Goal: Task Accomplishment & Management: Manage account settings

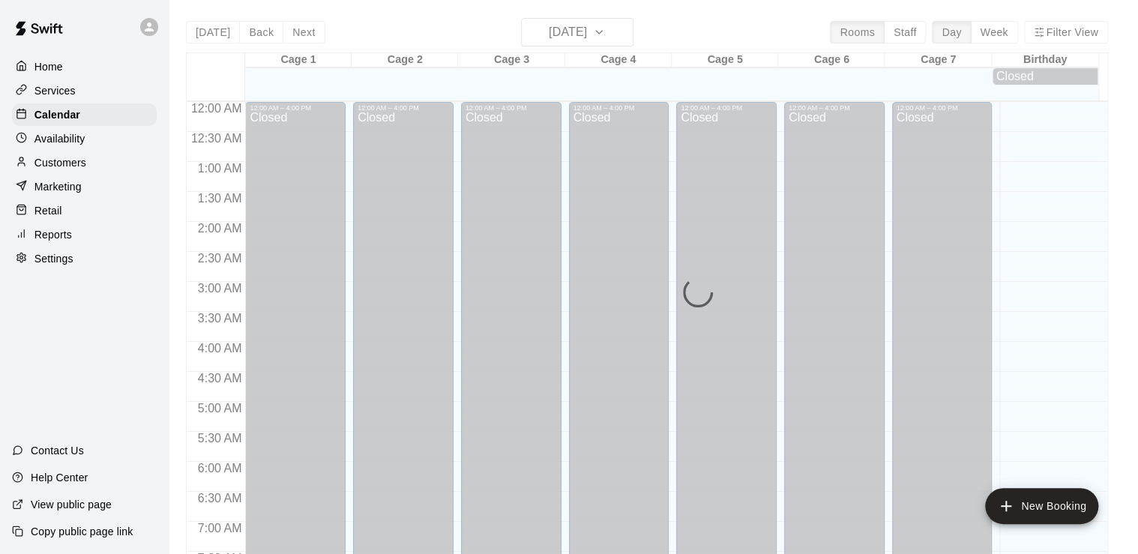
scroll to position [922, 0]
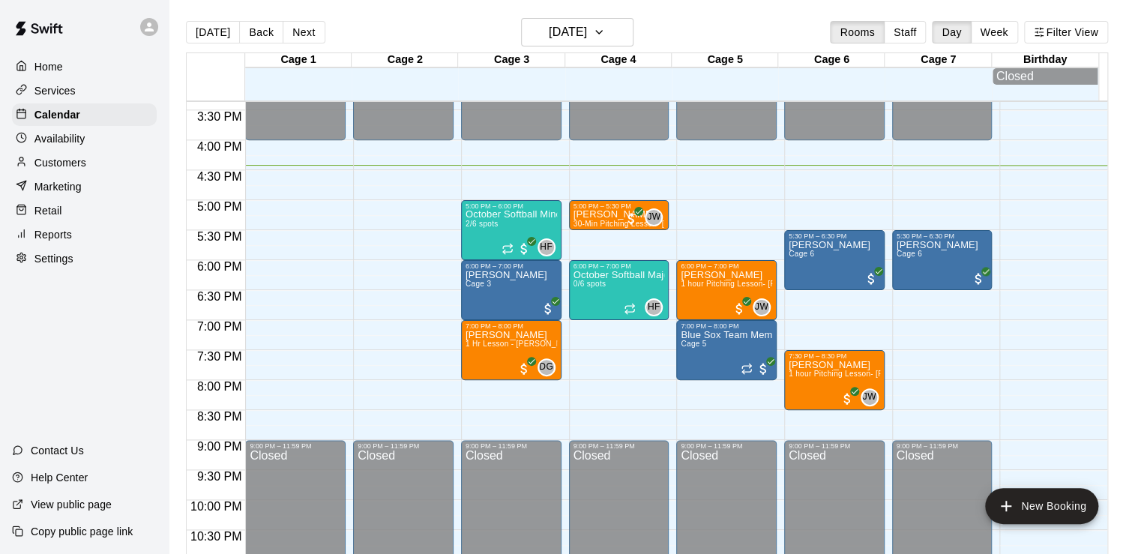
click at [89, 98] on div "Services" at bounding box center [84, 90] width 145 height 22
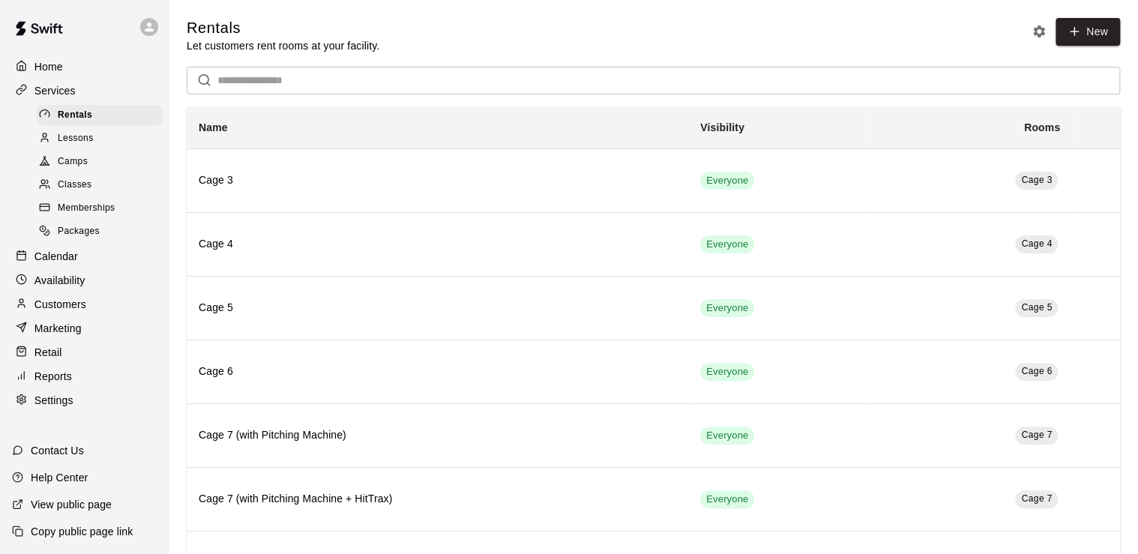
click at [97, 144] on div "Lessons" at bounding box center [99, 138] width 127 height 21
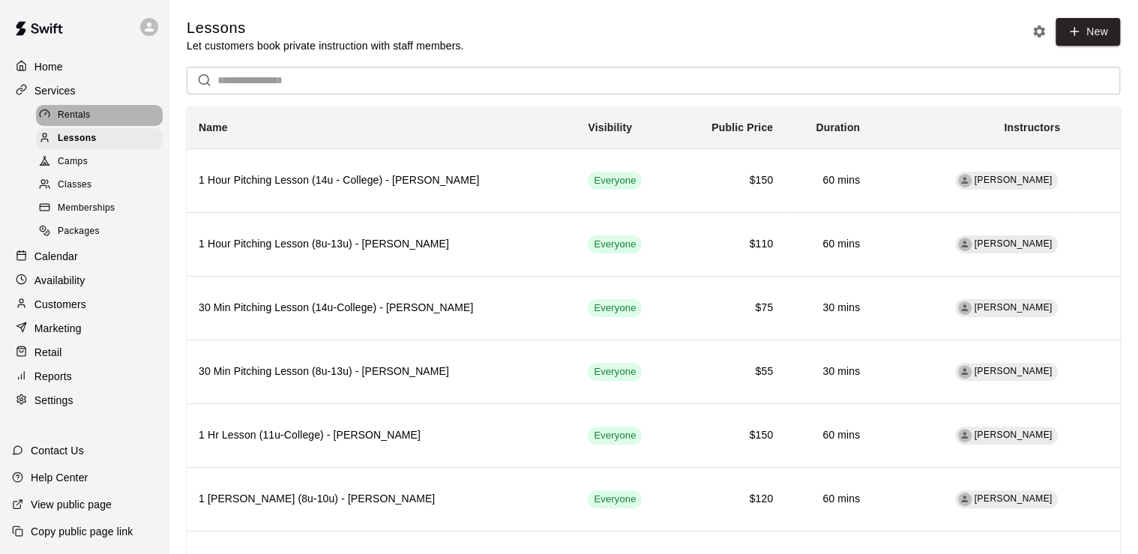
click at [96, 124] on div "Rentals" at bounding box center [99, 115] width 127 height 21
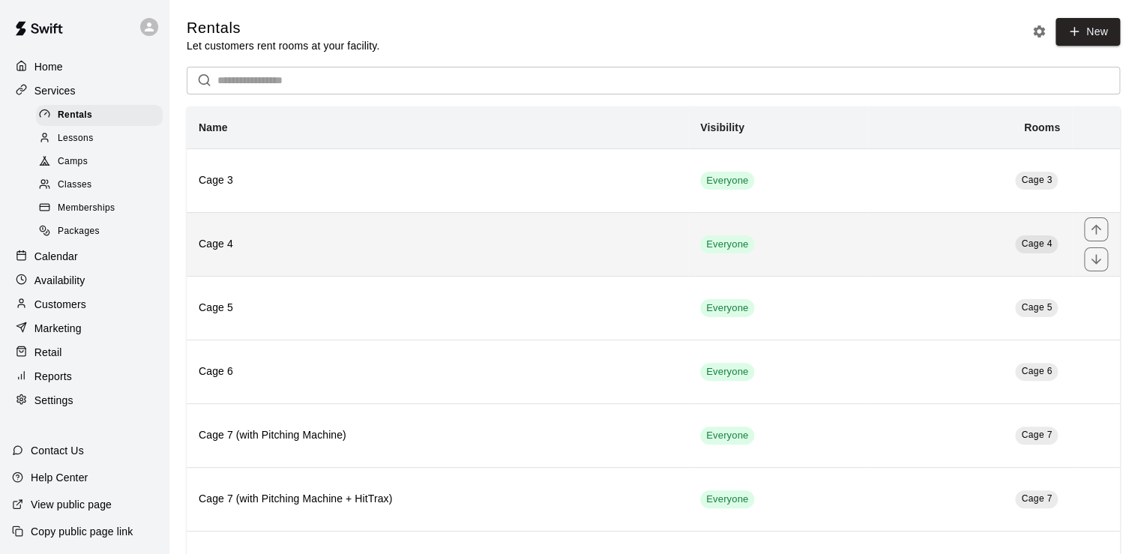
click at [662, 240] on h6 "Cage 4" at bounding box center [438, 244] width 478 height 16
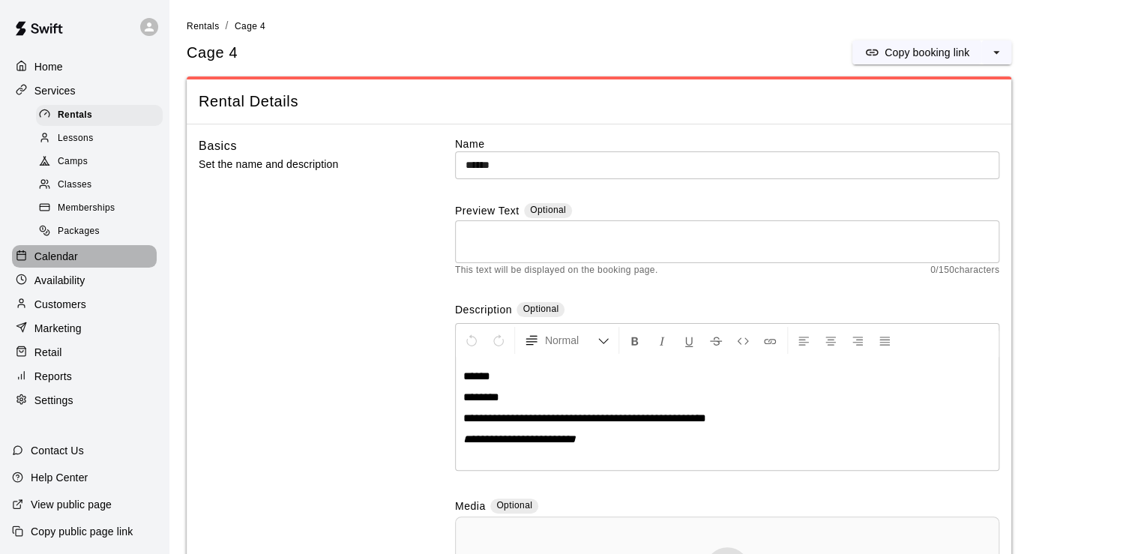
click at [92, 268] on div "Calendar" at bounding box center [84, 256] width 145 height 22
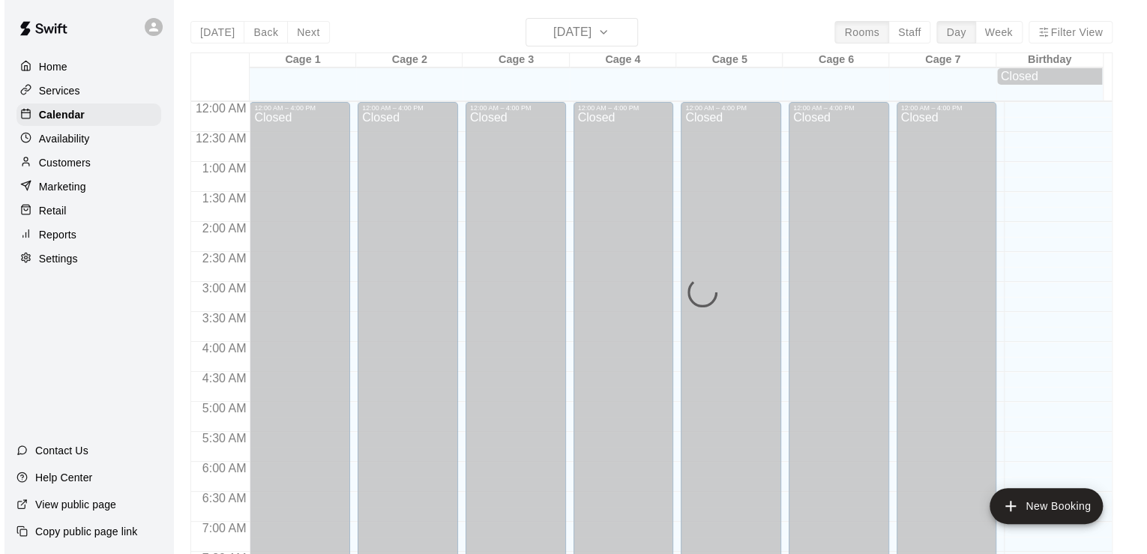
scroll to position [922, 0]
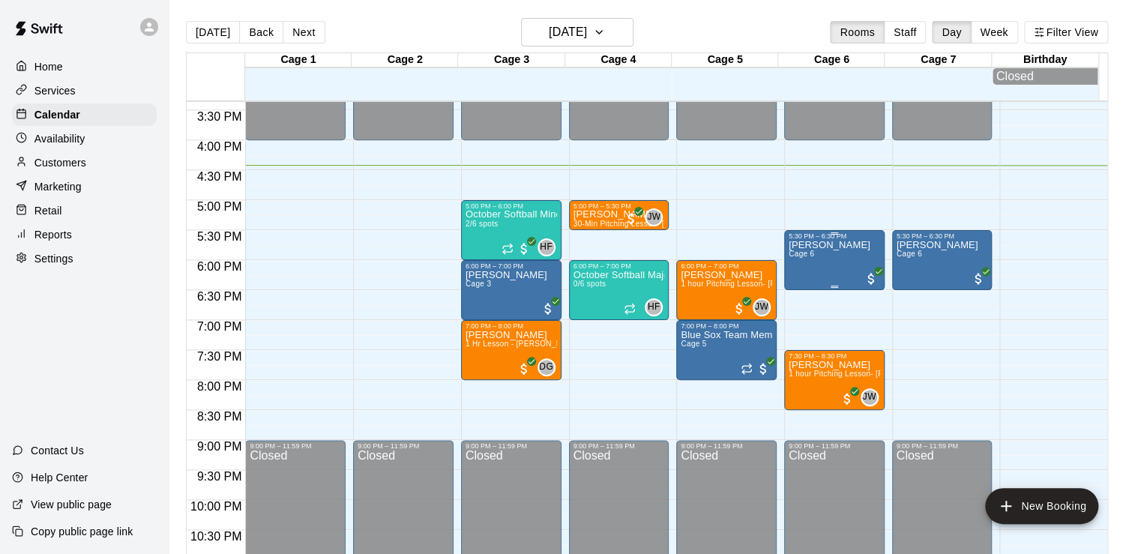
click at [841, 258] on div "[PERSON_NAME] Cage 6" at bounding box center [830, 517] width 82 height 554
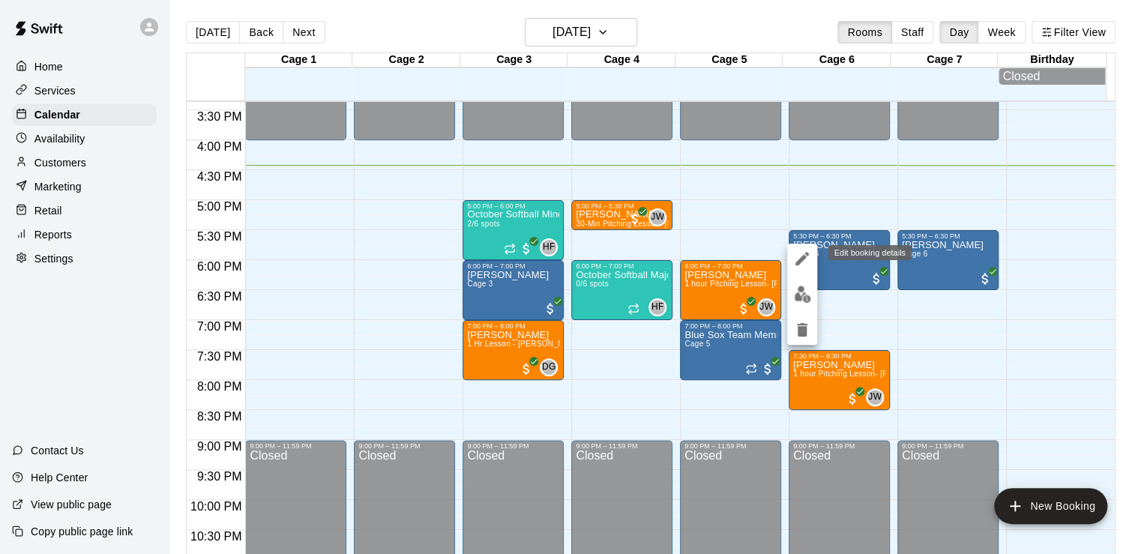
click at [807, 253] on icon "edit" at bounding box center [802, 258] width 13 height 13
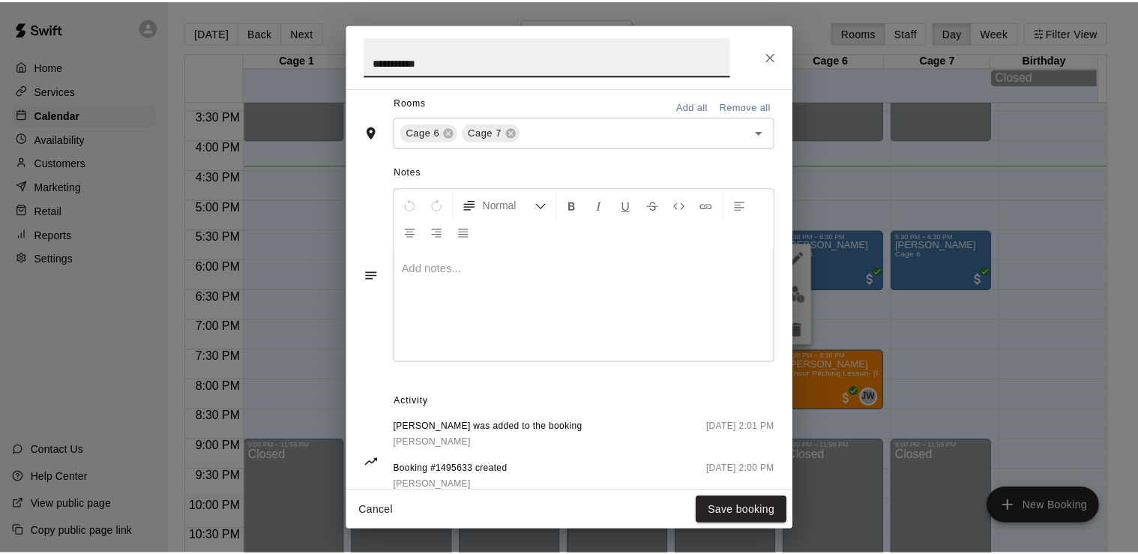
scroll to position [399, 0]
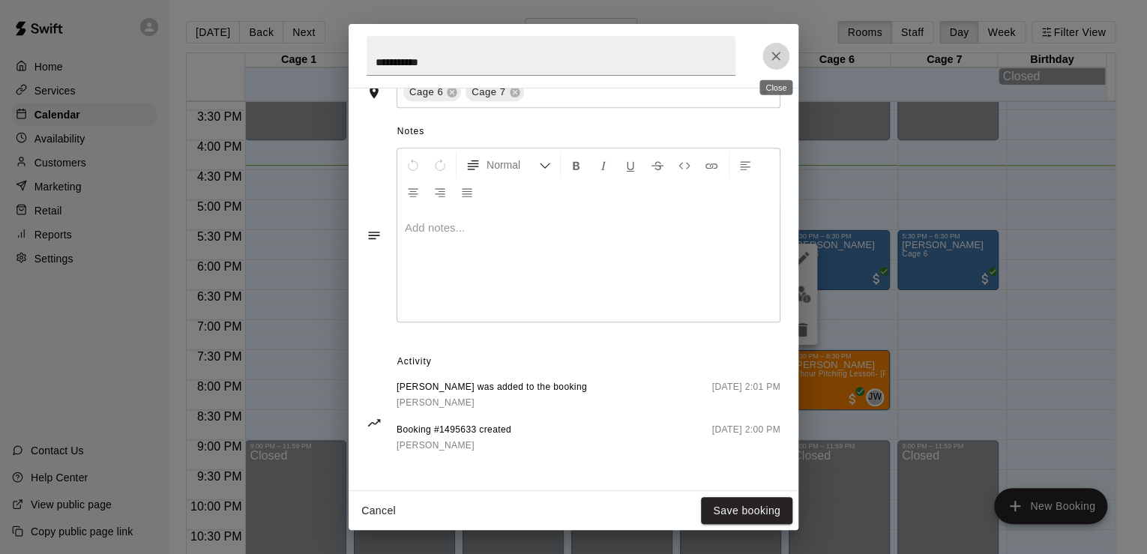
click at [775, 60] on icon "Close" at bounding box center [776, 56] width 15 height 15
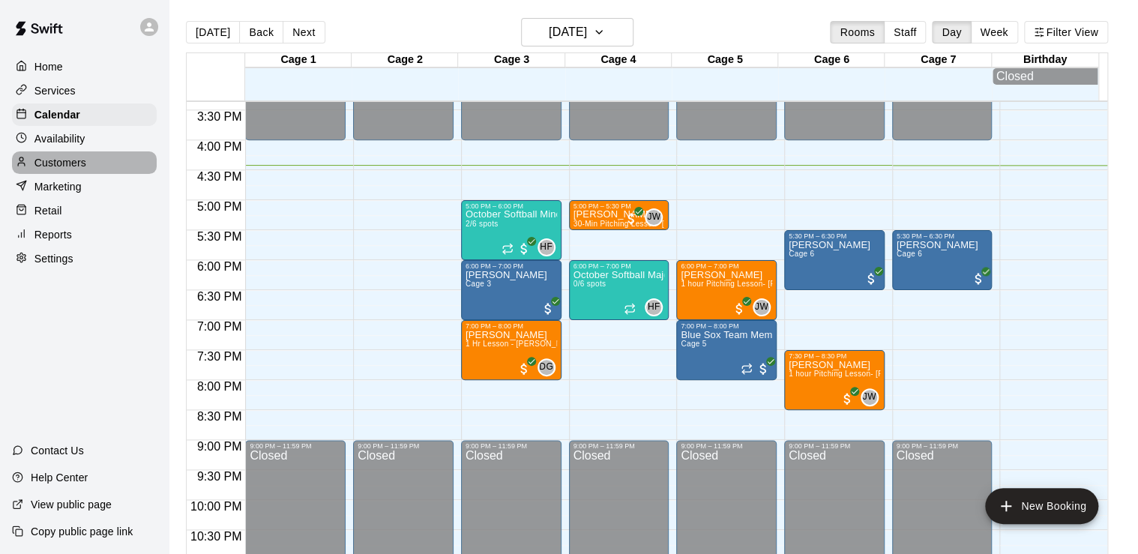
click at [87, 166] on div "Customers" at bounding box center [84, 162] width 145 height 22
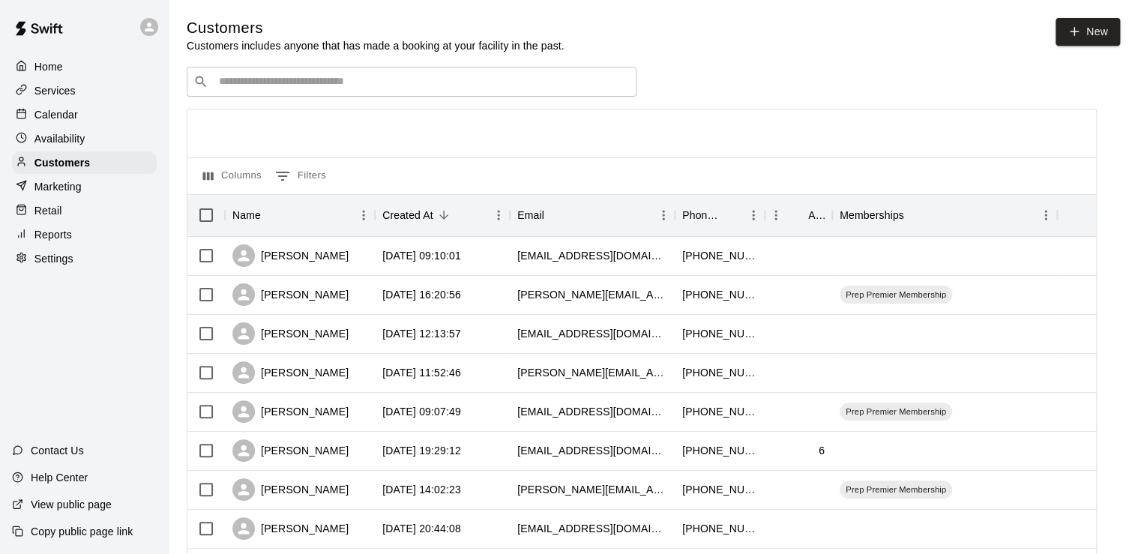
click at [318, 84] on input "Search customers by name or email" at bounding box center [421, 81] width 415 height 15
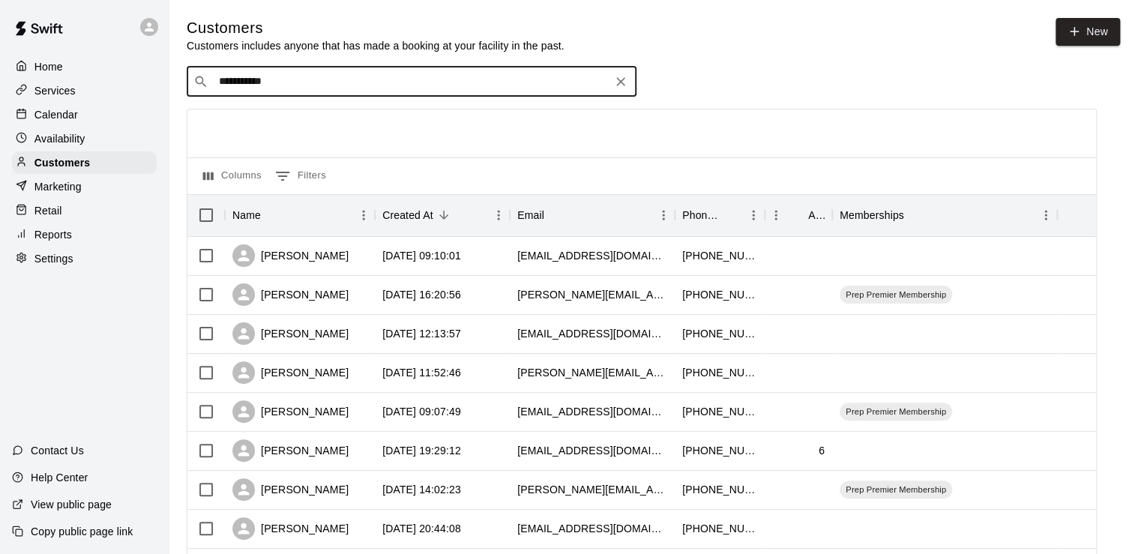
type input "**********"
click at [318, 84] on input "**********" at bounding box center [410, 81] width 393 height 15
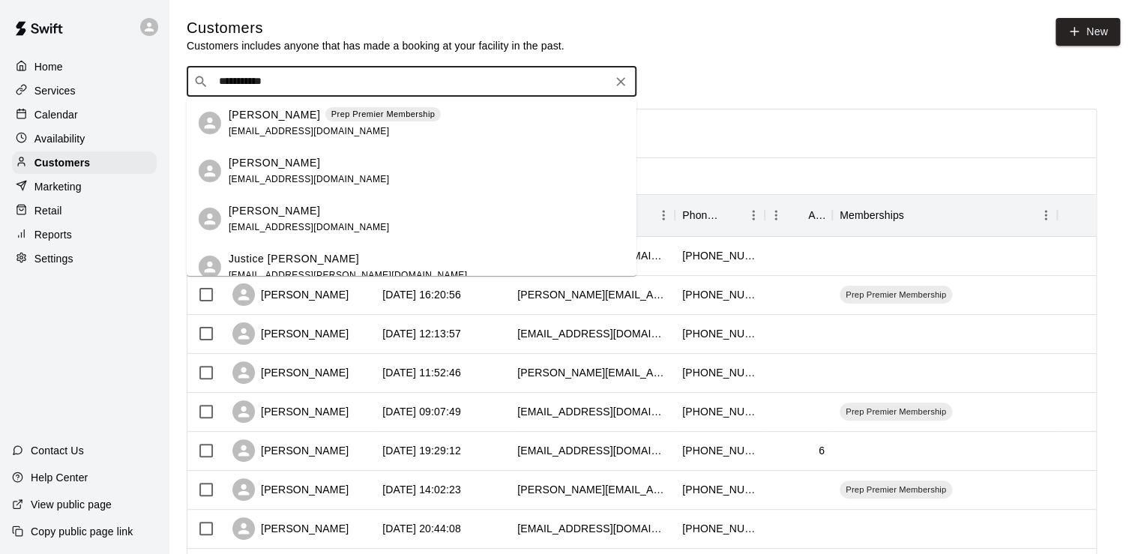
click at [287, 132] on span "[EMAIL_ADDRESS][DOMAIN_NAME]" at bounding box center [309, 131] width 161 height 10
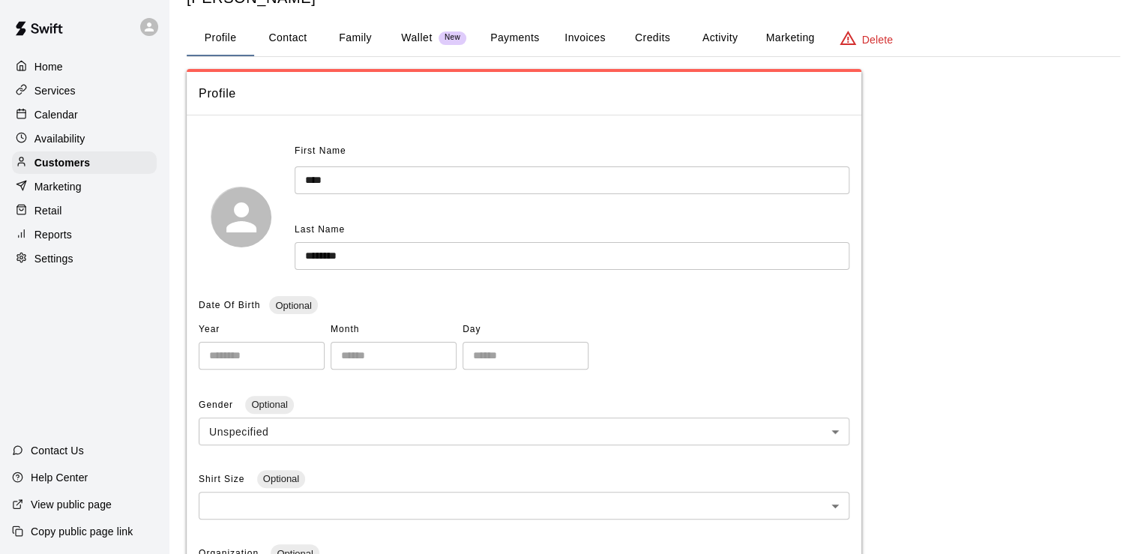
scroll to position [53, 0]
click at [521, 40] on button "Payments" at bounding box center [514, 39] width 73 height 36
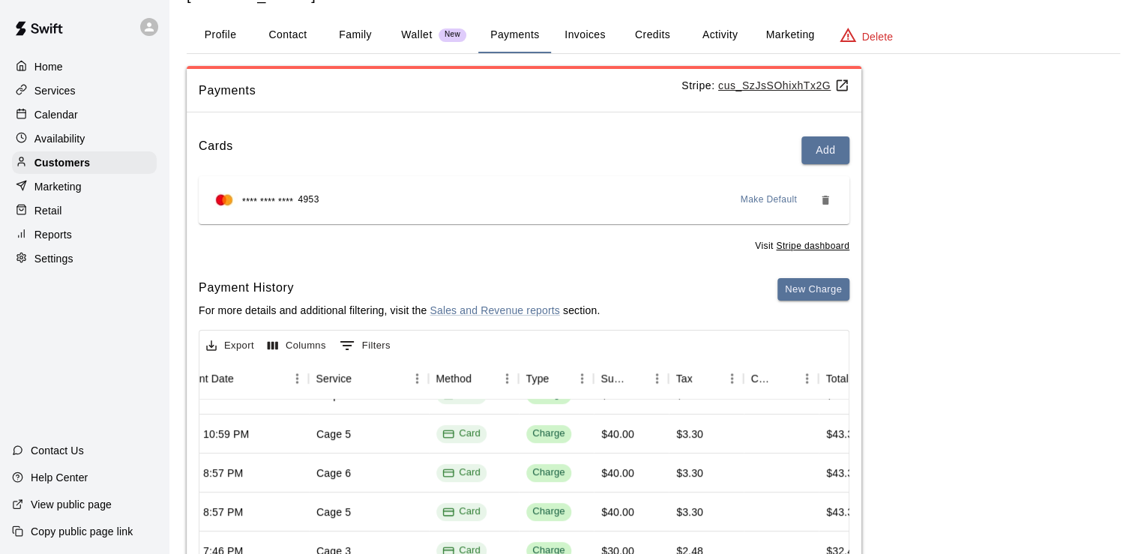
scroll to position [0, 232]
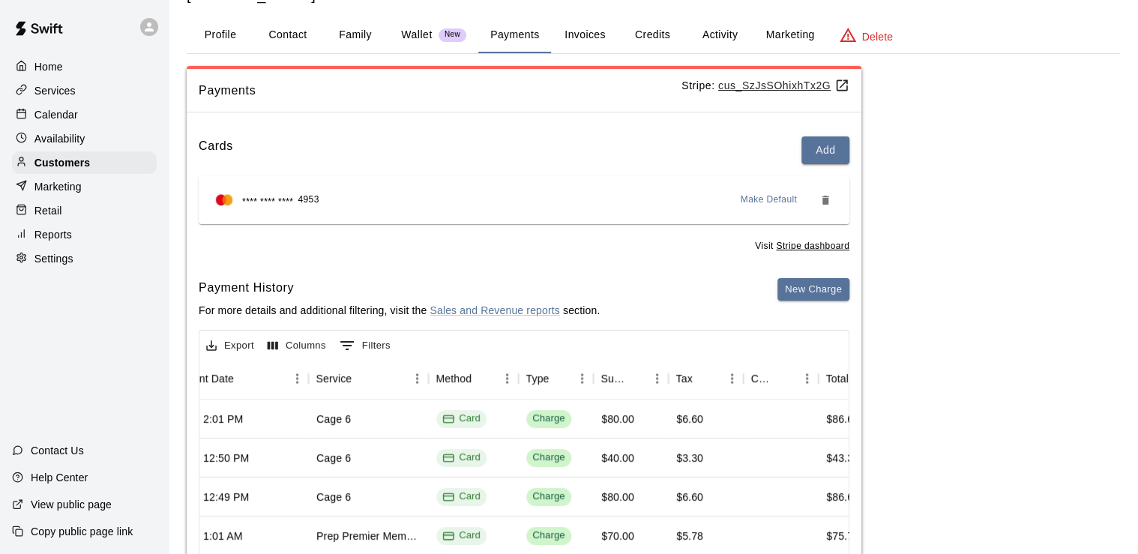
click at [82, 118] on div "Calendar" at bounding box center [84, 114] width 145 height 22
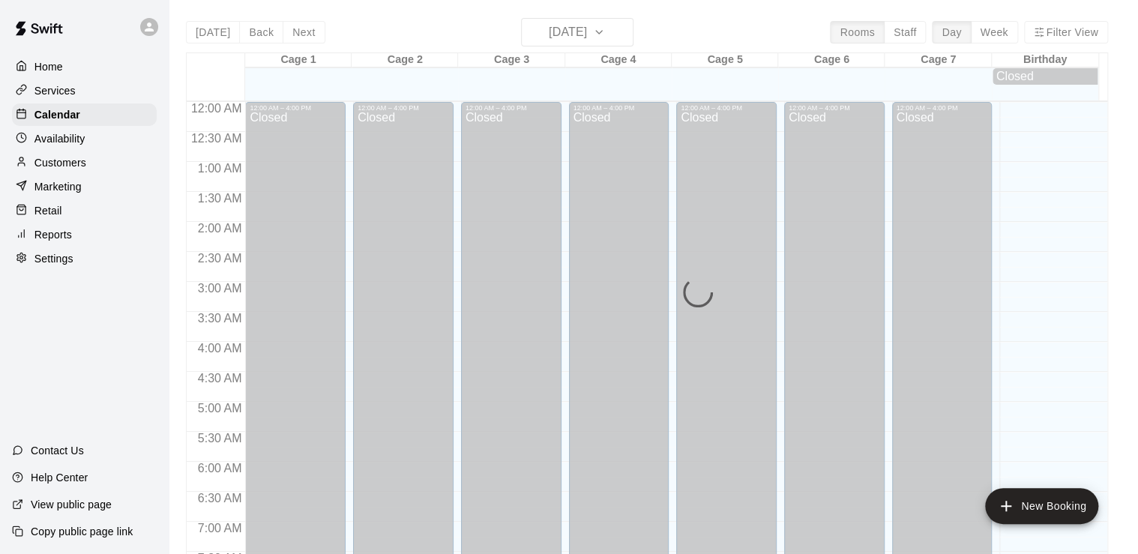
scroll to position [922, 0]
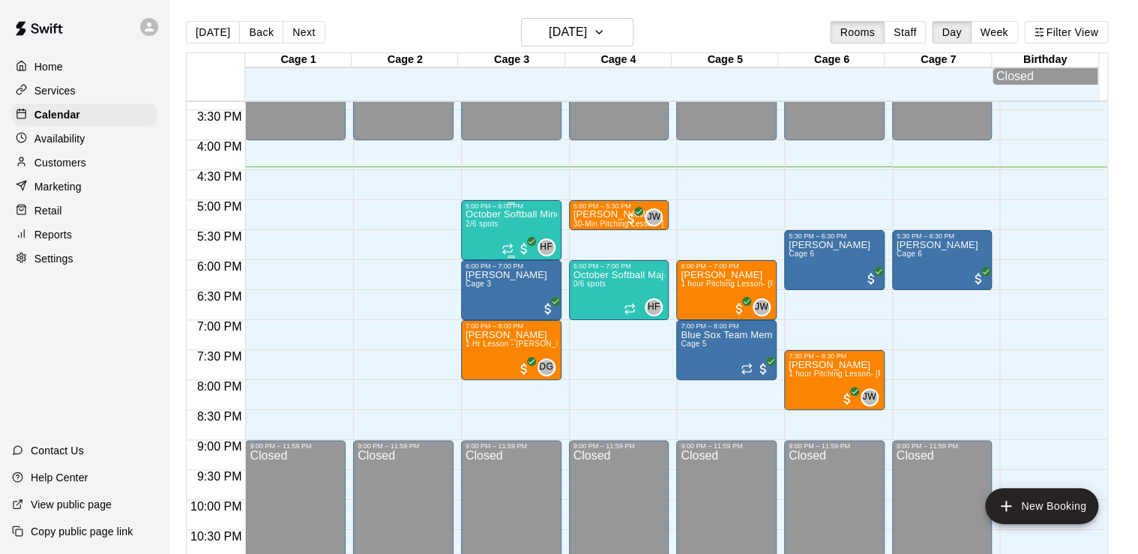
click at [82, 165] on p "Customers" at bounding box center [60, 162] width 52 height 15
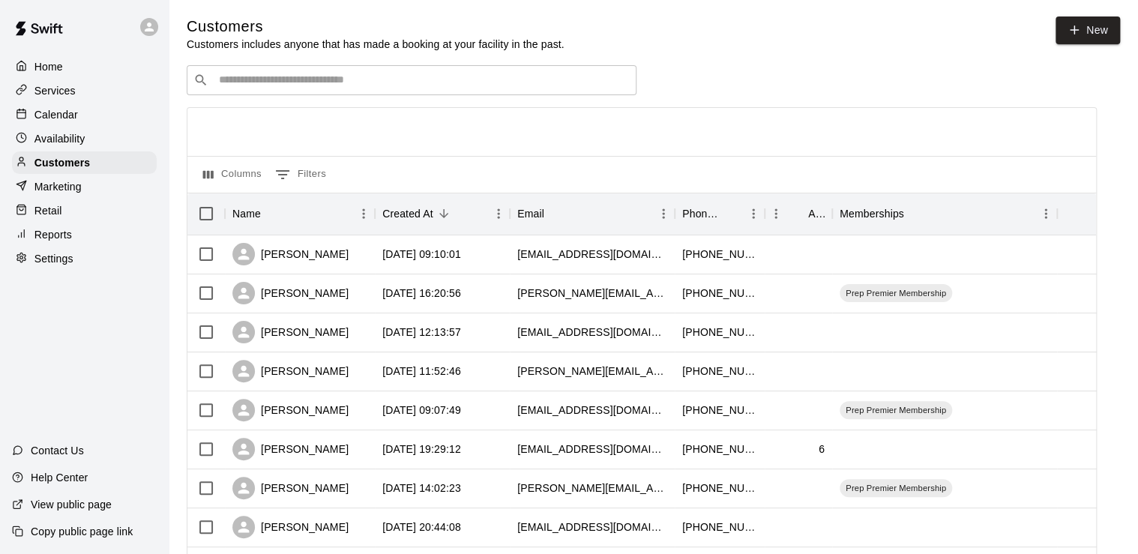
scroll to position [14, 0]
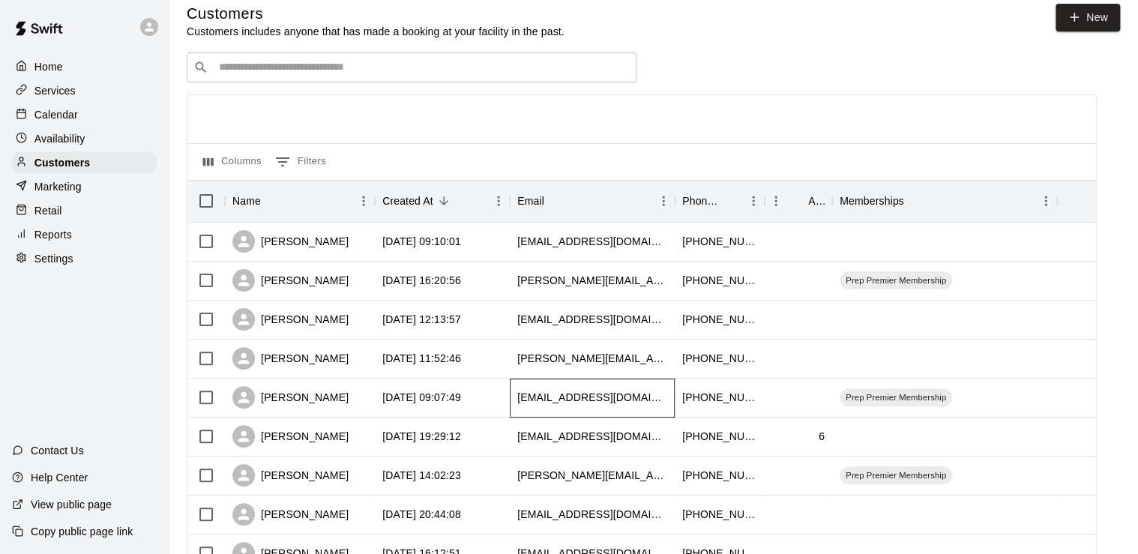
click at [551, 407] on div "[EMAIL_ADDRESS][DOMAIN_NAME]" at bounding box center [592, 398] width 165 height 39
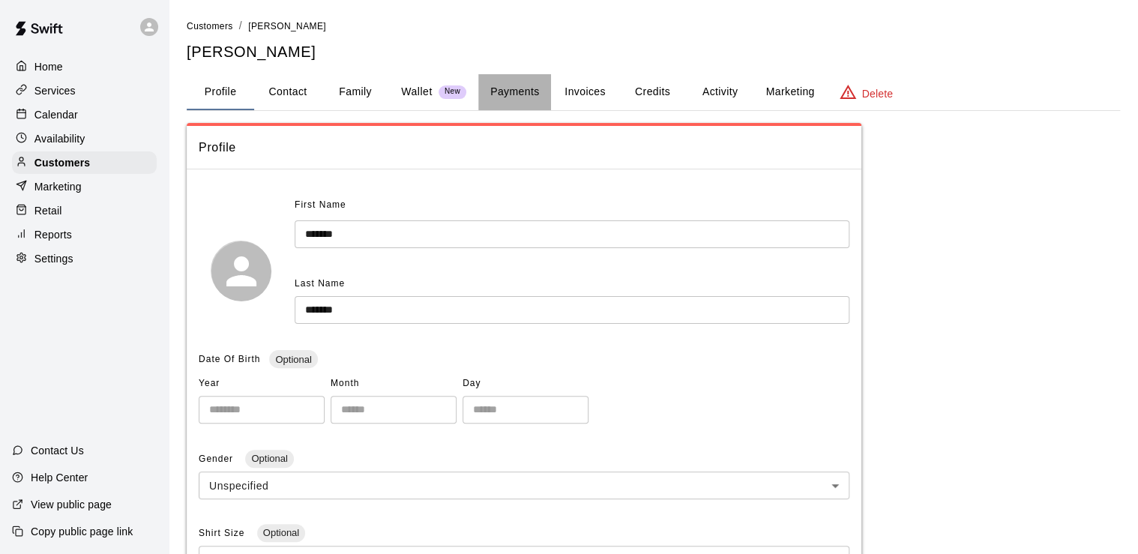
click at [533, 80] on button "Payments" at bounding box center [514, 92] width 73 height 36
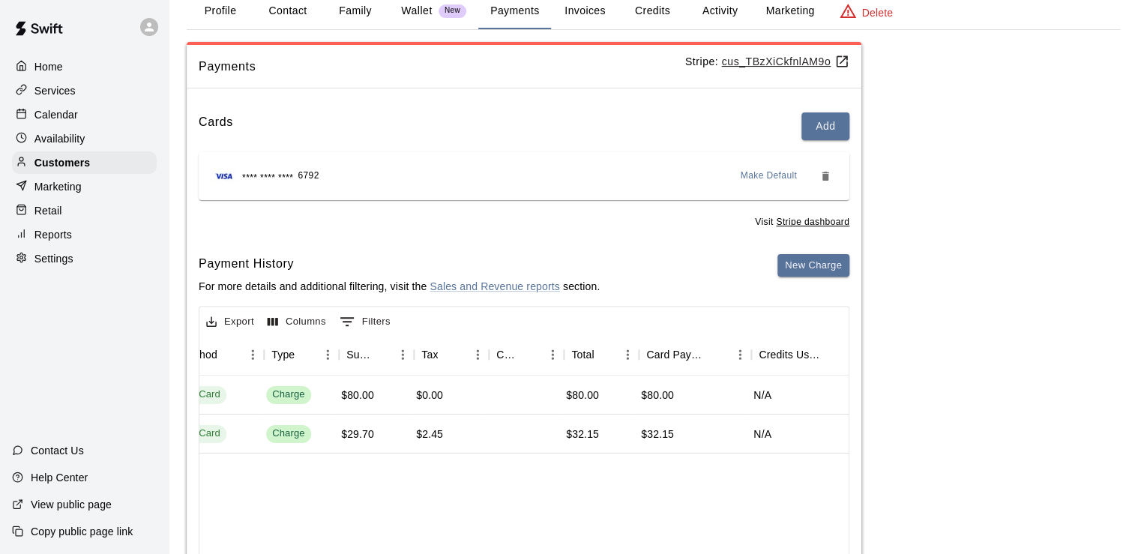
scroll to position [0, 486]
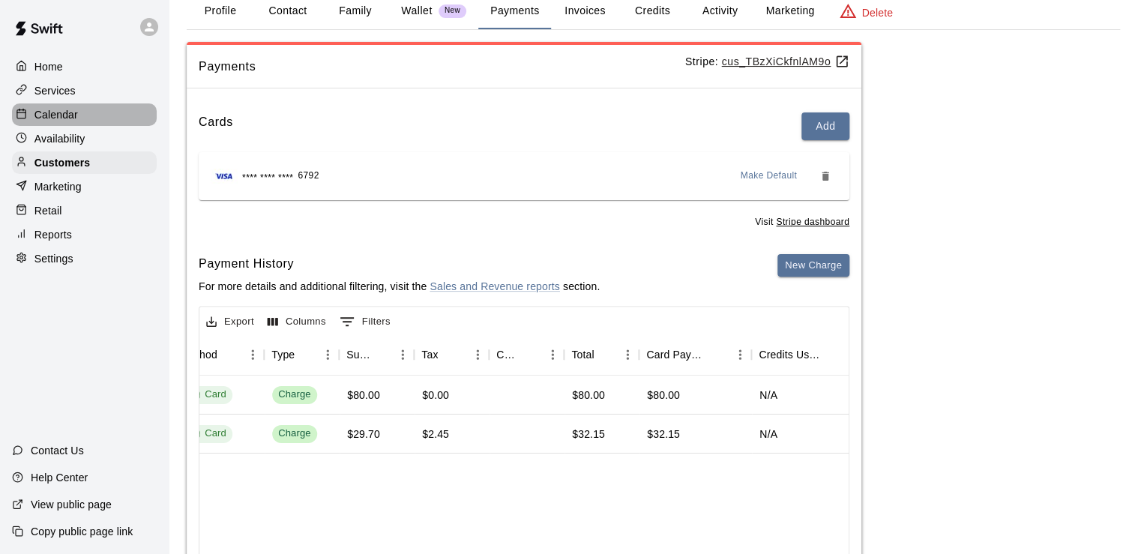
click at [69, 126] on div "Calendar" at bounding box center [84, 114] width 145 height 22
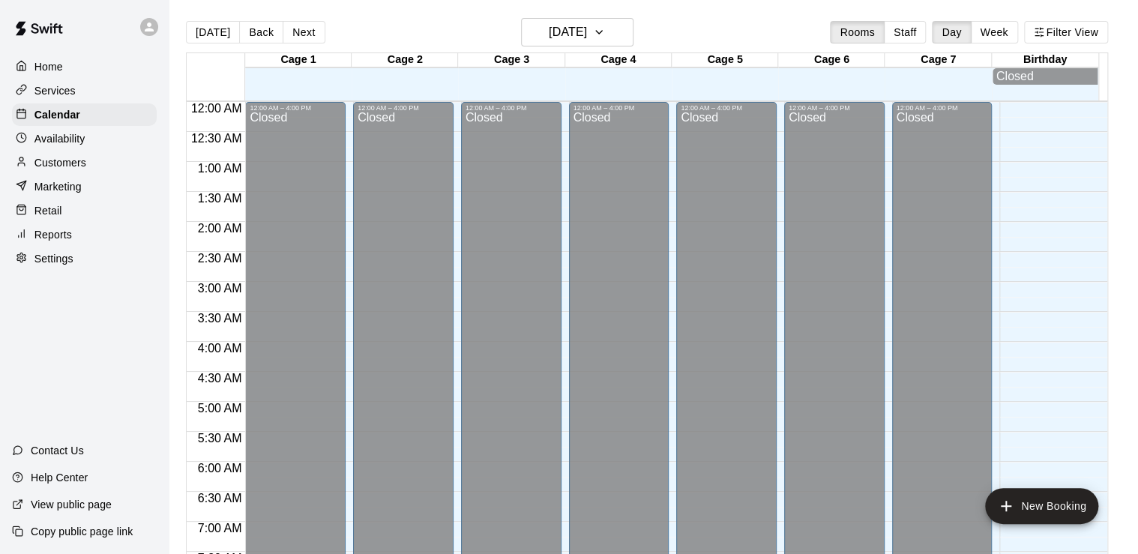
scroll to position [922, 0]
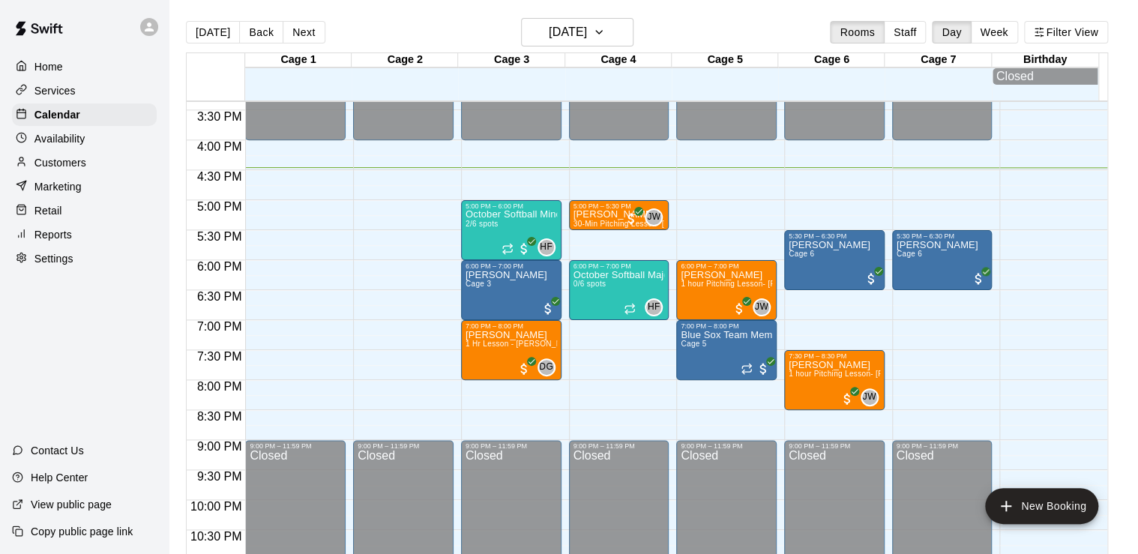
click at [85, 161] on p "Customers" at bounding box center [60, 162] width 52 height 15
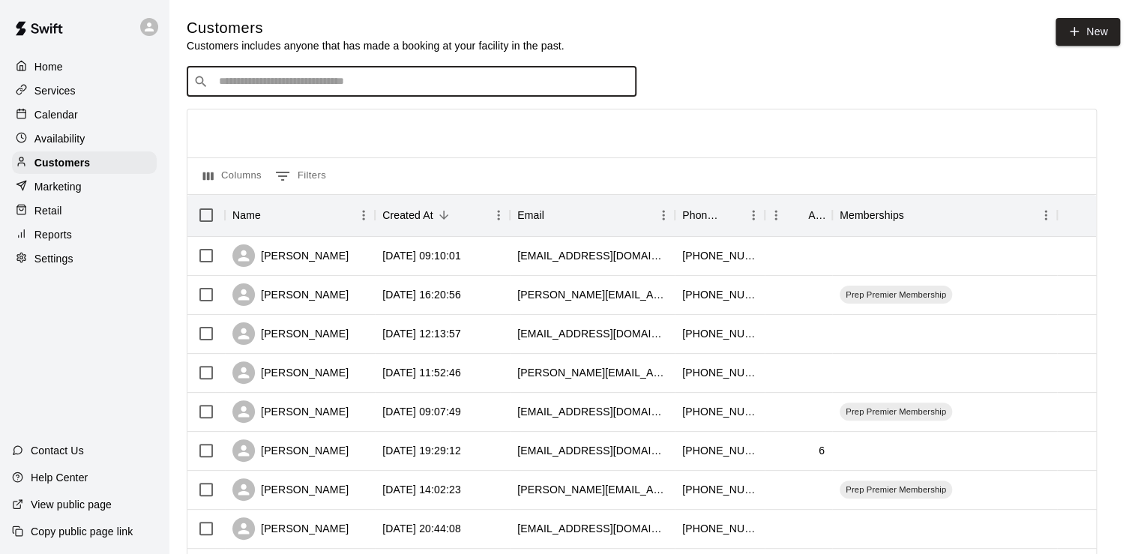
click at [343, 82] on input "Search customers by name or email" at bounding box center [421, 81] width 415 height 15
type input "*****"
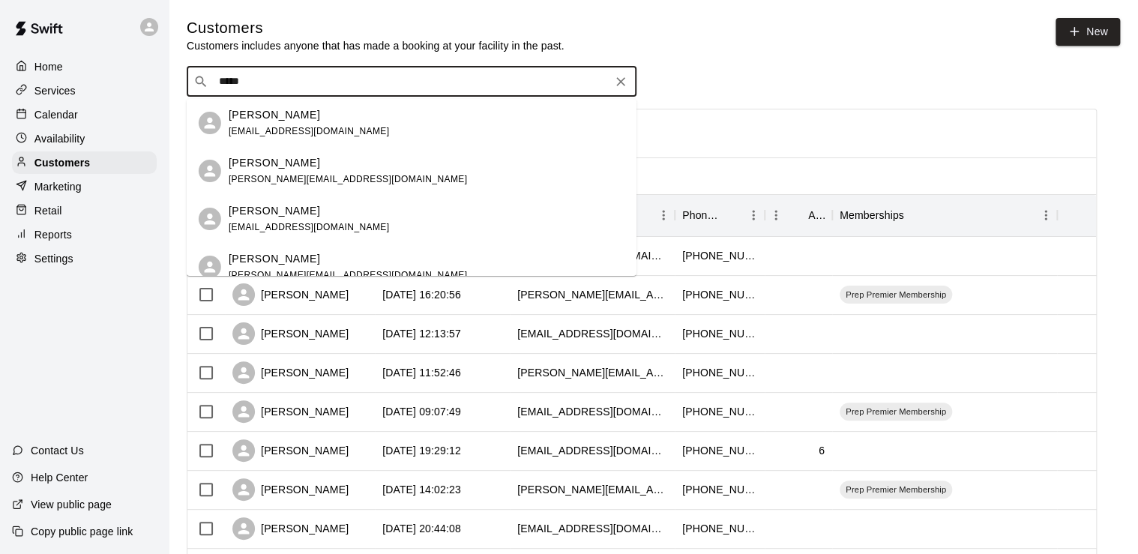
click at [329, 213] on div "[PERSON_NAME]" at bounding box center [309, 211] width 161 height 16
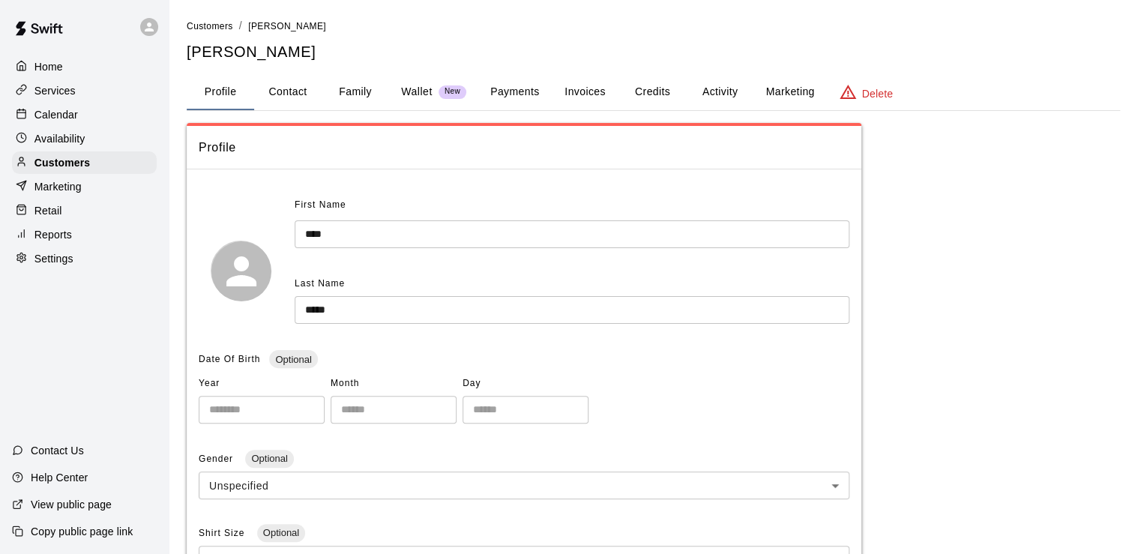
click at [510, 99] on button "Payments" at bounding box center [514, 92] width 73 height 36
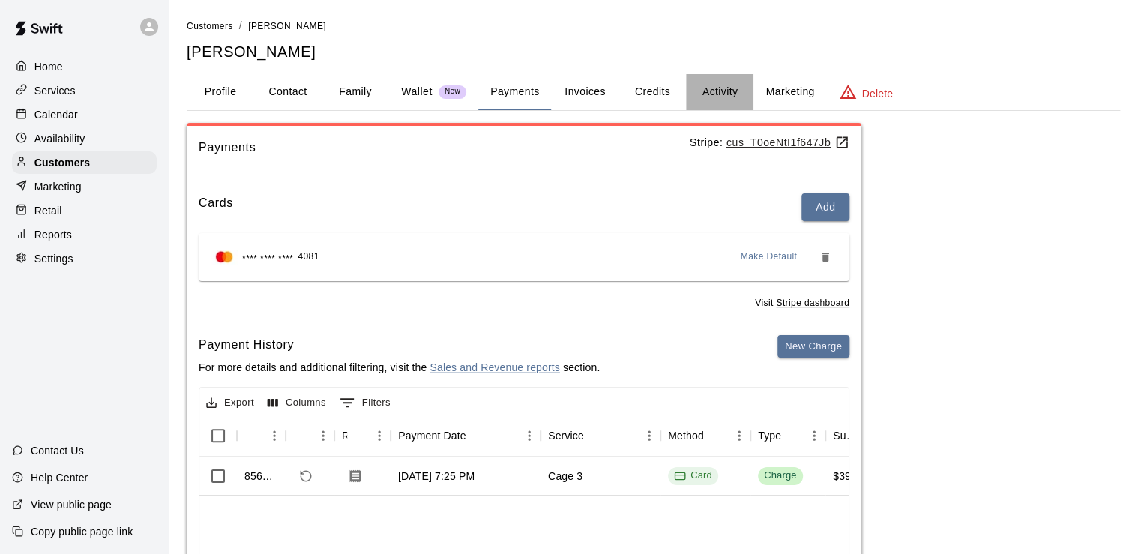
click at [727, 94] on button "Activity" at bounding box center [719, 92] width 67 height 36
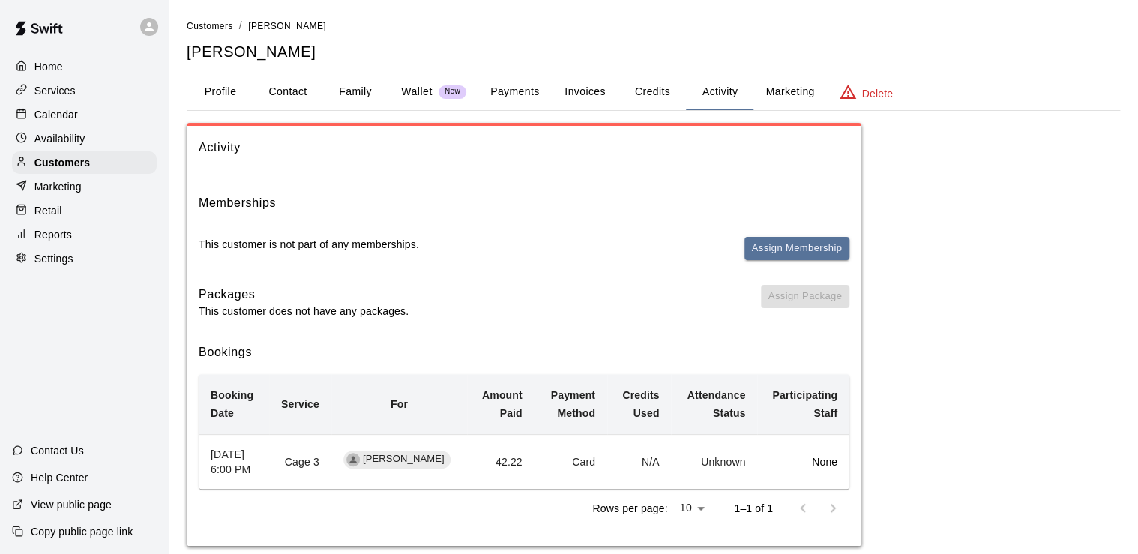
click at [499, 98] on button "Payments" at bounding box center [514, 92] width 73 height 36
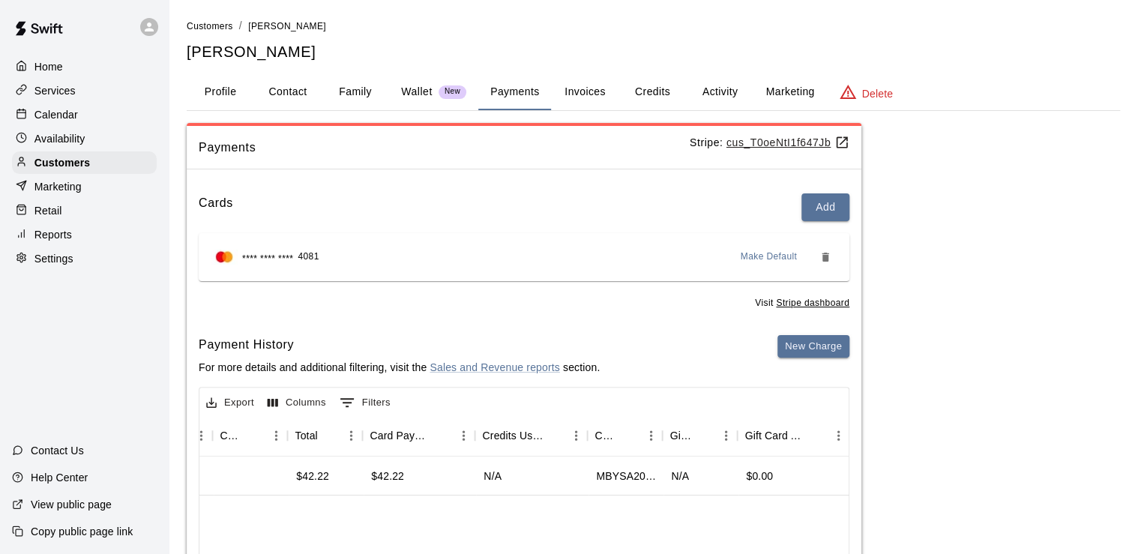
scroll to position [0, 763]
click at [75, 121] on p "Calendar" at bounding box center [55, 114] width 43 height 15
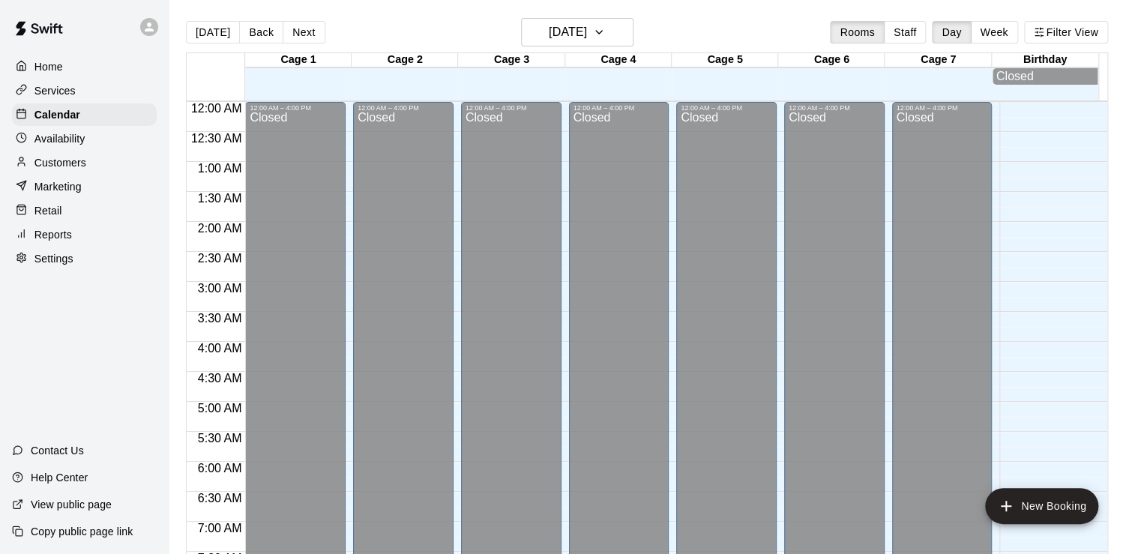
scroll to position [922, 0]
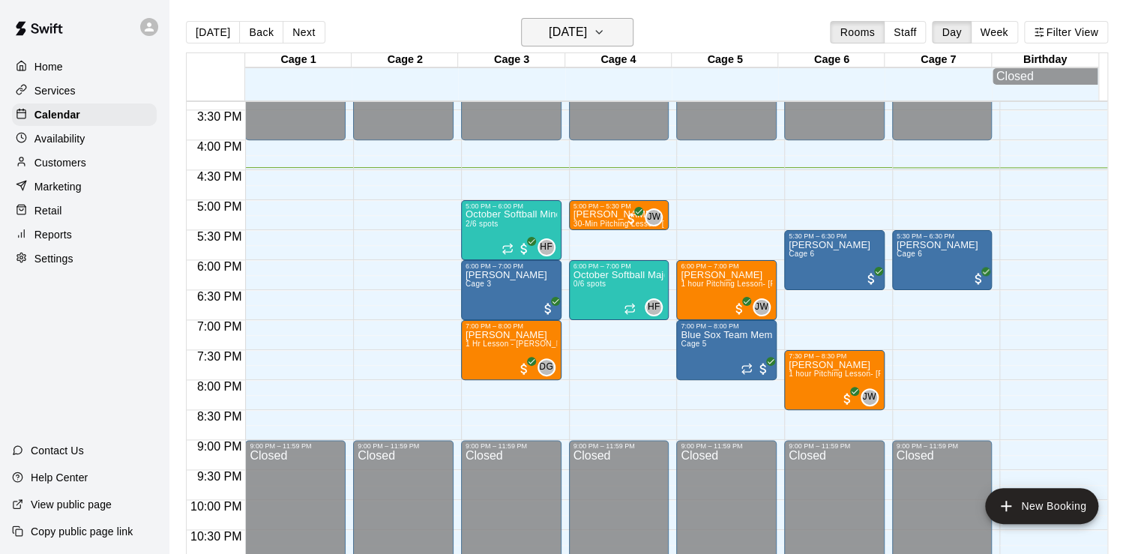
click at [534, 44] on button "[DATE]" at bounding box center [577, 32] width 112 height 28
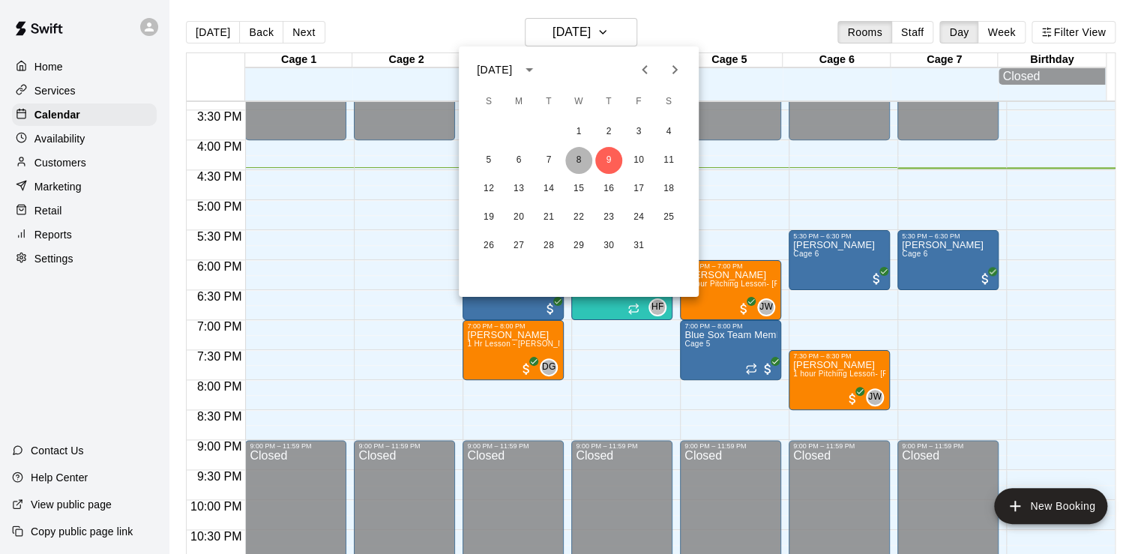
click at [582, 169] on button "8" at bounding box center [578, 160] width 27 height 27
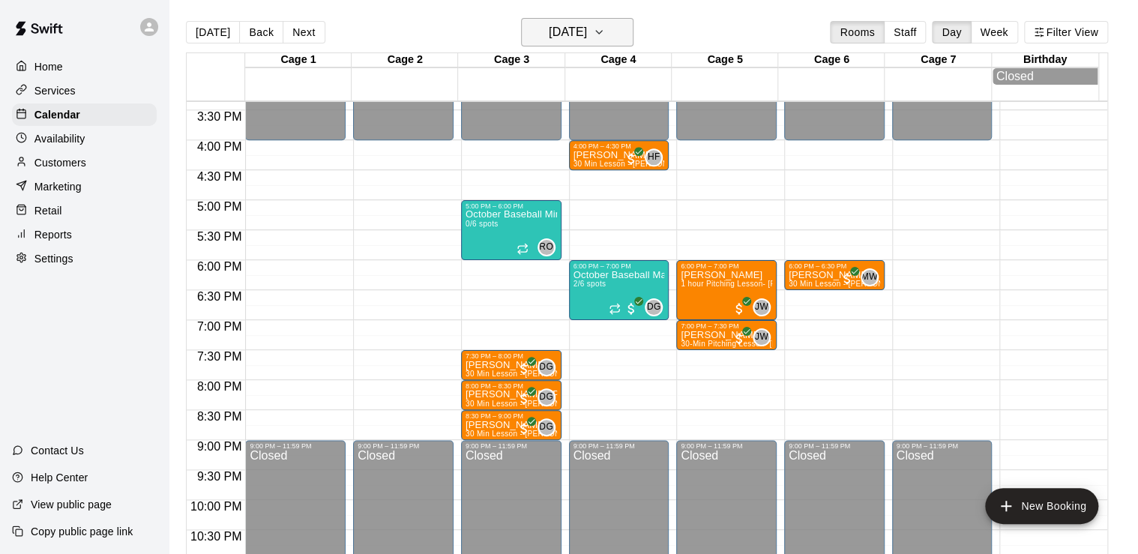
click at [547, 44] on button "[DATE]" at bounding box center [577, 32] width 112 height 28
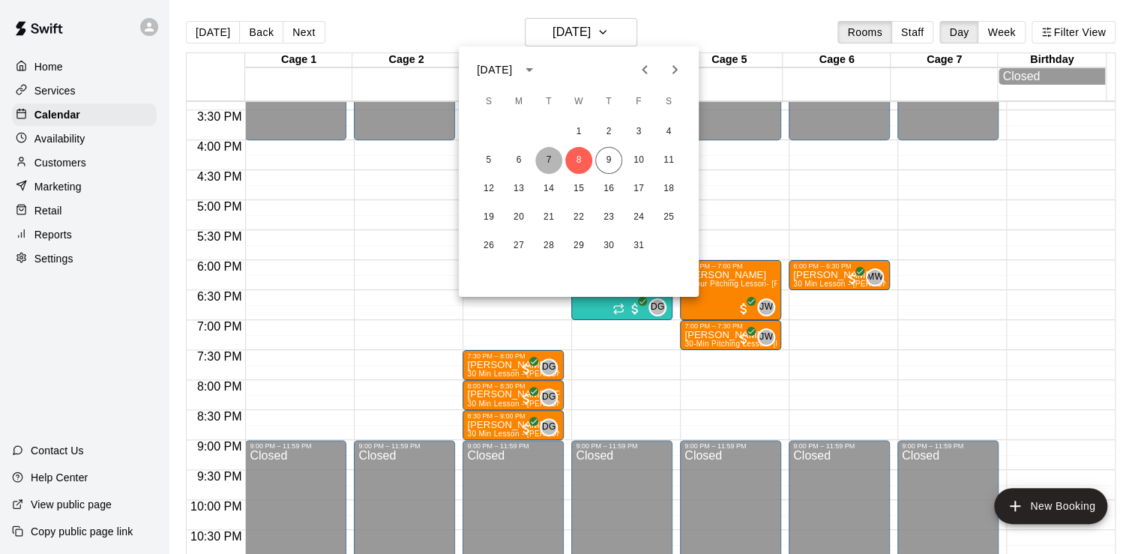
click at [549, 162] on button "7" at bounding box center [548, 160] width 27 height 27
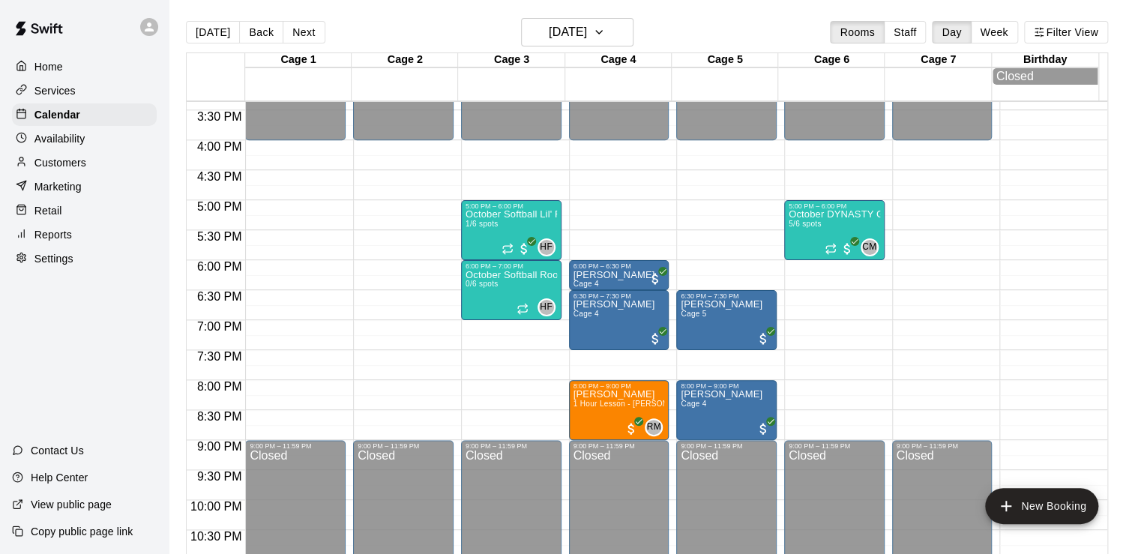
click at [93, 142] on div "Availability" at bounding box center [84, 138] width 145 height 22
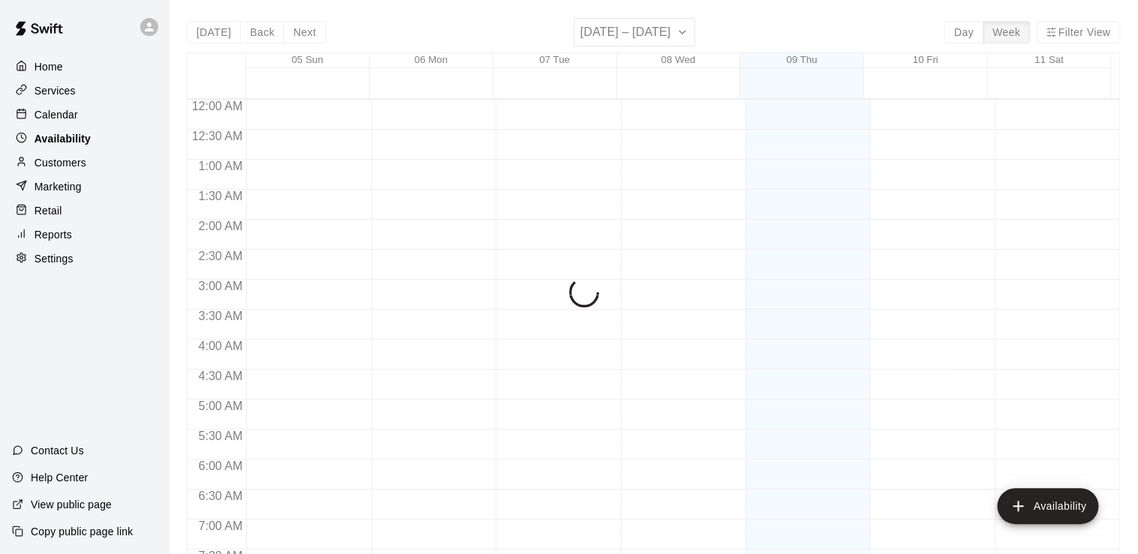
scroll to position [967, 0]
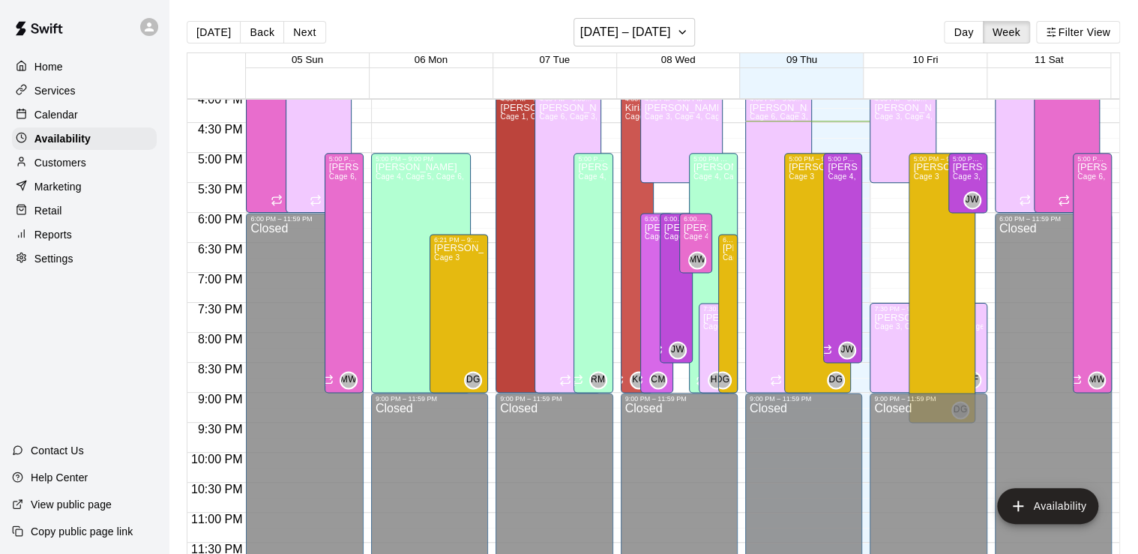
click at [76, 95] on div "Services" at bounding box center [84, 90] width 145 height 22
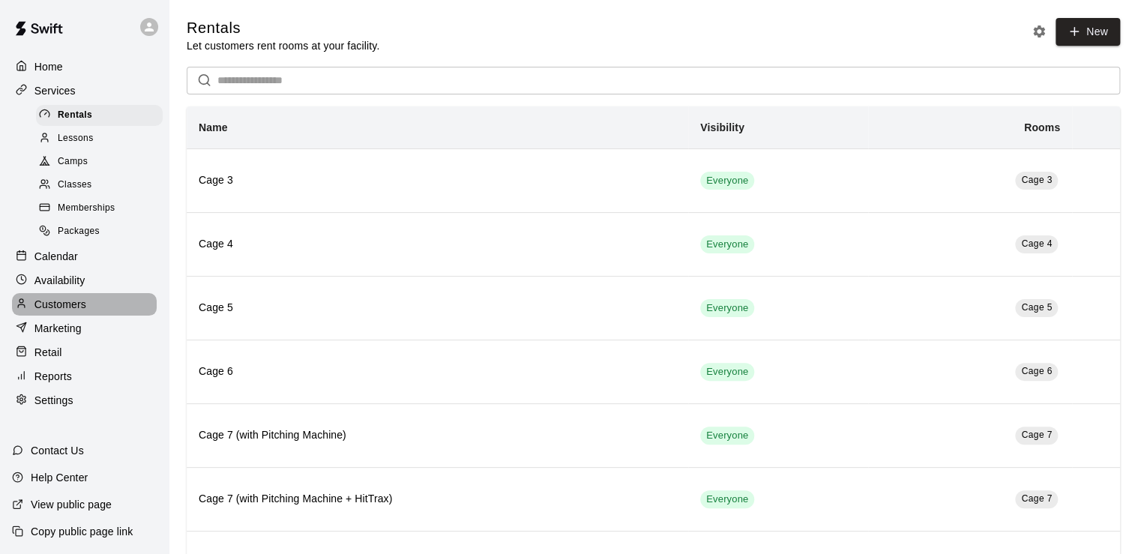
click at [79, 312] on p "Customers" at bounding box center [60, 304] width 52 height 15
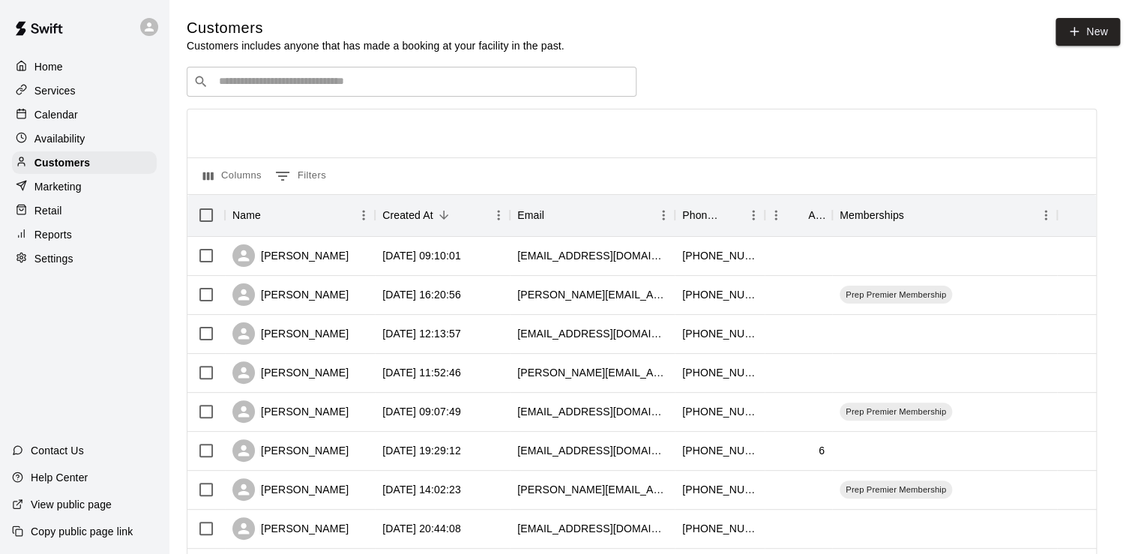
click at [292, 79] on input "Search customers by name or email" at bounding box center [421, 81] width 415 height 15
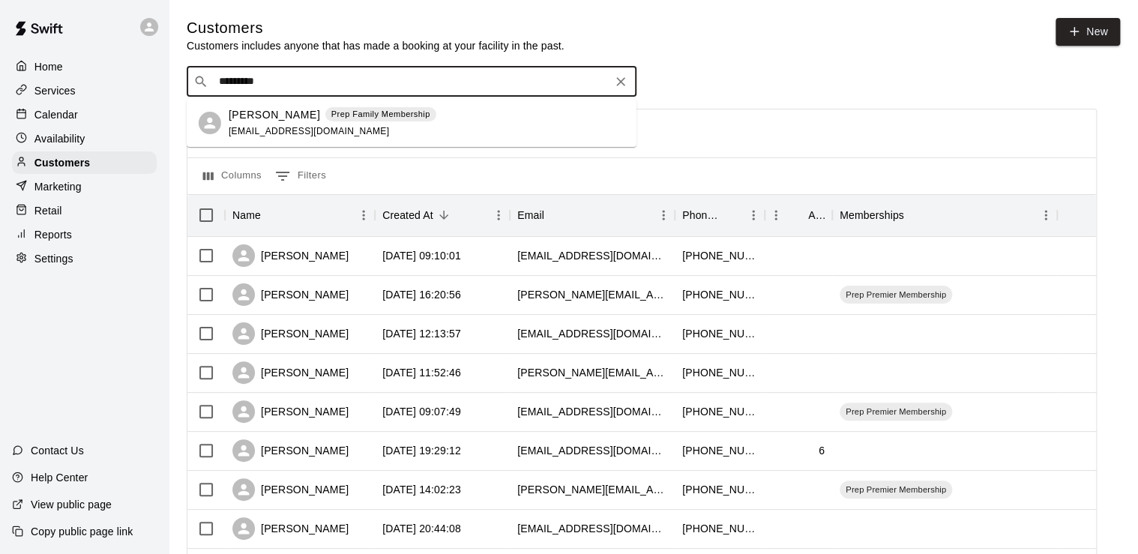
type input "**********"
click at [243, 134] on span "[EMAIL_ADDRESS][DOMAIN_NAME]" at bounding box center [309, 131] width 161 height 10
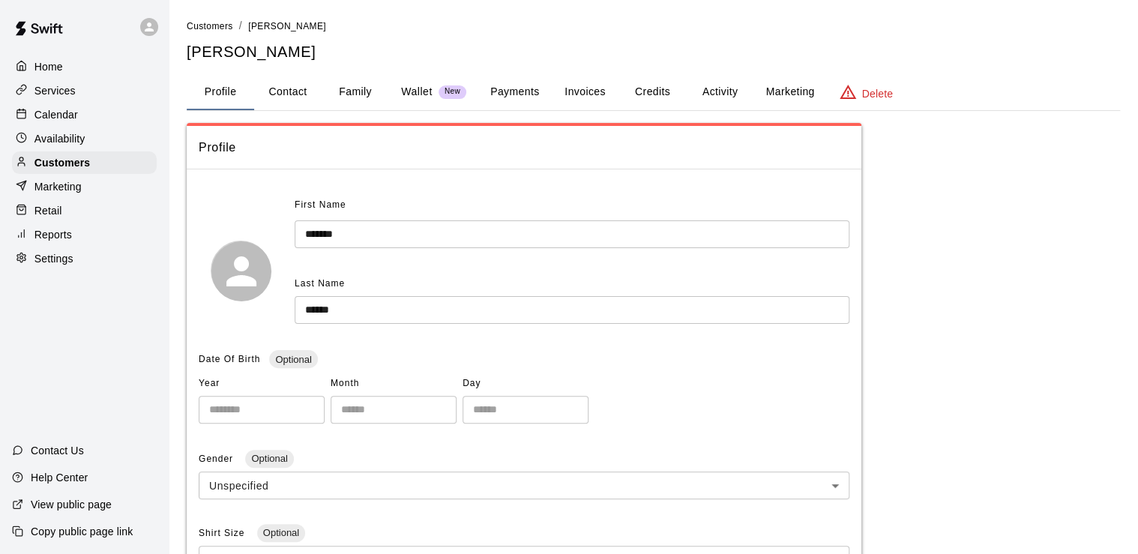
click at [693, 26] on ol "Customers / [PERSON_NAME]" at bounding box center [654, 26] width 934 height 16
click at [726, 104] on button "Activity" at bounding box center [719, 92] width 67 height 36
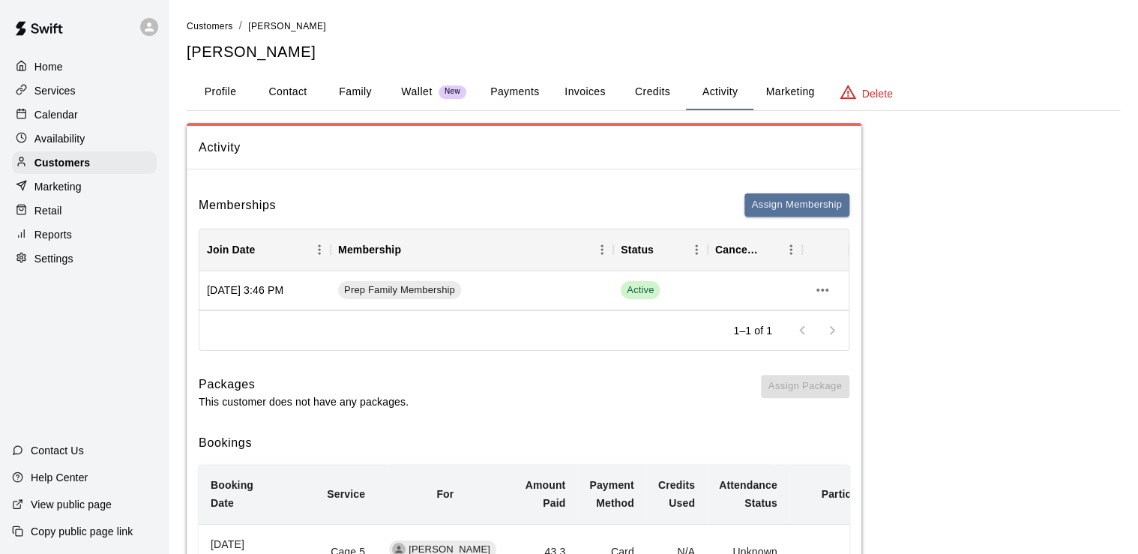
click at [519, 86] on button "Payments" at bounding box center [514, 92] width 73 height 36
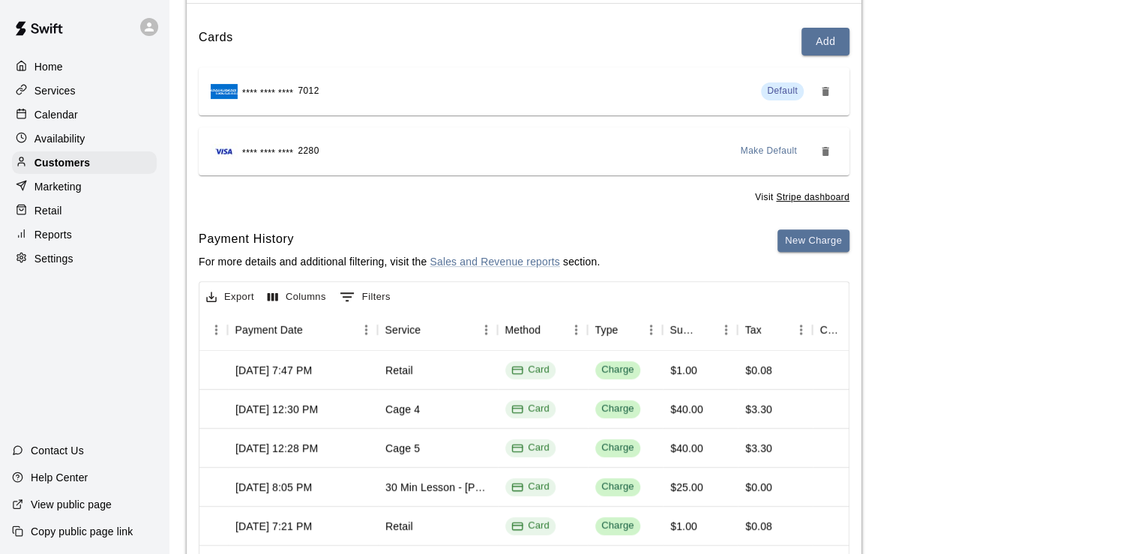
scroll to position [163, 0]
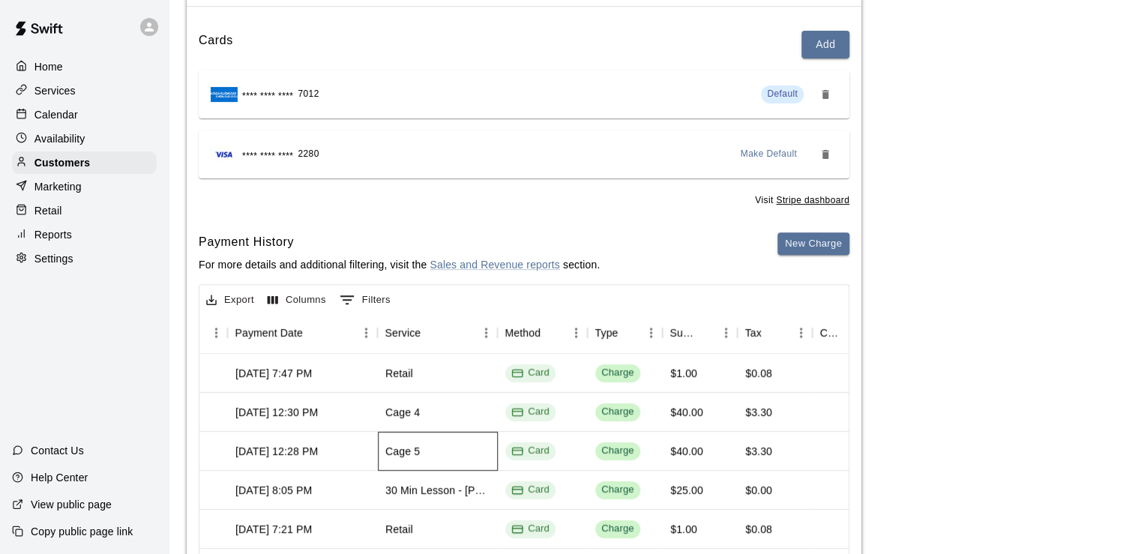
click at [381, 456] on div "Cage 5" at bounding box center [438, 451] width 120 height 39
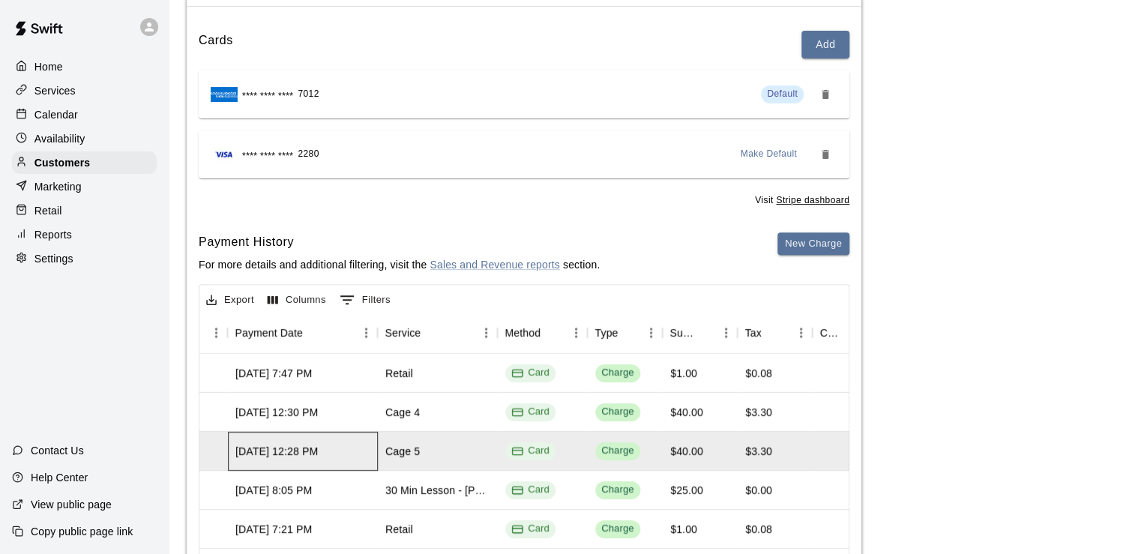
click at [348, 452] on div "[DATE] 12:28 PM" at bounding box center [303, 451] width 150 height 39
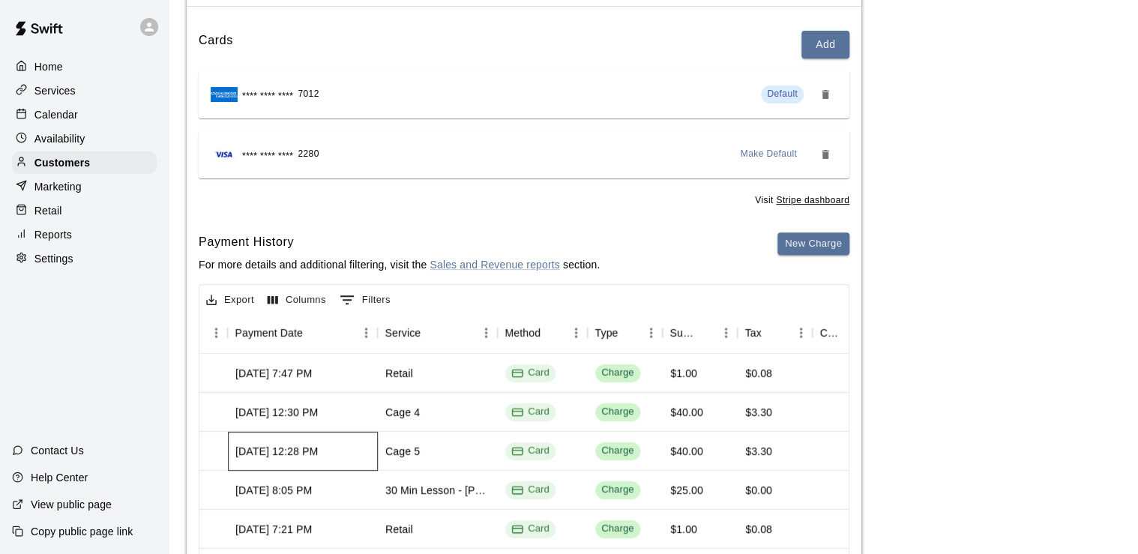
click at [348, 452] on div "[DATE] 12:28 PM" at bounding box center [303, 451] width 150 height 39
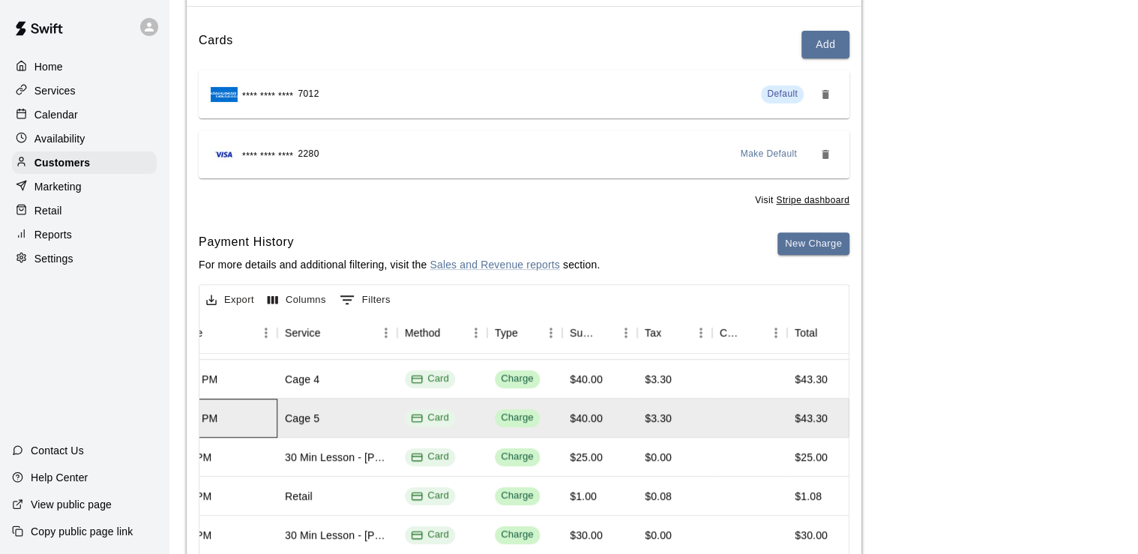
scroll to position [0, 263]
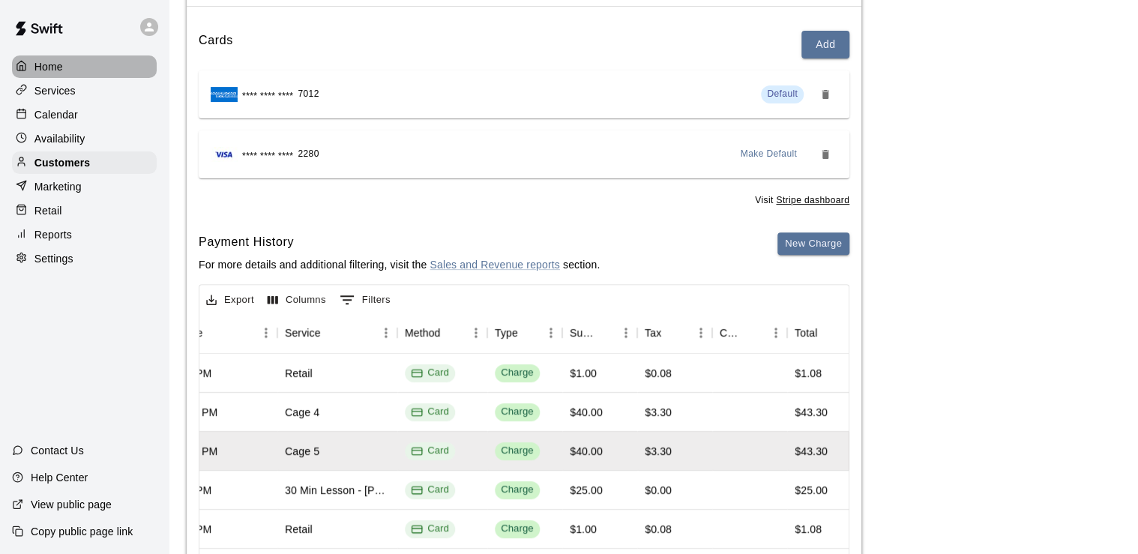
click at [73, 70] on div "Home" at bounding box center [84, 66] width 145 height 22
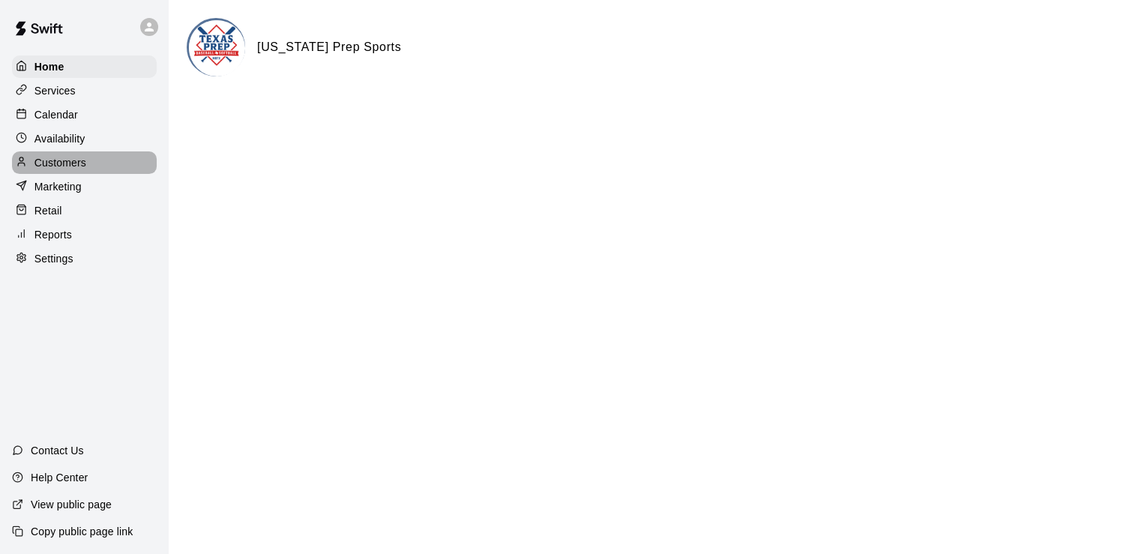
click at [117, 174] on div "Customers" at bounding box center [84, 162] width 145 height 22
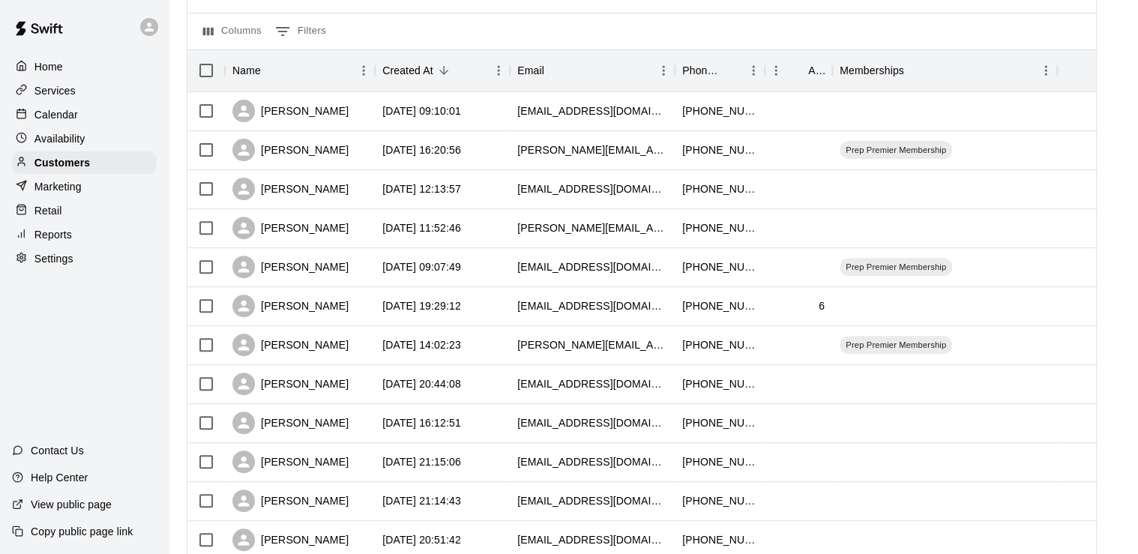
scroll to position [145, 0]
click at [55, 118] on p "Calendar" at bounding box center [55, 114] width 43 height 15
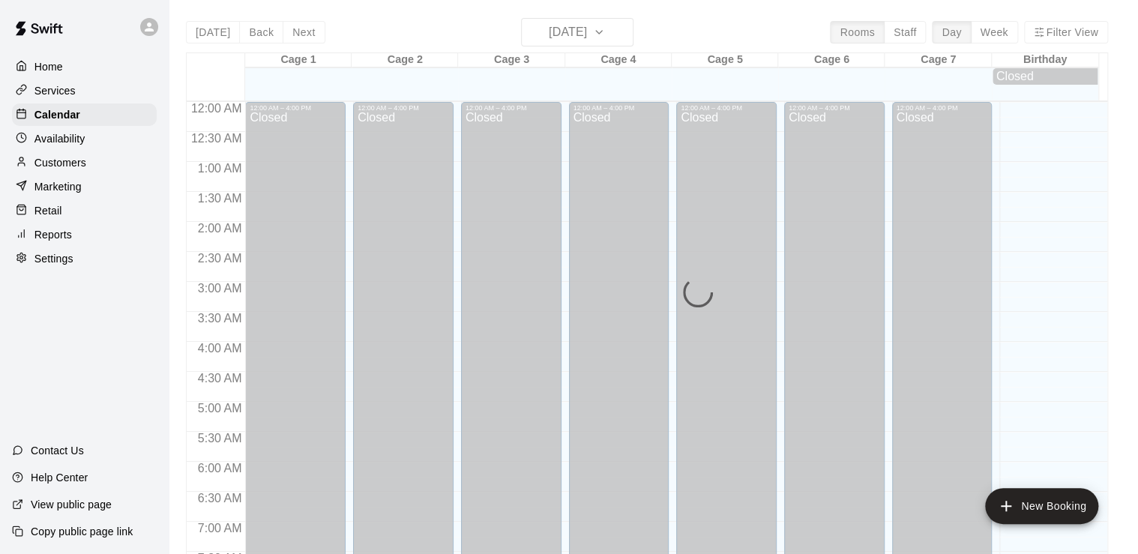
scroll to position [922, 0]
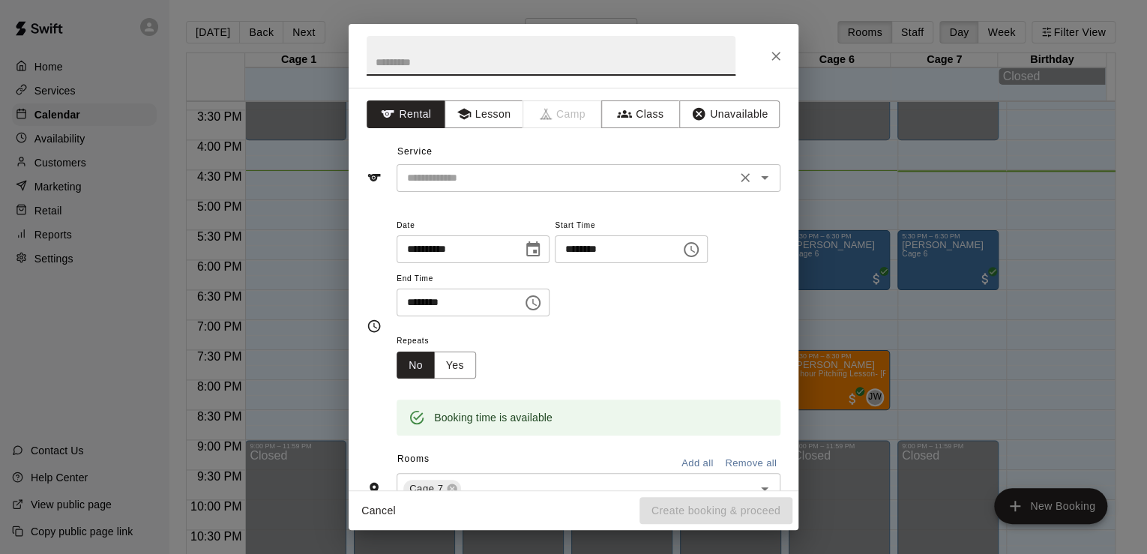
click at [455, 188] on div "​" at bounding box center [589, 178] width 384 height 28
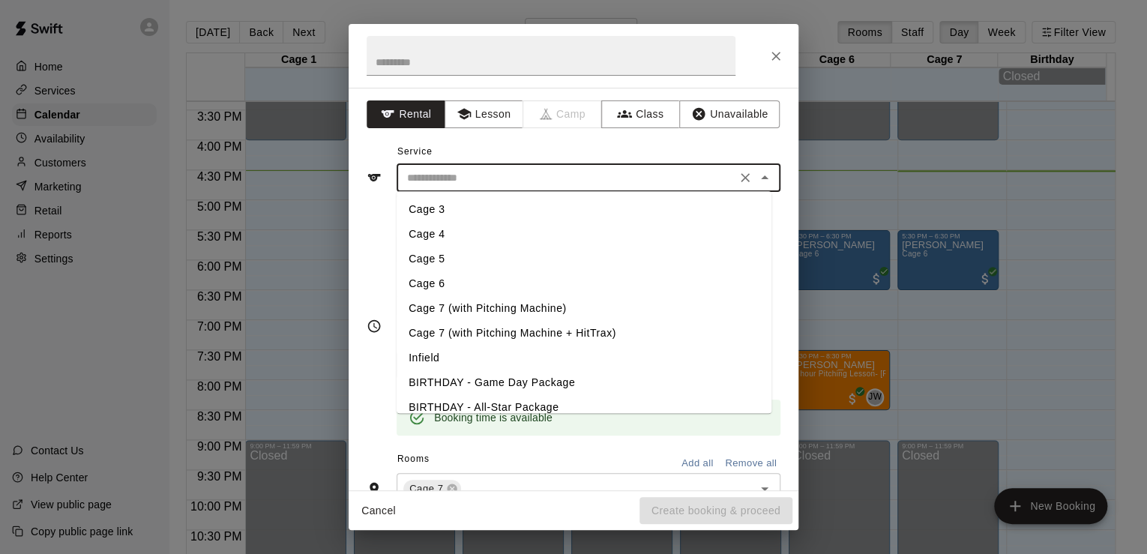
click at [473, 259] on li "Cage 5" at bounding box center [584, 259] width 375 height 25
type input "******"
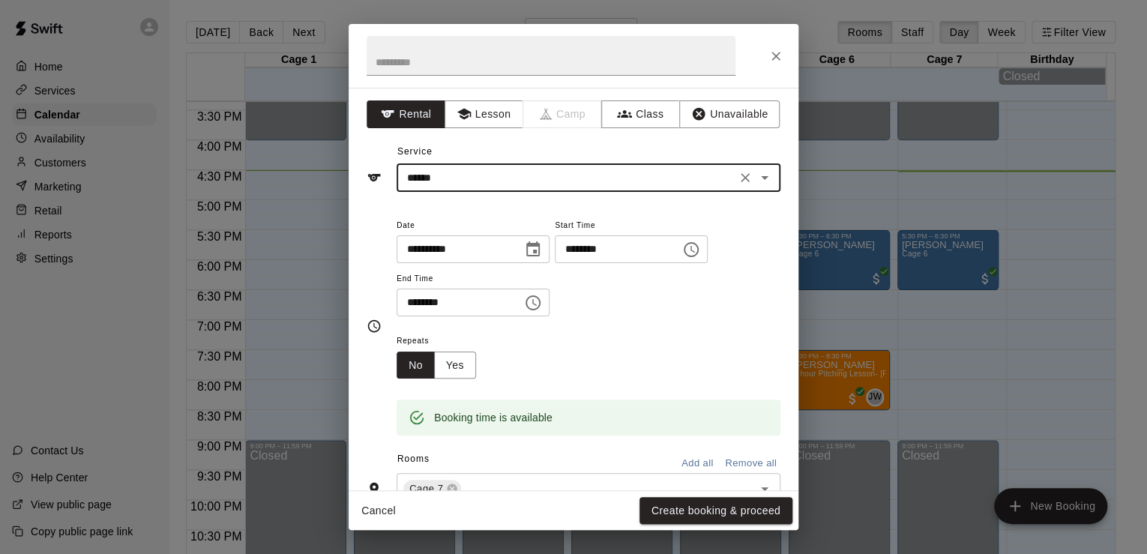
click at [425, 304] on input "********" at bounding box center [454, 303] width 115 height 28
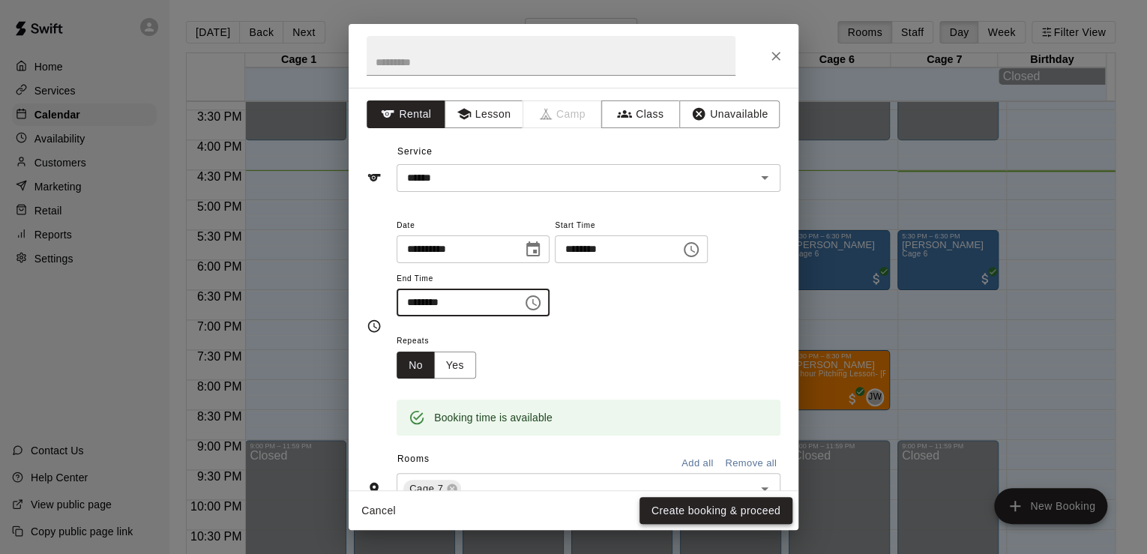
type input "********"
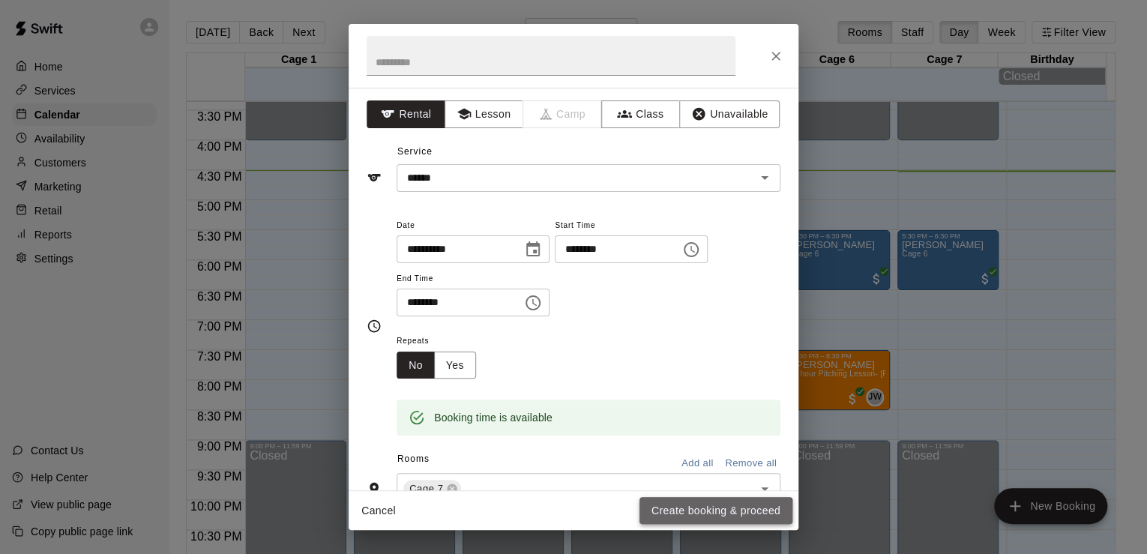
click at [661, 518] on button "Create booking & proceed" at bounding box center [716, 511] width 153 height 28
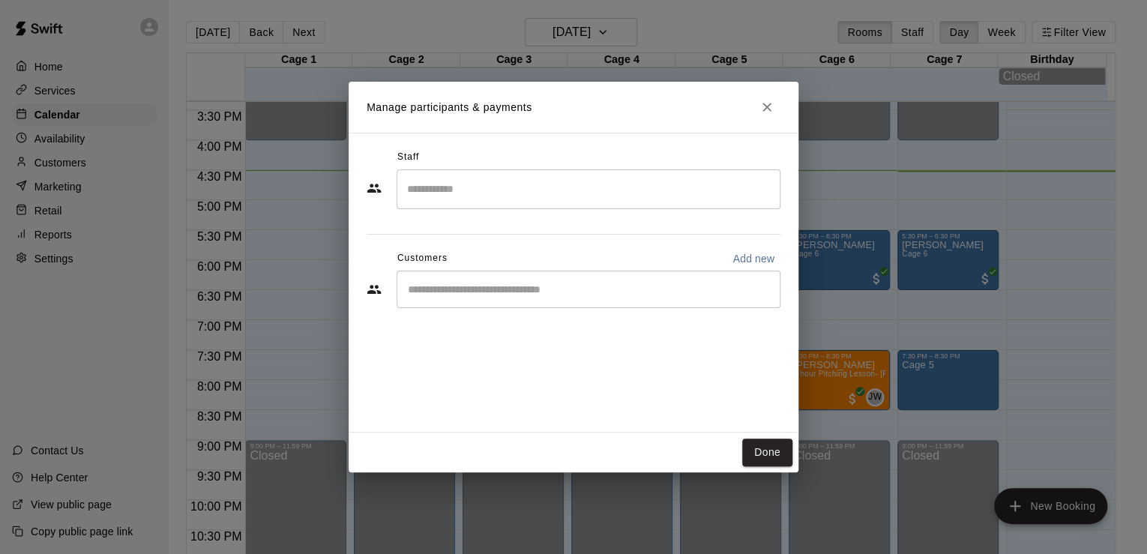
click at [430, 189] on input "Search staff" at bounding box center [588, 189] width 370 height 26
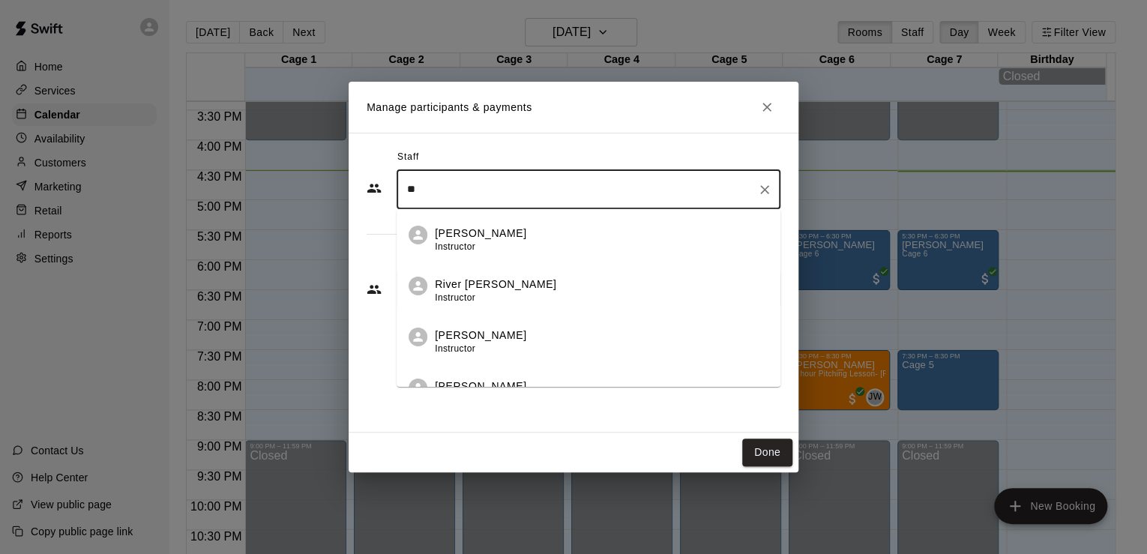
type input "*"
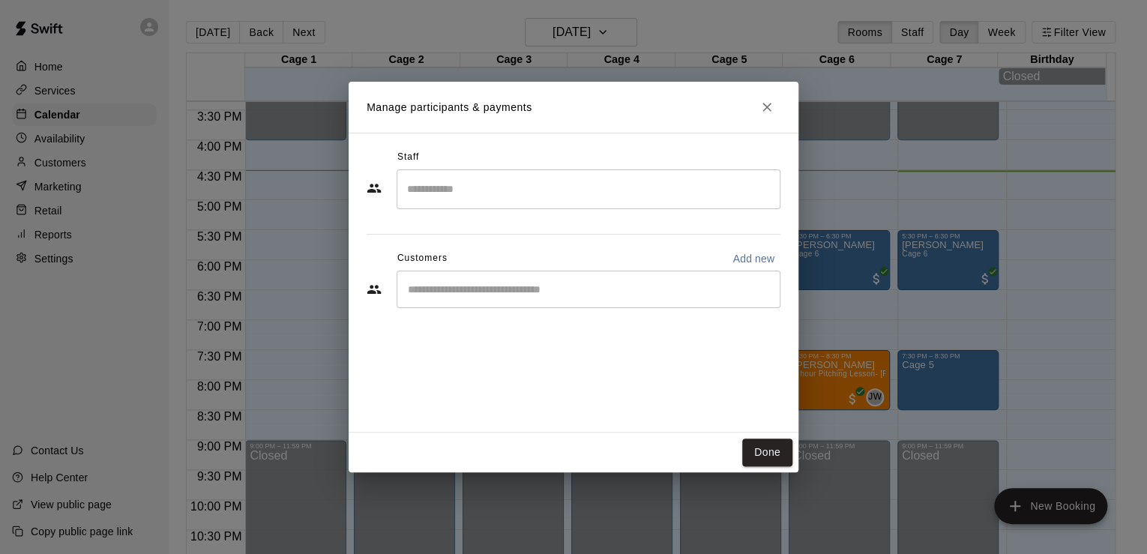
click at [379, 351] on div "Staff ​ Customers Add new ​" at bounding box center [574, 283] width 450 height 300
click at [448, 296] on input "Start typing to search customers..." at bounding box center [588, 289] width 370 height 15
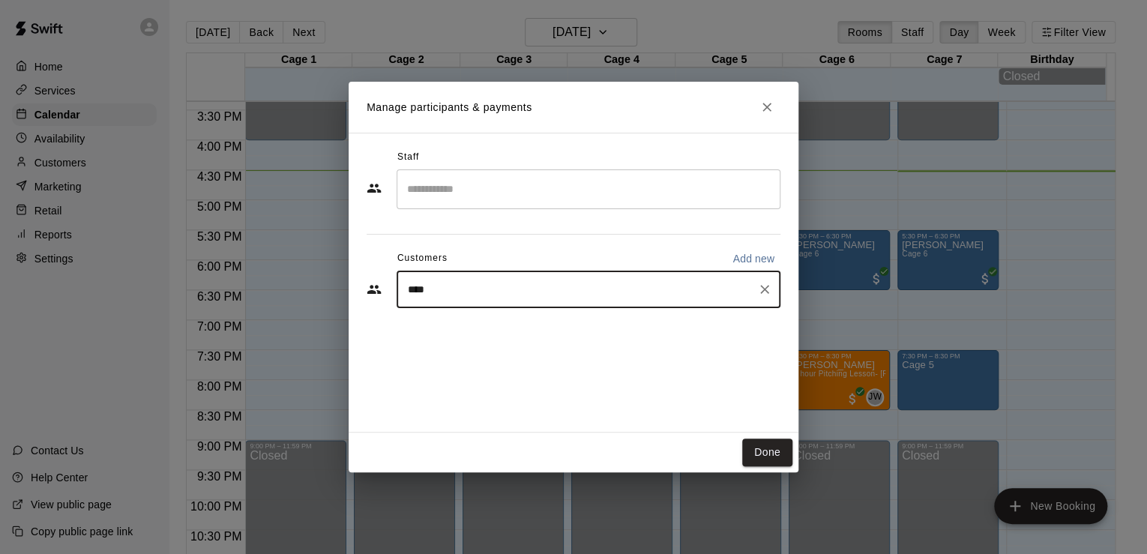
type input "*****"
click at [459, 320] on p "[PERSON_NAME]" at bounding box center [484, 324] width 91 height 16
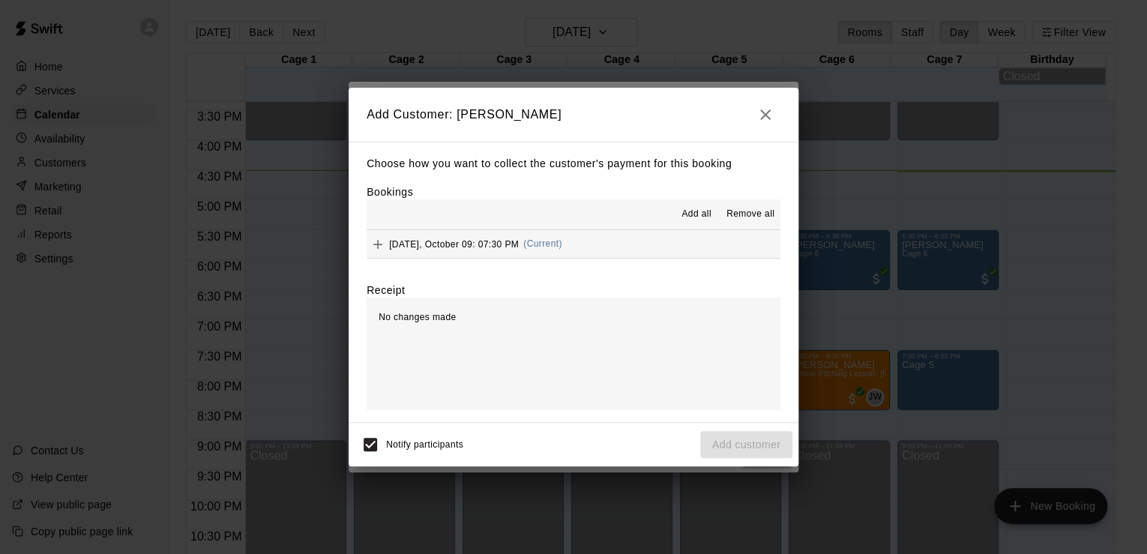
click at [476, 246] on span "[DATE], October 09: 07:30 PM" at bounding box center [454, 243] width 130 height 10
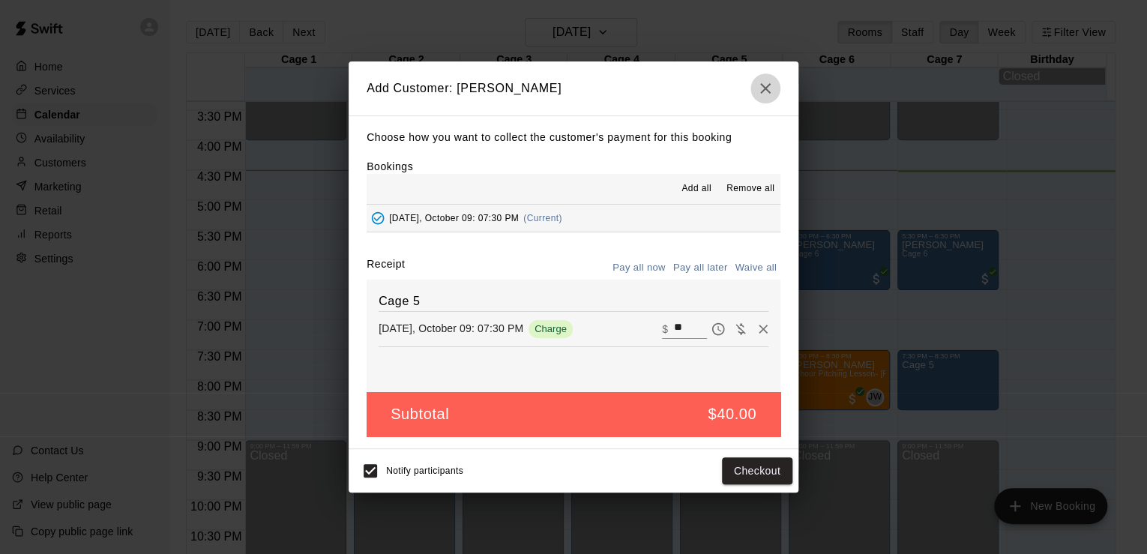
click at [757, 96] on icon "button" at bounding box center [766, 88] width 18 height 18
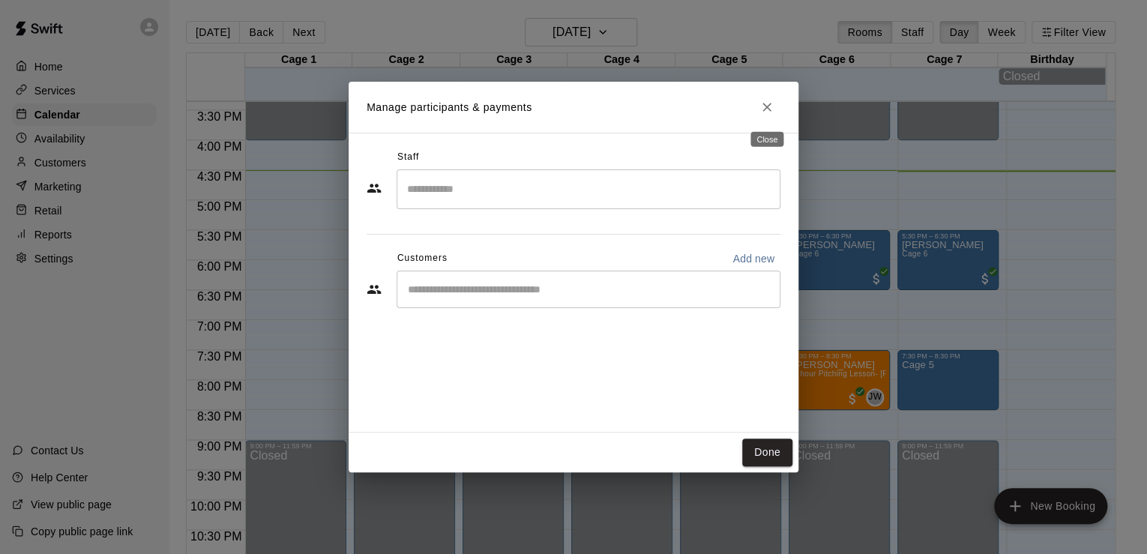
click at [768, 101] on icon "Close" at bounding box center [767, 107] width 15 height 15
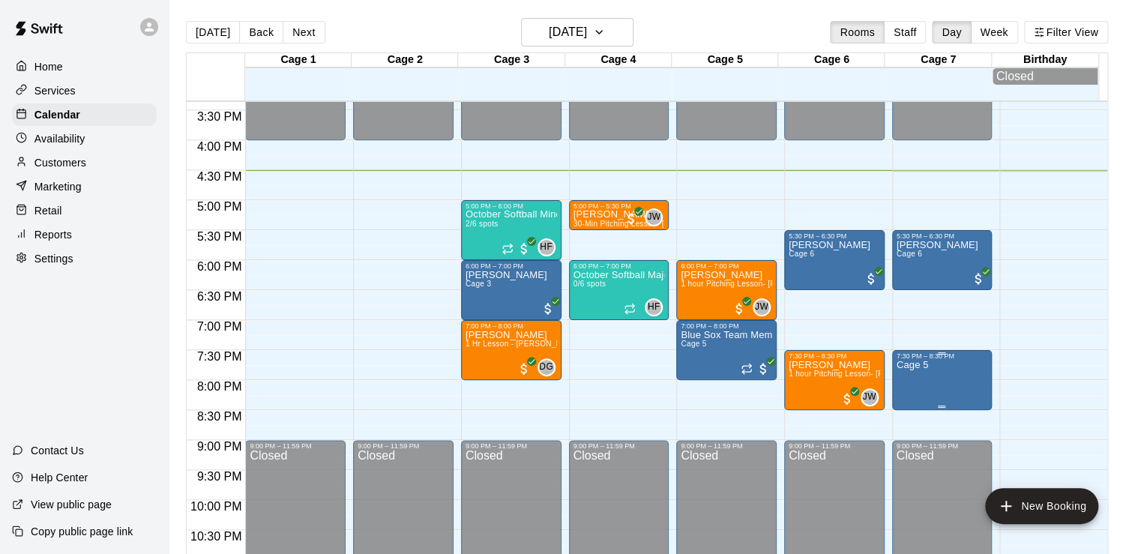
drag, startPoint x: 948, startPoint y: 364, endPoint x: 909, endPoint y: 376, distance: 41.0
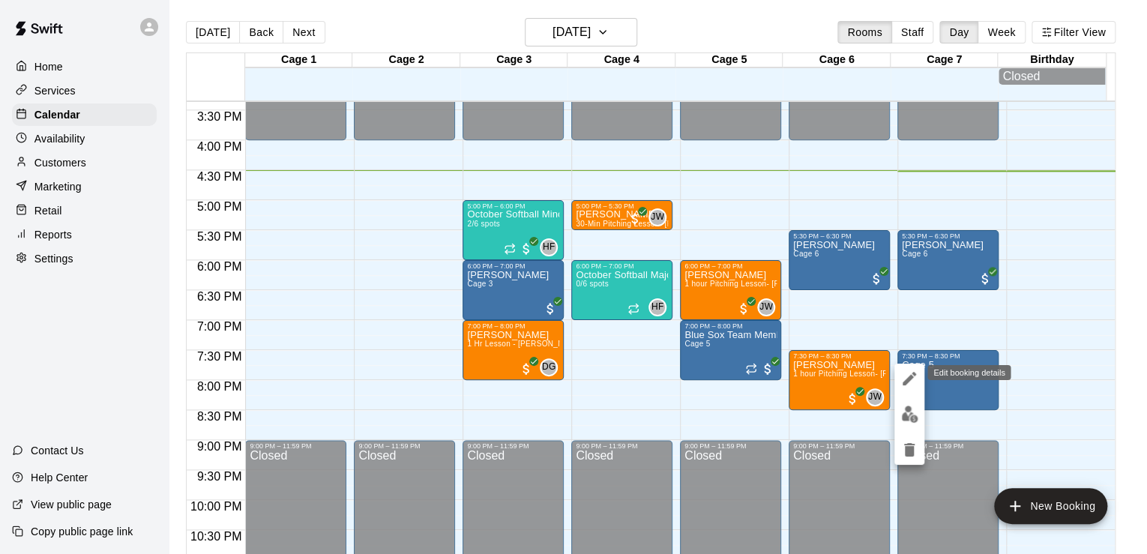
drag, startPoint x: 909, startPoint y: 376, endPoint x: 912, endPoint y: 461, distance: 84.8
click at [912, 461] on button "delete" at bounding box center [910, 450] width 30 height 30
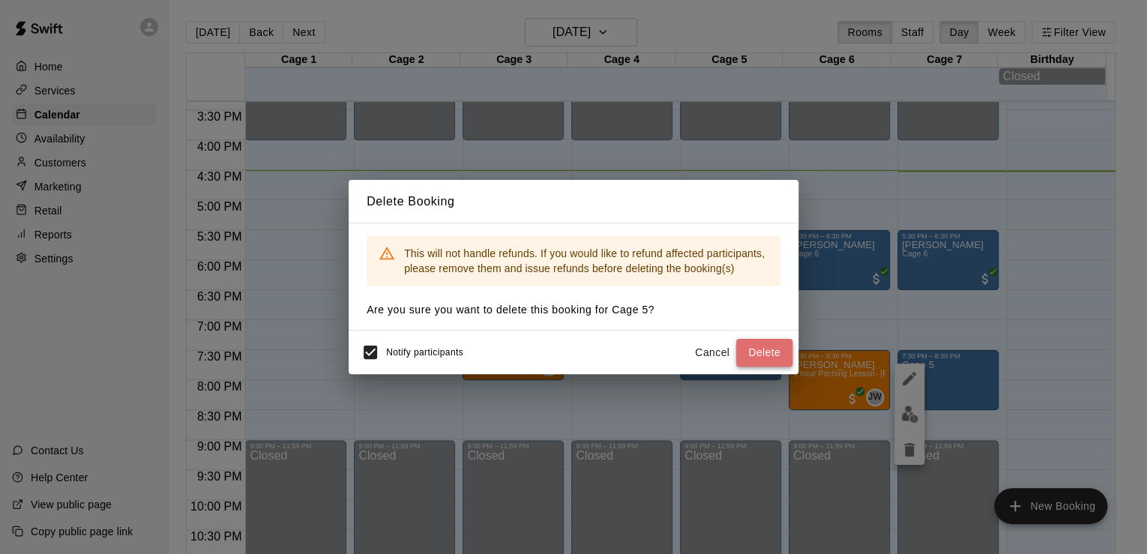
click at [763, 348] on button "Delete" at bounding box center [764, 353] width 56 height 28
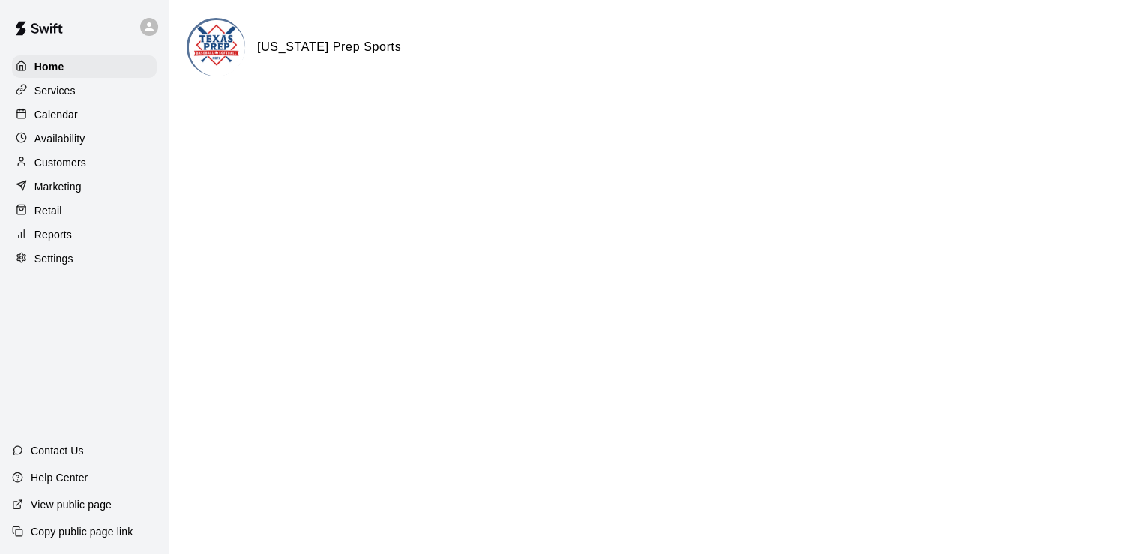
click at [93, 116] on div "Calendar" at bounding box center [84, 114] width 145 height 22
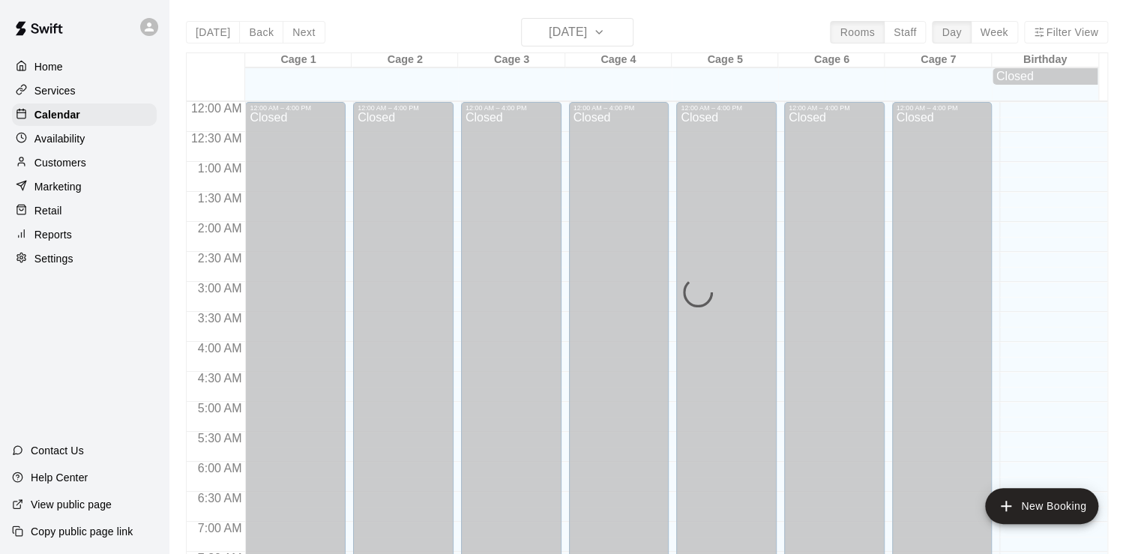
scroll to position [922, 0]
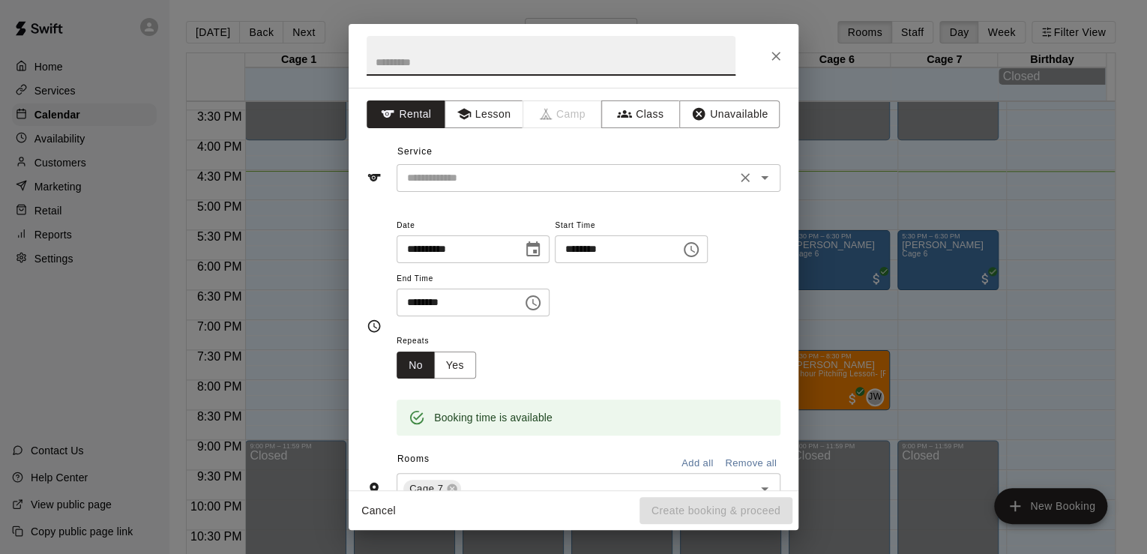
click at [486, 176] on input "text" at bounding box center [566, 178] width 331 height 19
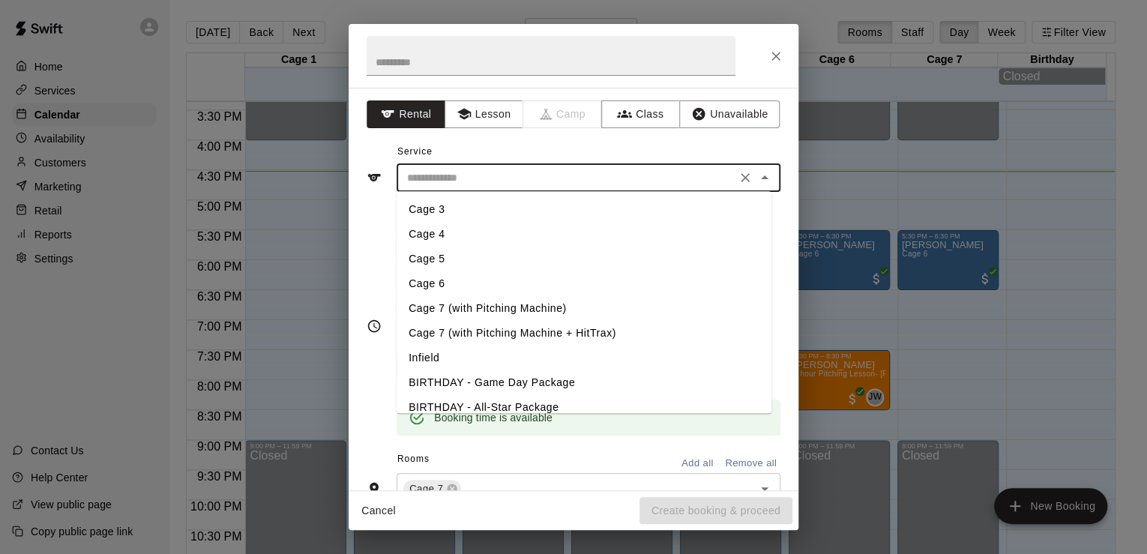
click at [472, 277] on li "Cage 6" at bounding box center [584, 283] width 375 height 25
type input "******"
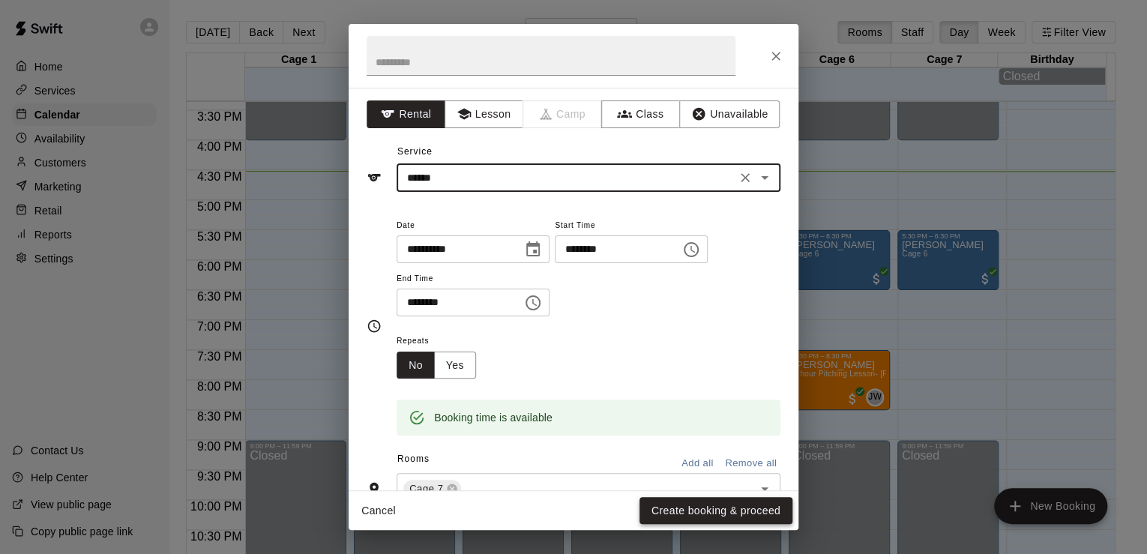
click at [687, 498] on button "Create booking & proceed" at bounding box center [716, 511] width 153 height 28
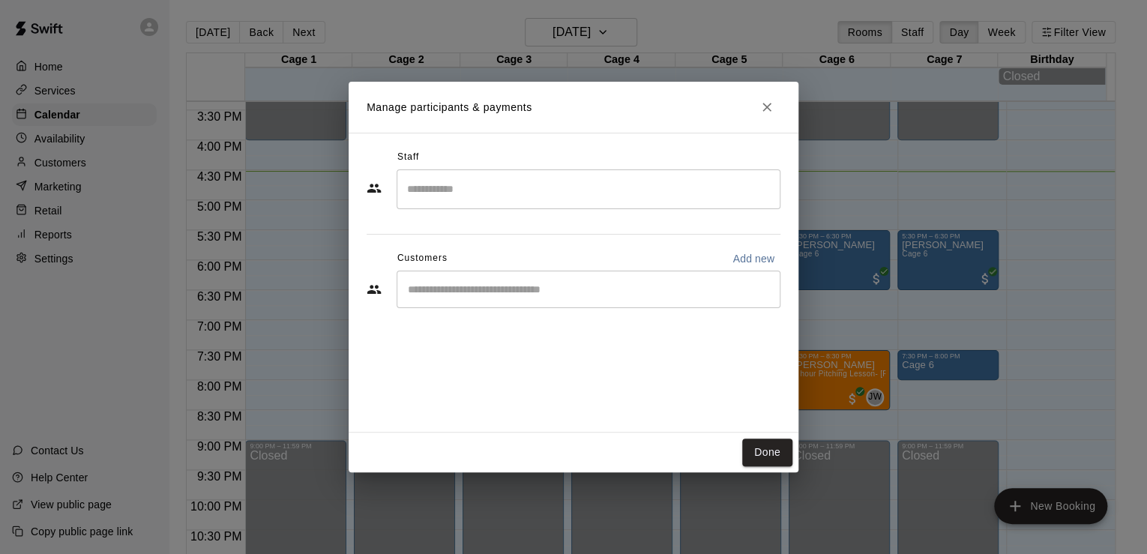
click at [454, 298] on div "​" at bounding box center [589, 289] width 384 height 37
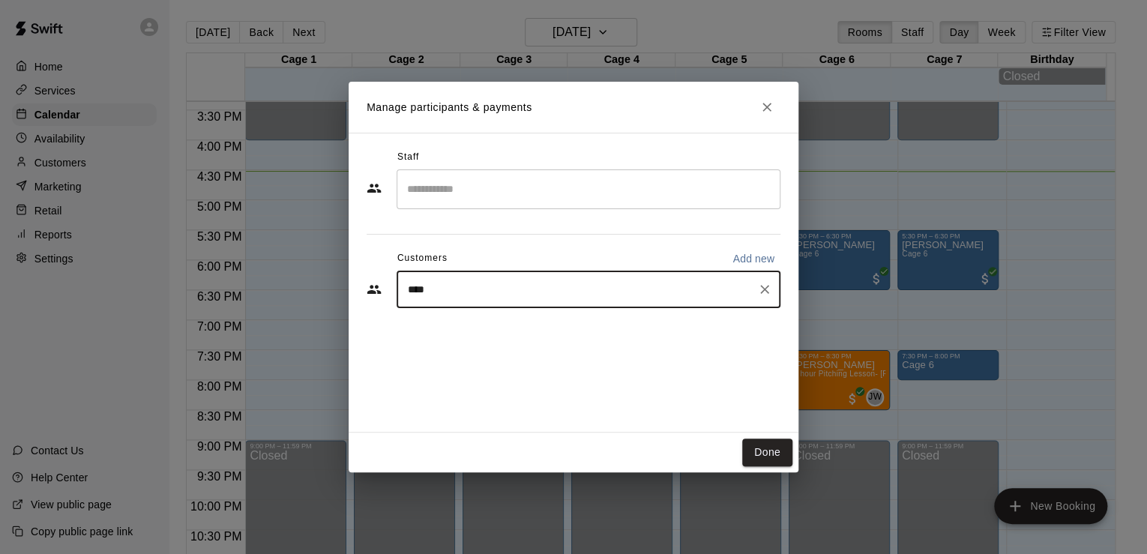
type input "*****"
click at [463, 324] on p "[PERSON_NAME]" at bounding box center [484, 324] width 91 height 16
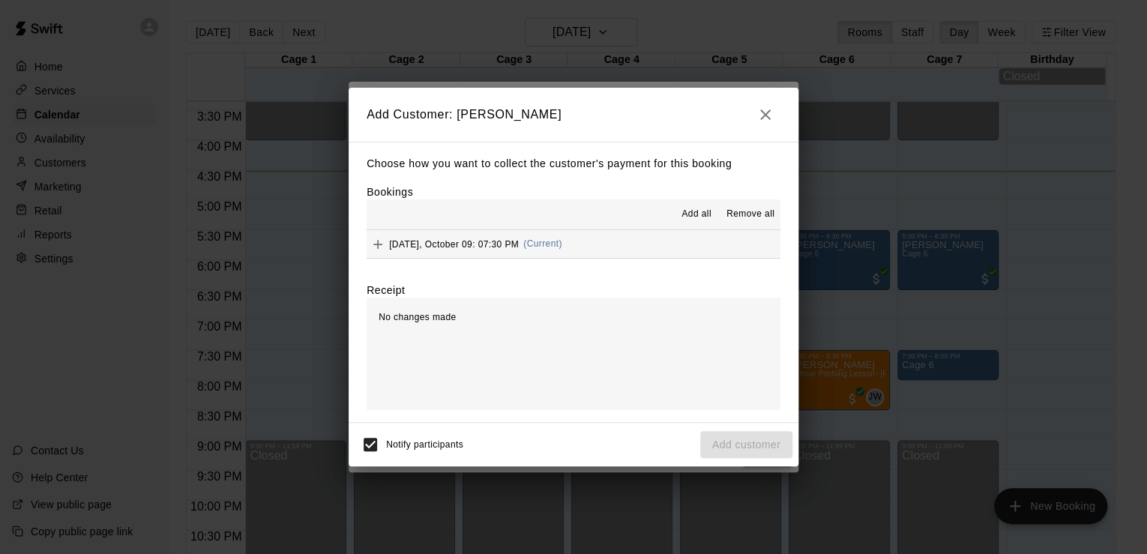
click at [465, 243] on span "[DATE], October 09: 07:30 PM" at bounding box center [454, 243] width 130 height 10
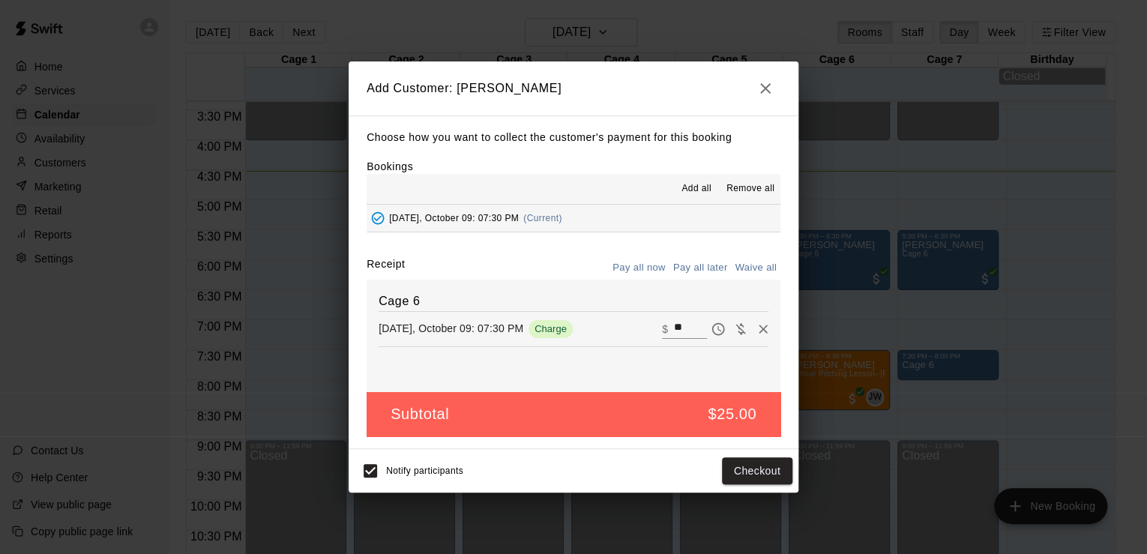
click at [758, 96] on icon "button" at bounding box center [766, 88] width 18 height 18
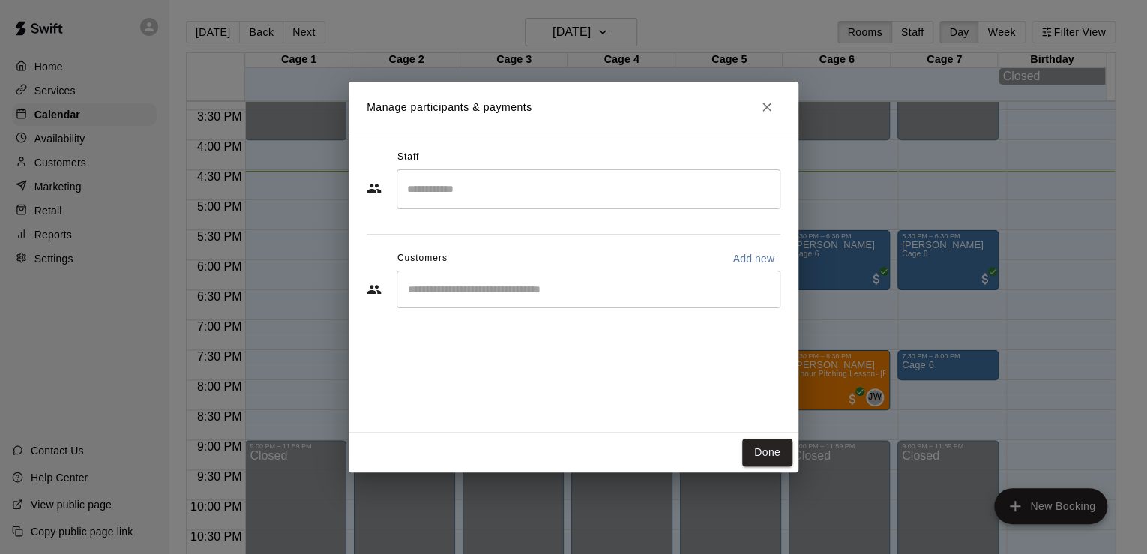
click at [766, 113] on icon "Close" at bounding box center [767, 107] width 15 height 15
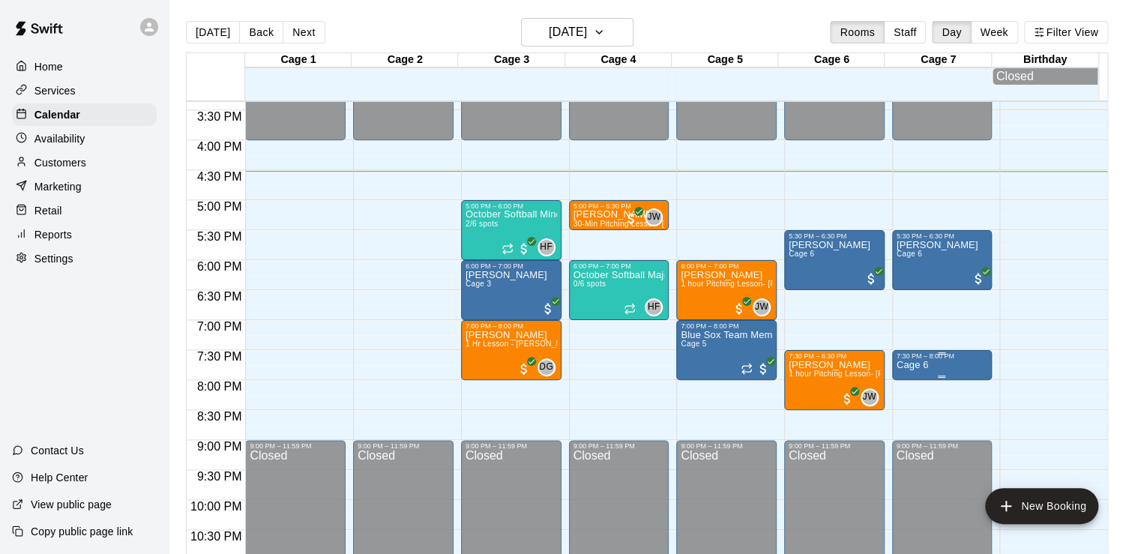
drag, startPoint x: 917, startPoint y: 367, endPoint x: 902, endPoint y: 361, distance: 16.2
click at [902, 360] on div "7:30 PM – 8:00 PM" at bounding box center [942, 355] width 91 height 7
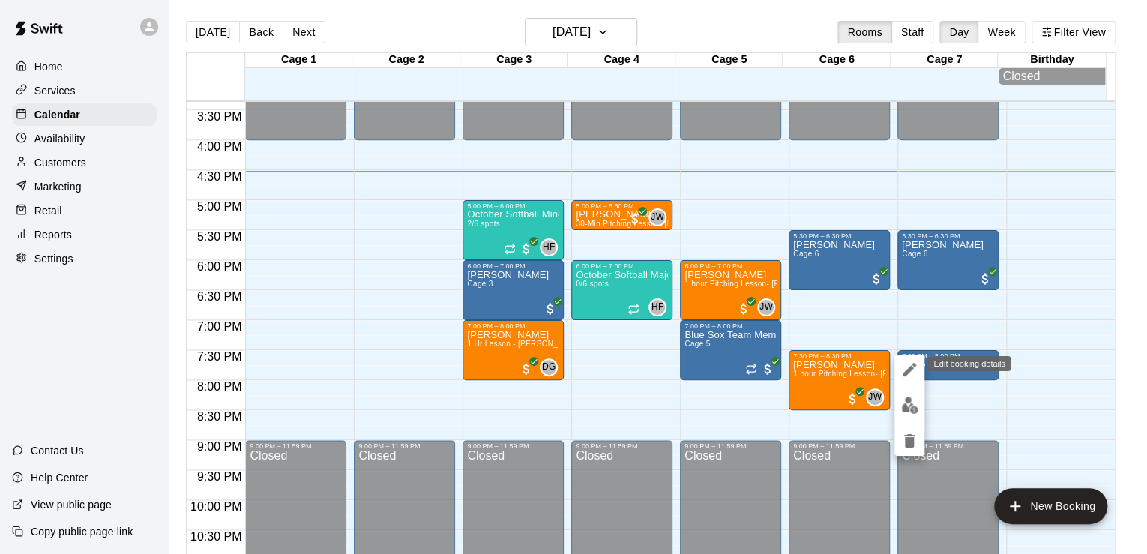
drag, startPoint x: 902, startPoint y: 361, endPoint x: 907, endPoint y: 454, distance: 93.1
click at [907, 454] on button "delete" at bounding box center [910, 441] width 30 height 30
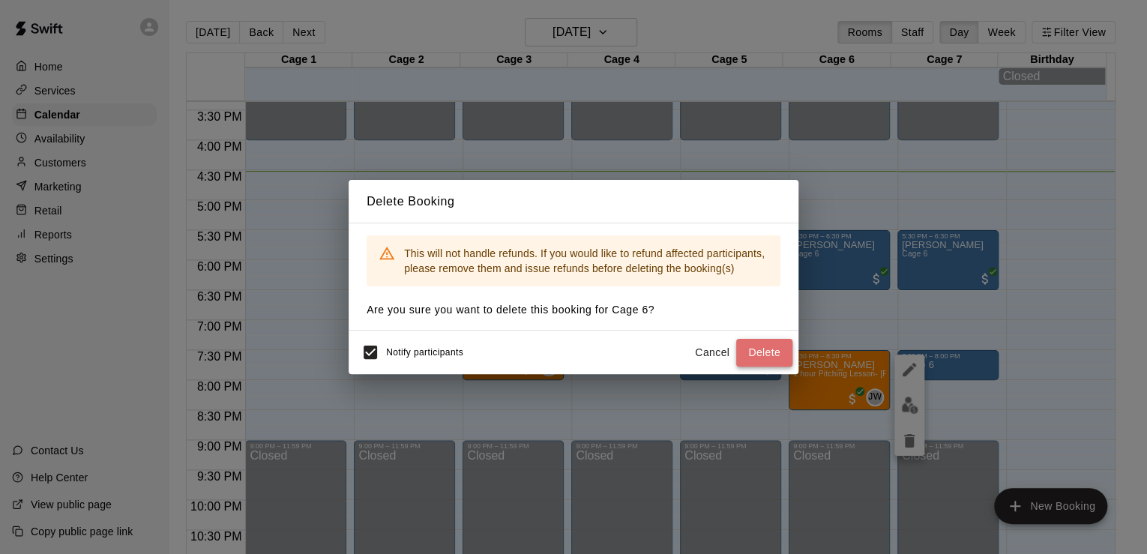
click at [769, 358] on button "Delete" at bounding box center [764, 353] width 56 height 28
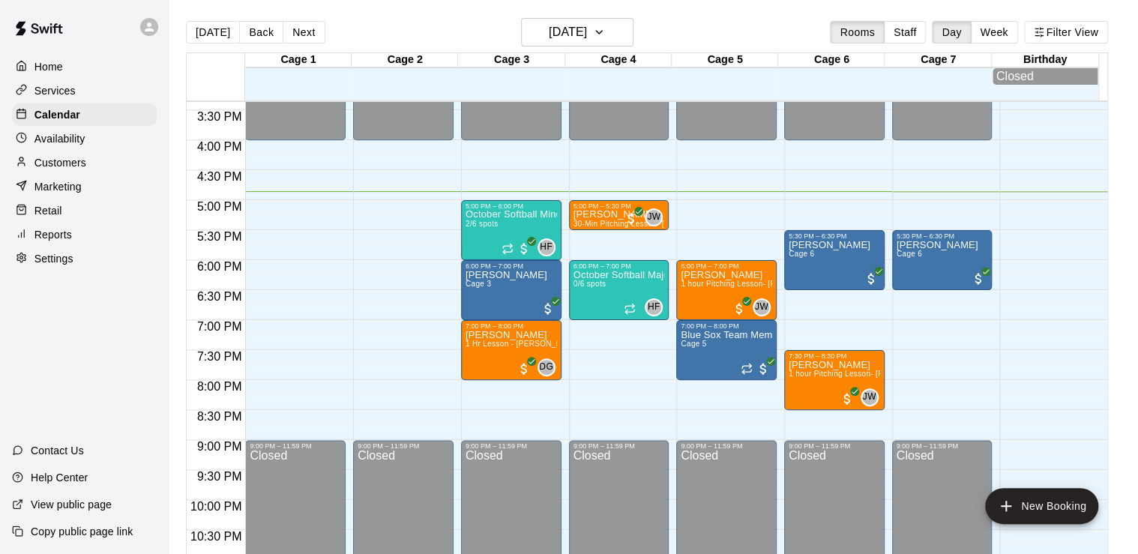
click at [73, 98] on p "Services" at bounding box center [54, 90] width 41 height 15
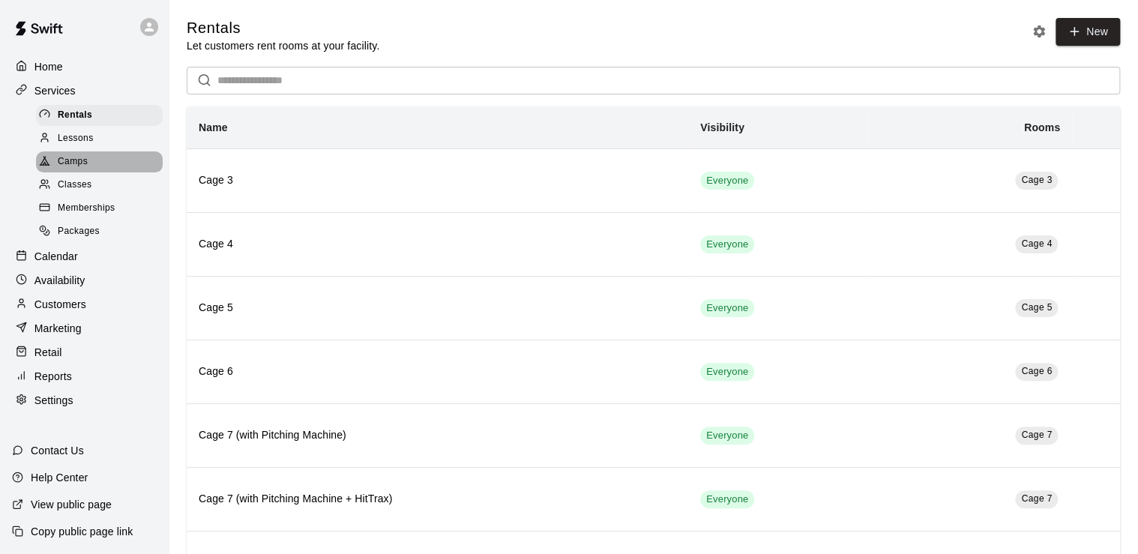
click at [92, 172] on div "Camps" at bounding box center [99, 161] width 127 height 21
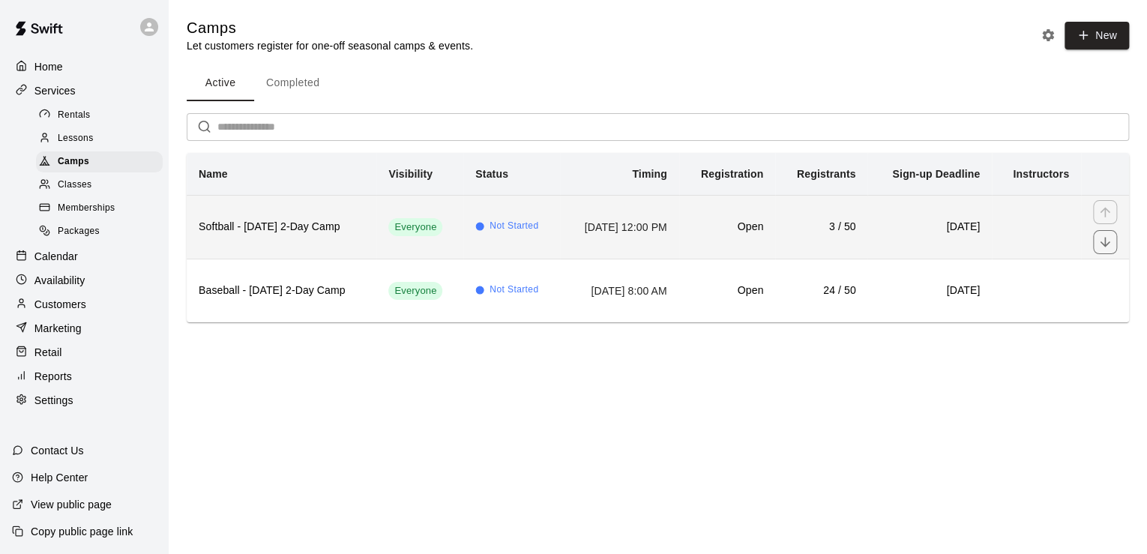
click at [257, 227] on h6 "Softball - Columbus Day 2-Day Camp" at bounding box center [282, 227] width 166 height 16
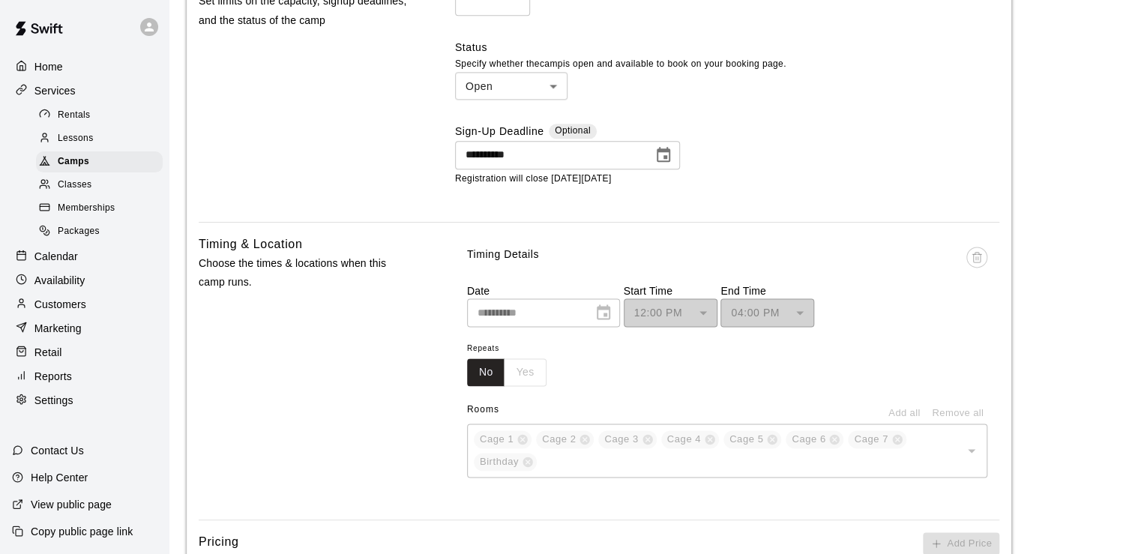
scroll to position [862, 0]
click at [92, 267] on div "Calendar" at bounding box center [84, 256] width 145 height 22
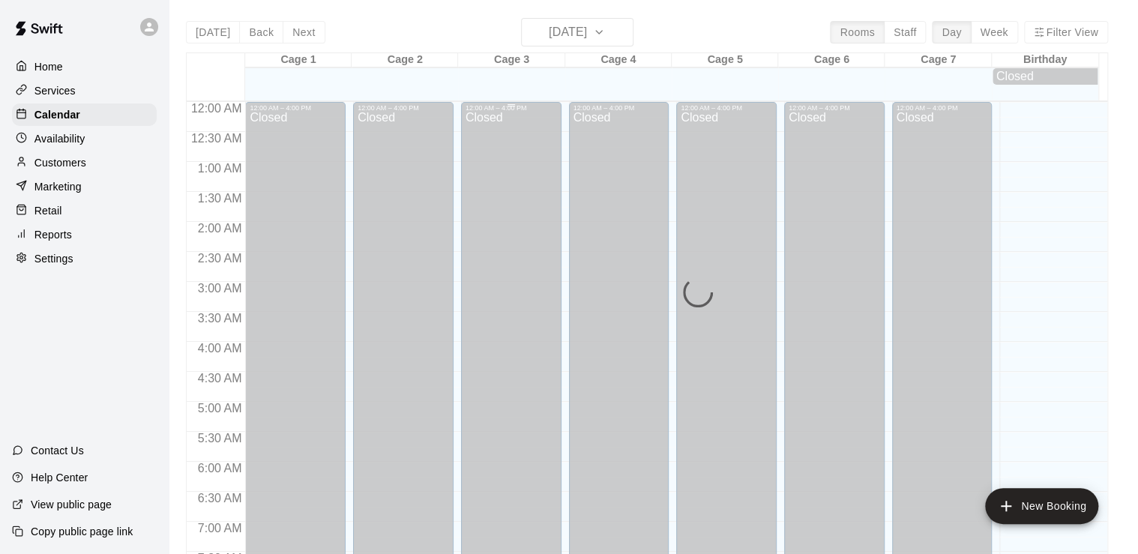
scroll to position [922, 0]
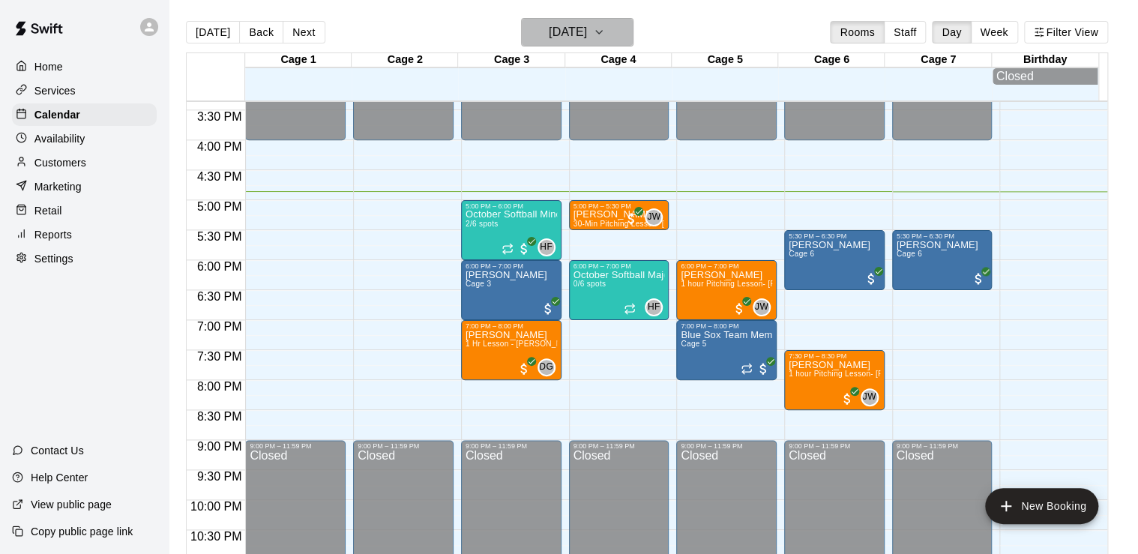
click at [550, 27] on h6 "[DATE]" at bounding box center [568, 32] width 38 height 21
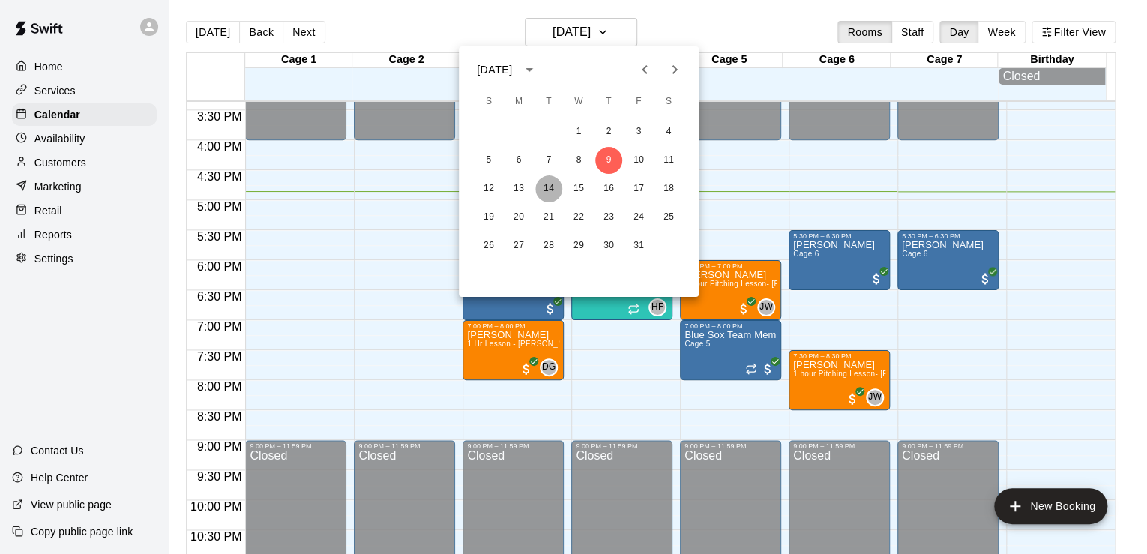
click at [542, 184] on button "14" at bounding box center [548, 188] width 27 height 27
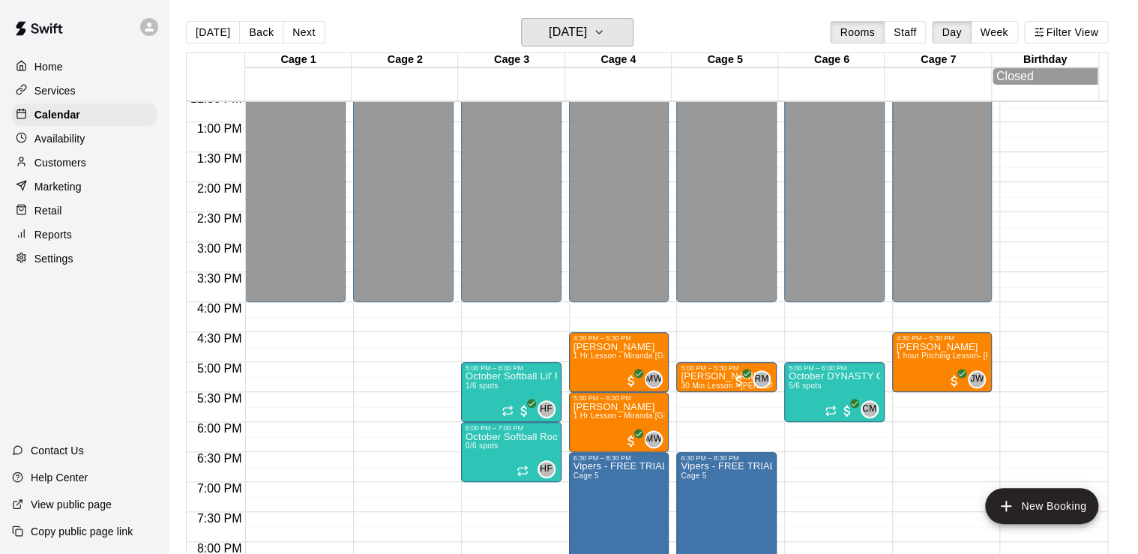
scroll to position [770, 0]
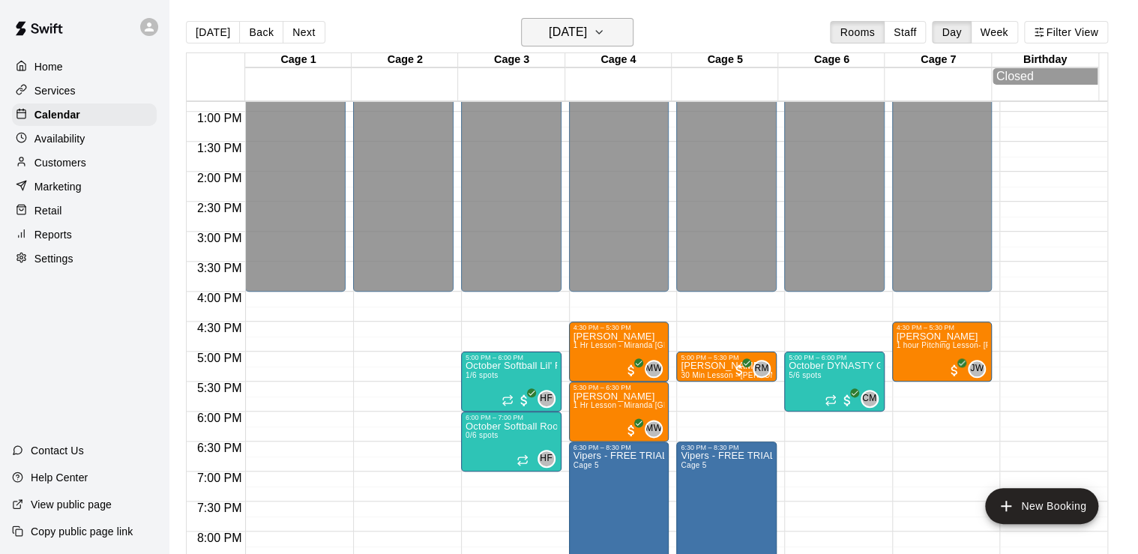
click at [587, 34] on h6 "Tuesday Oct 14" at bounding box center [568, 32] width 38 height 21
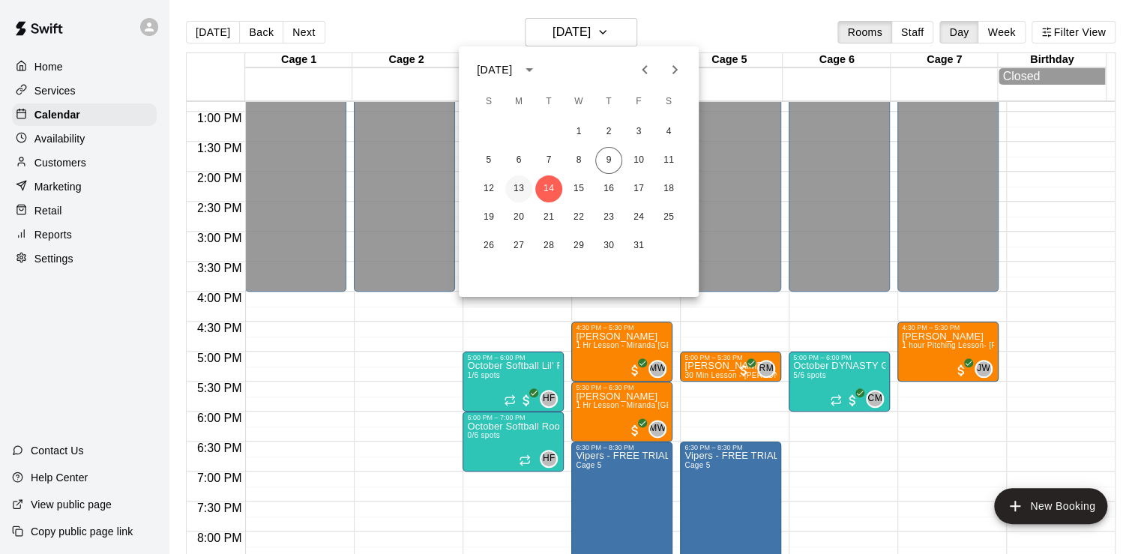
click at [514, 192] on button "13" at bounding box center [518, 188] width 27 height 27
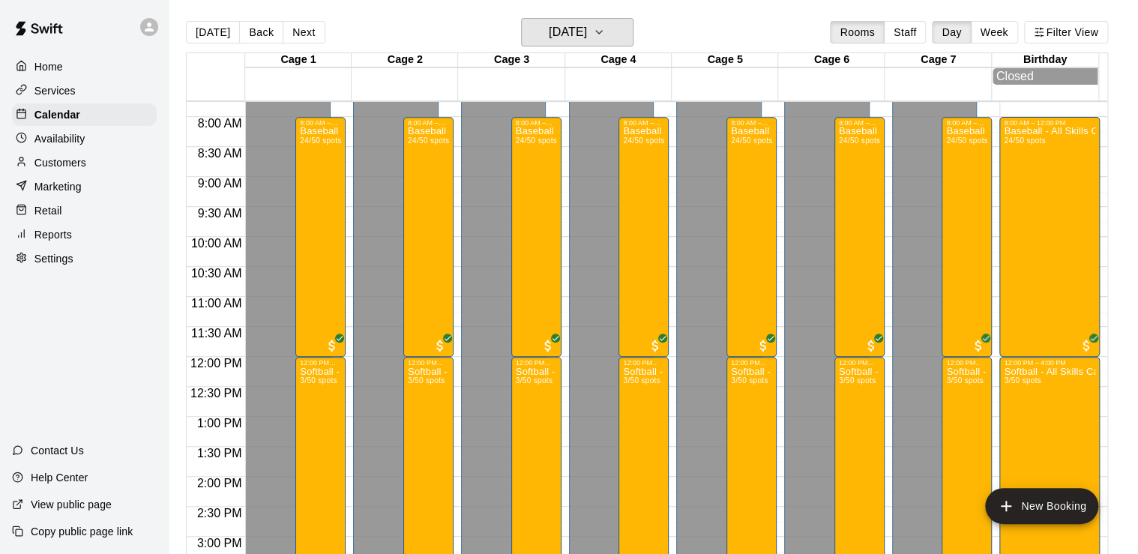
scroll to position [441, 0]
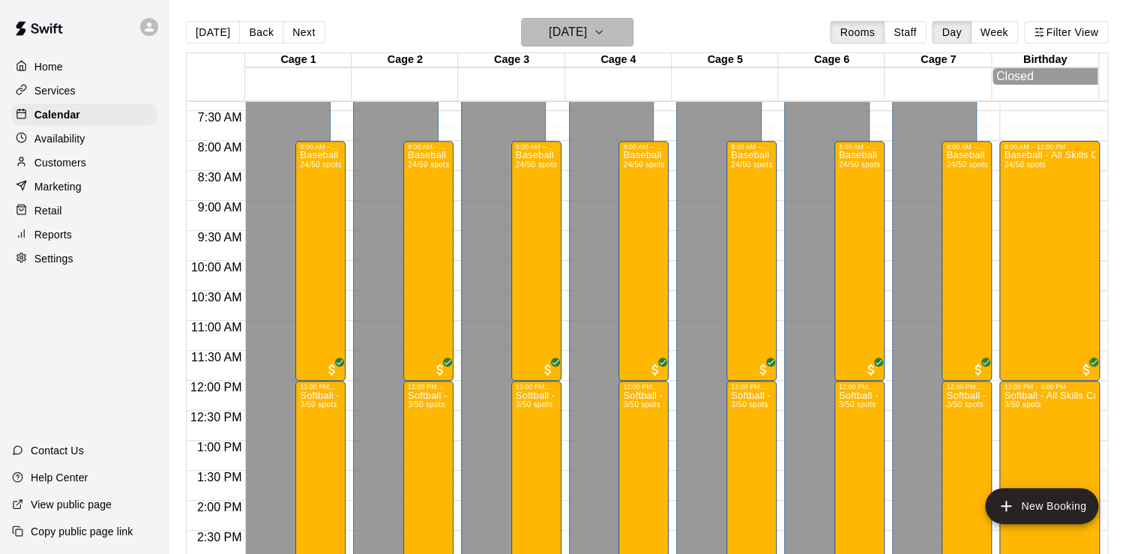
click at [557, 34] on h6 "Monday Oct 13" at bounding box center [568, 32] width 38 height 21
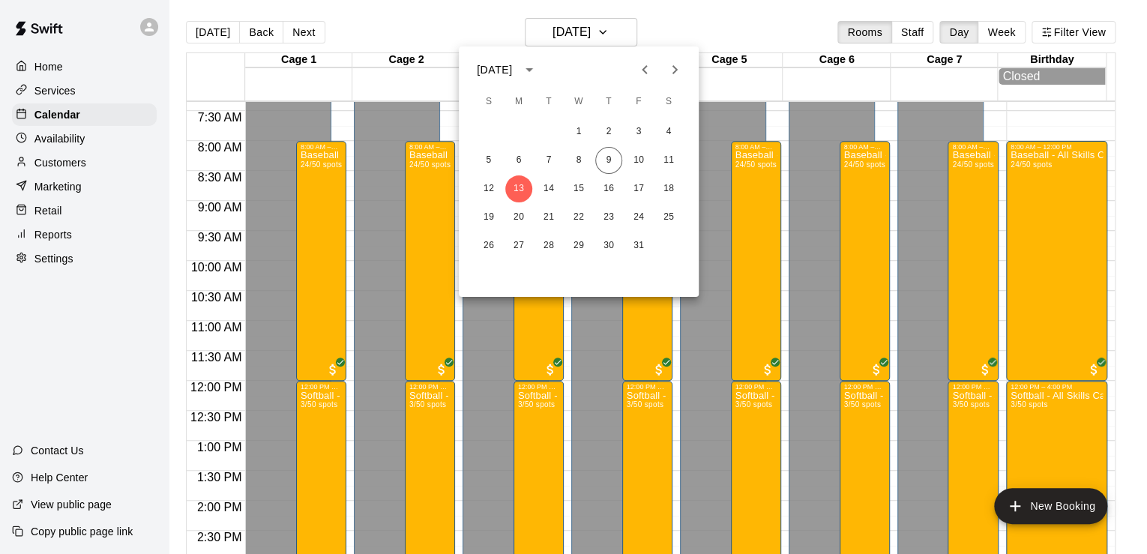
click at [426, 87] on div at bounding box center [573, 277] width 1147 height 554
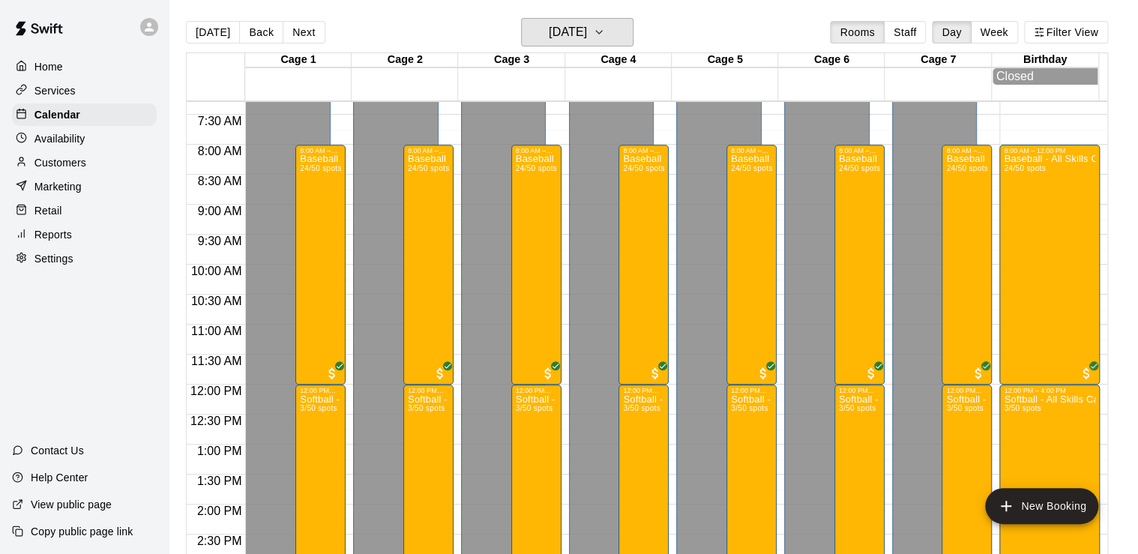
scroll to position [436, 0]
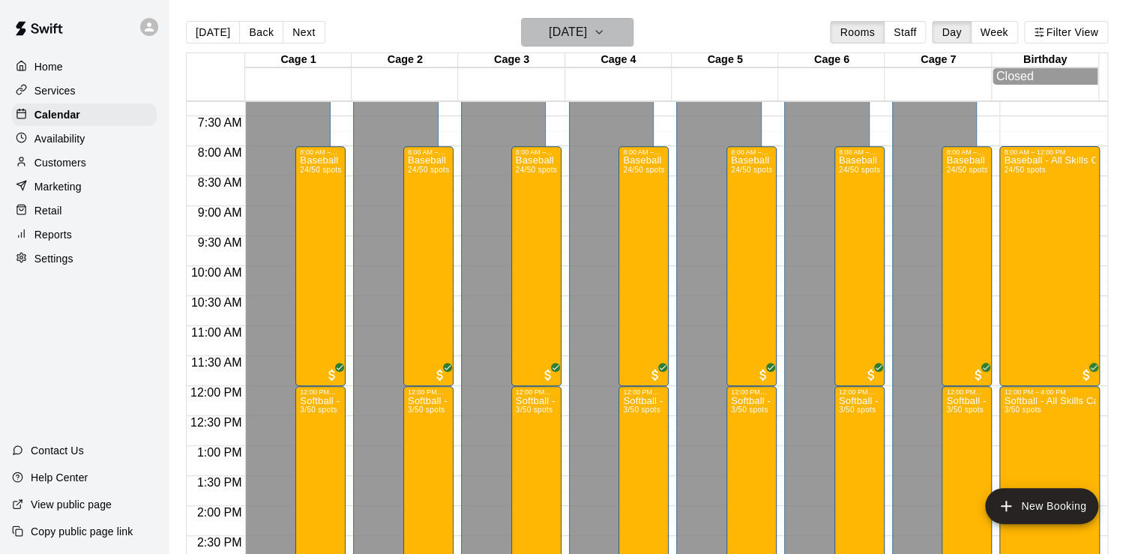
click at [587, 36] on h6 "Monday Oct 13" at bounding box center [568, 32] width 38 height 21
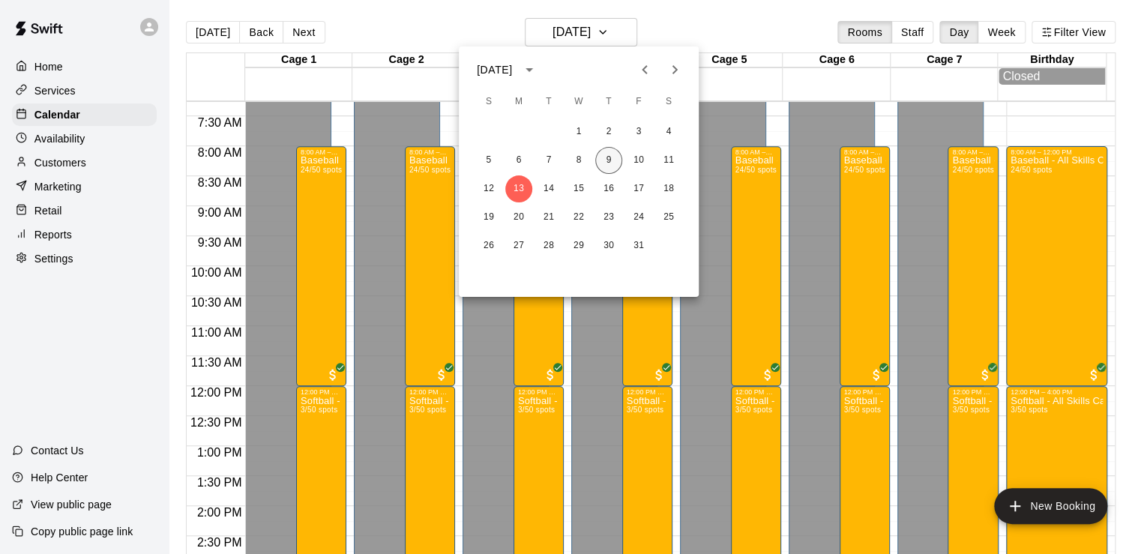
click at [606, 165] on button "9" at bounding box center [608, 160] width 27 height 27
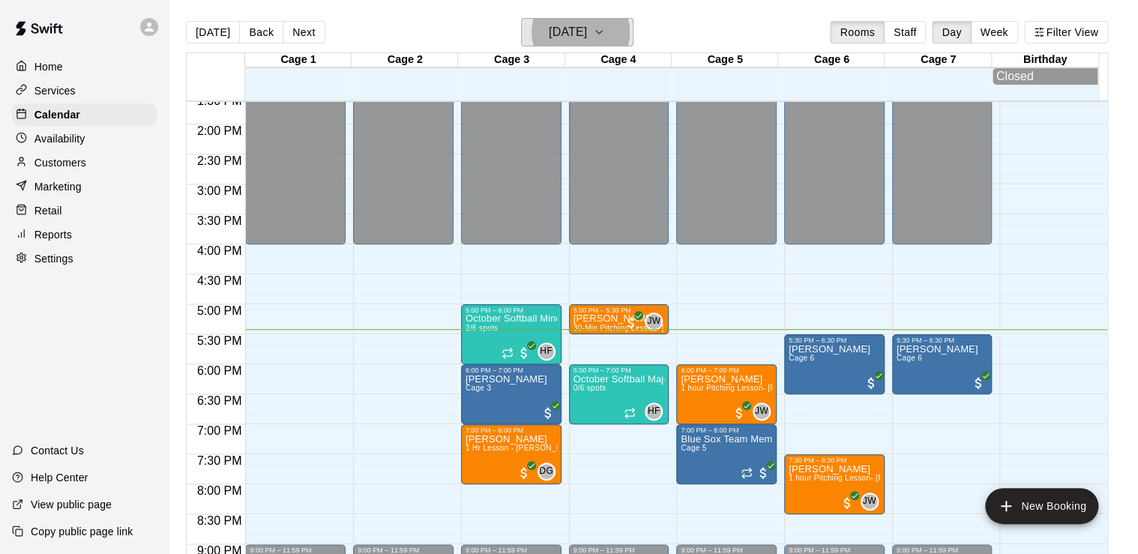
scroll to position [817, 0]
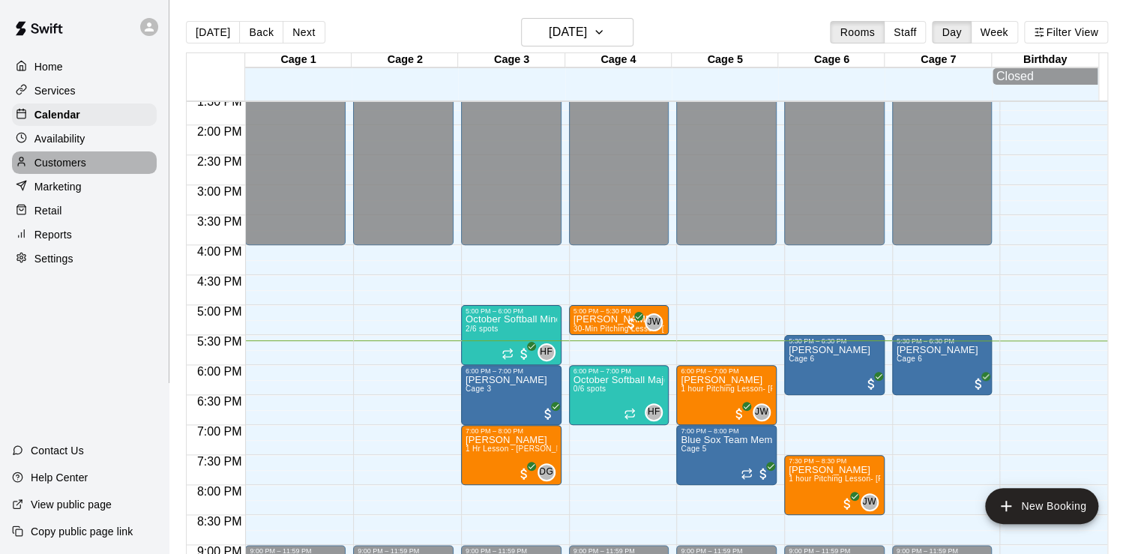
click at [124, 168] on div "Customers" at bounding box center [84, 162] width 145 height 22
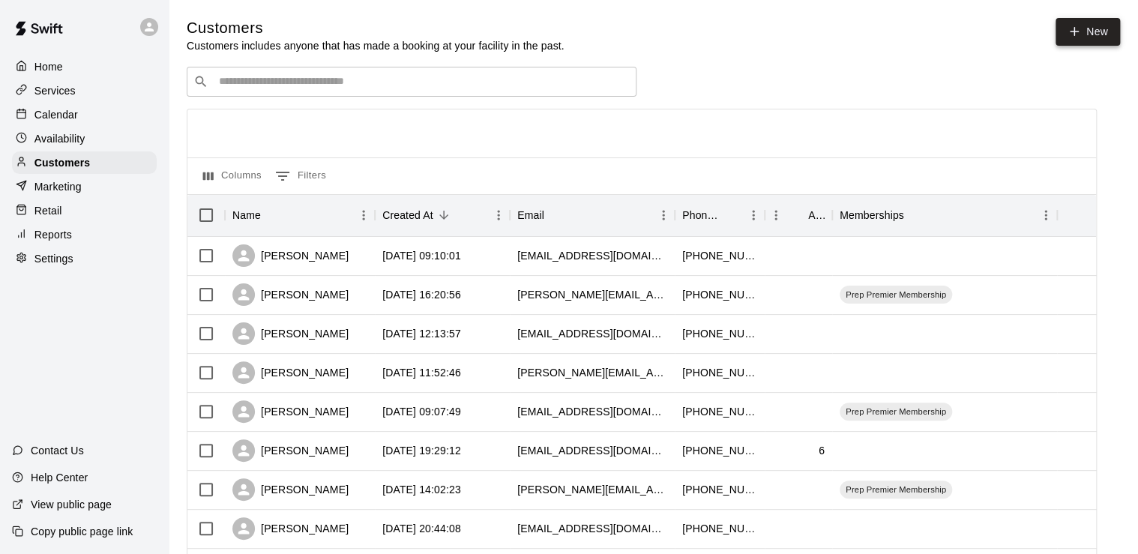
click at [1075, 34] on icon at bounding box center [1075, 32] width 0 height 8
select select "**"
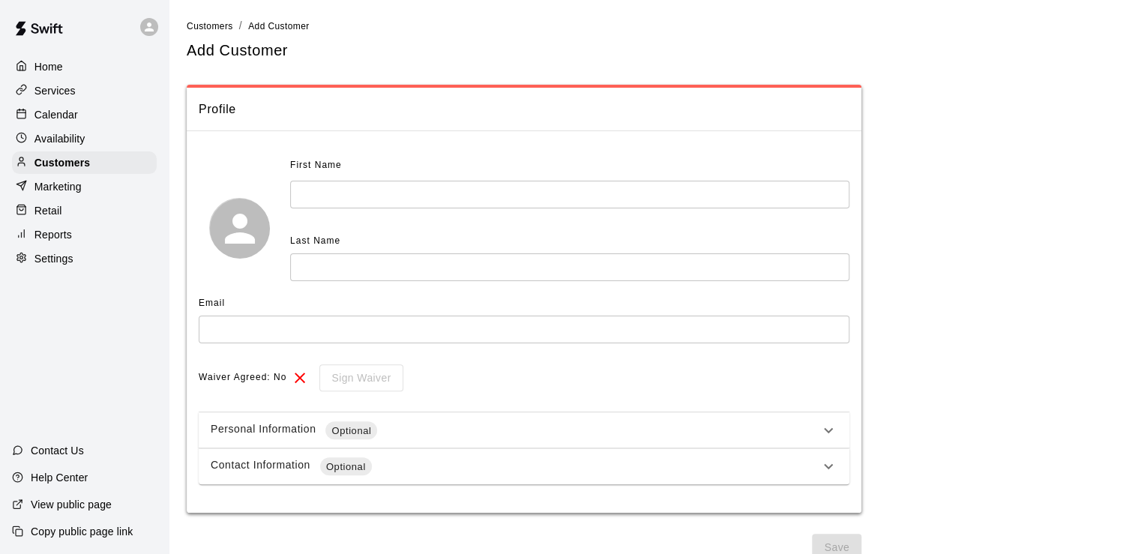
click at [408, 193] on input "text" at bounding box center [569, 195] width 559 height 28
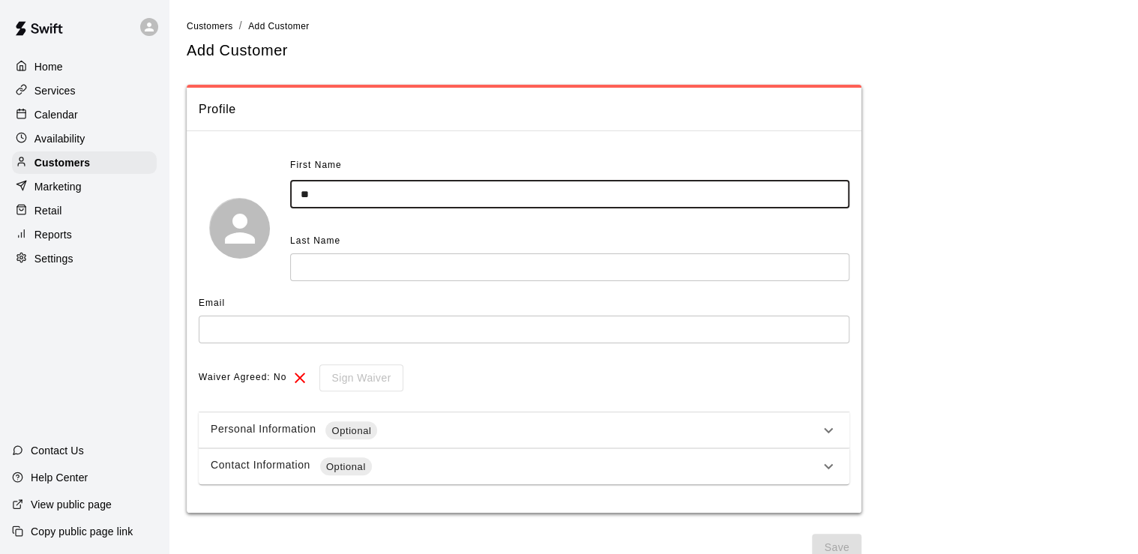
type input "*"
type input "*****"
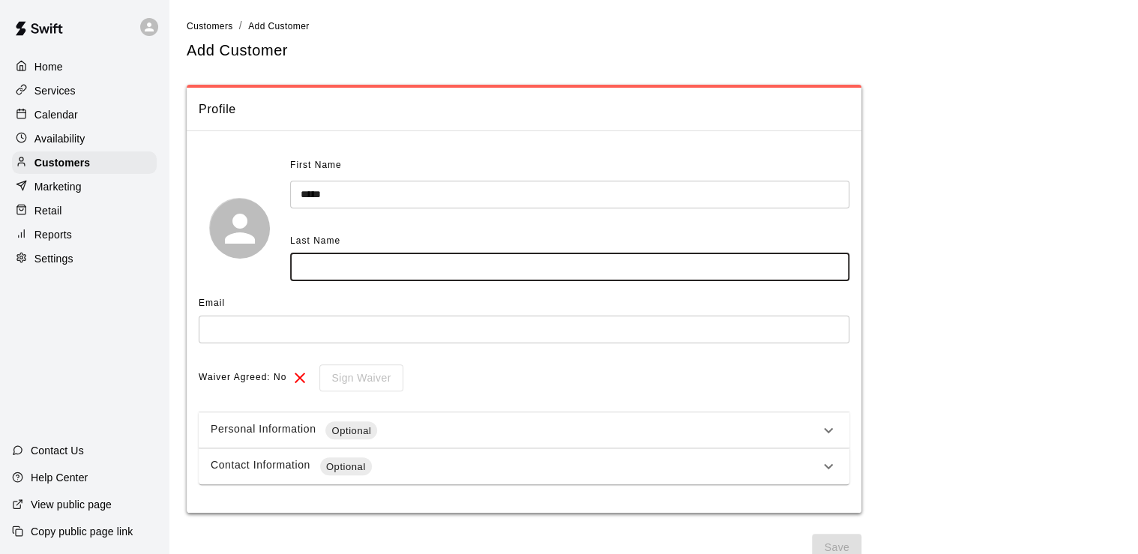
click at [311, 276] on input "text" at bounding box center [569, 267] width 559 height 28
type input "*****"
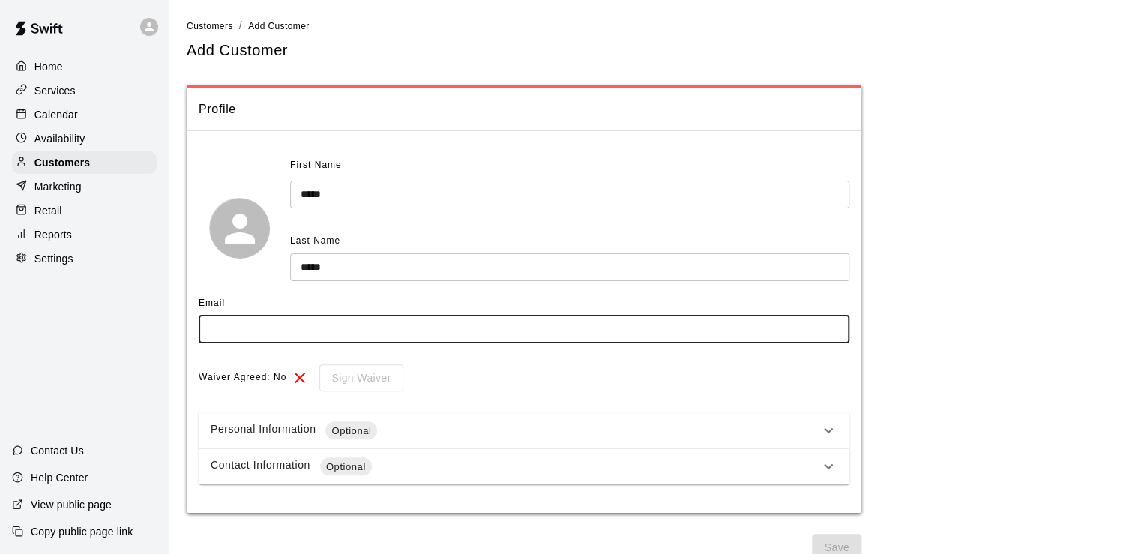
click at [298, 327] on input "text" at bounding box center [524, 330] width 651 height 28
type input "**********"
click at [840, 536] on button "Save" at bounding box center [836, 548] width 49 height 28
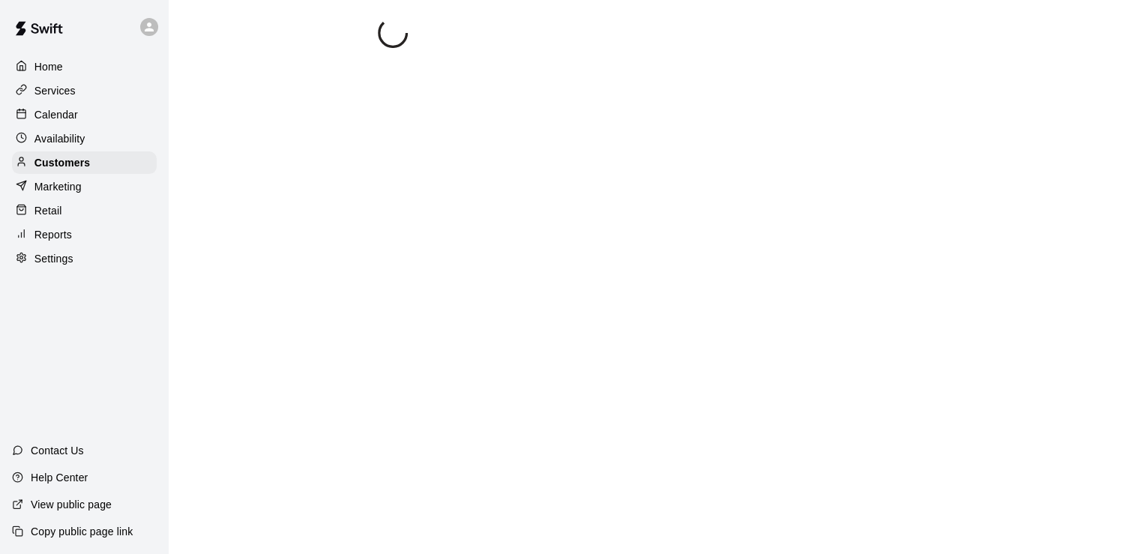
select select "**"
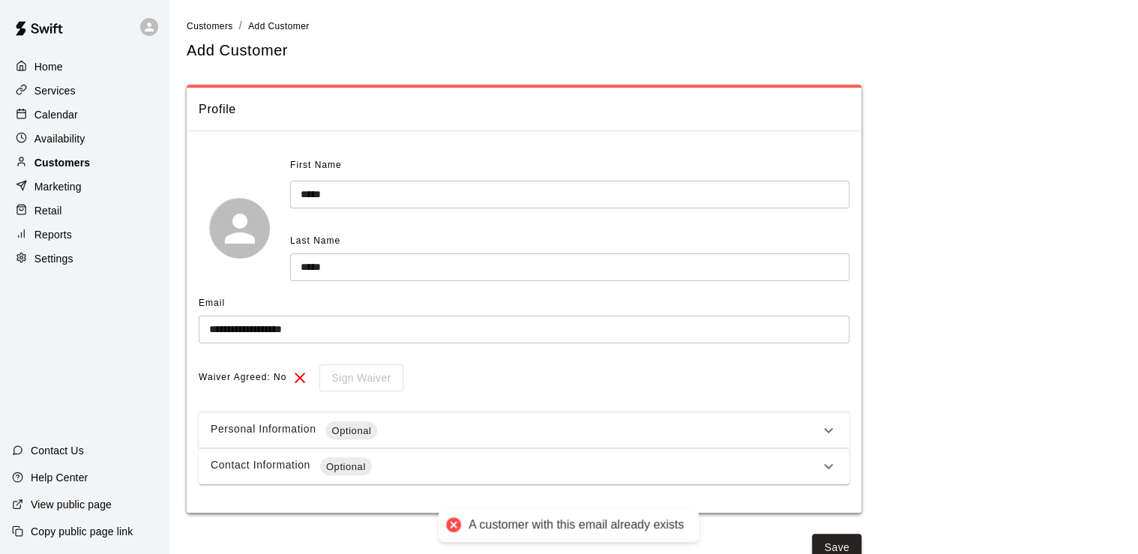
click at [91, 173] on div "Customers" at bounding box center [84, 162] width 145 height 22
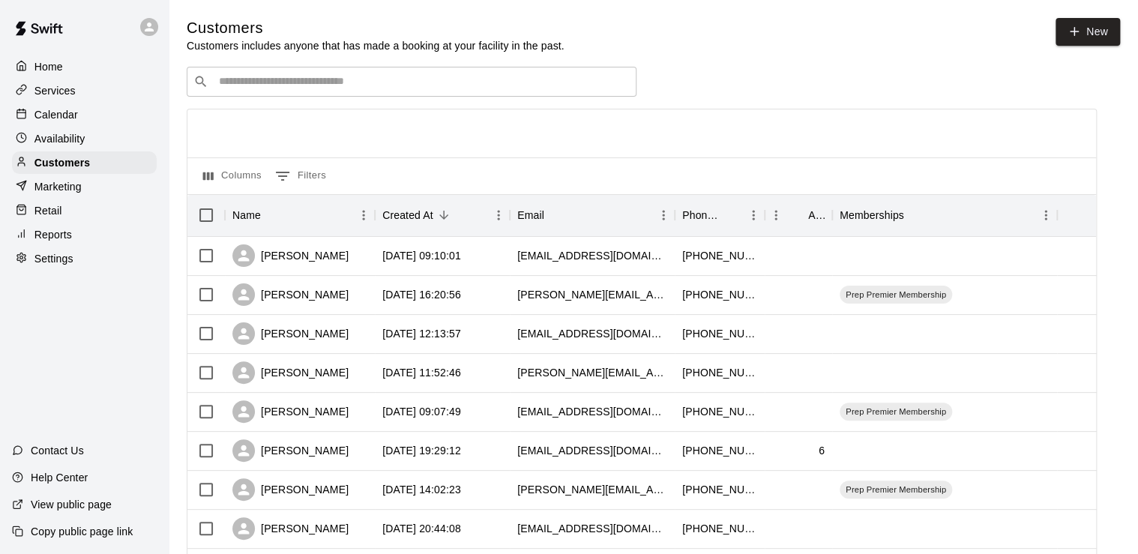
click at [421, 89] on input "Search customers by name or email" at bounding box center [421, 81] width 415 height 15
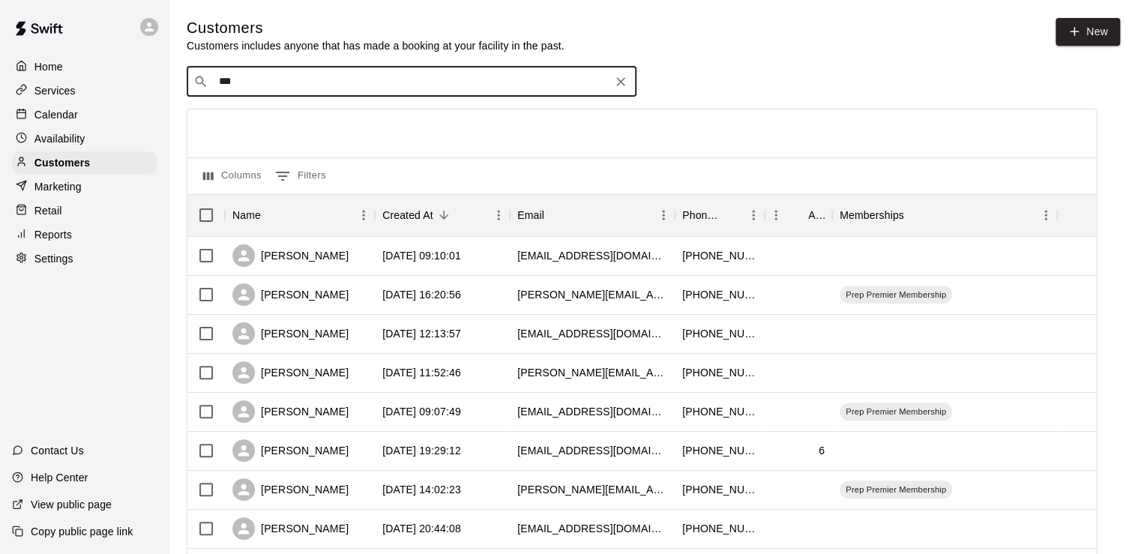
type input "****"
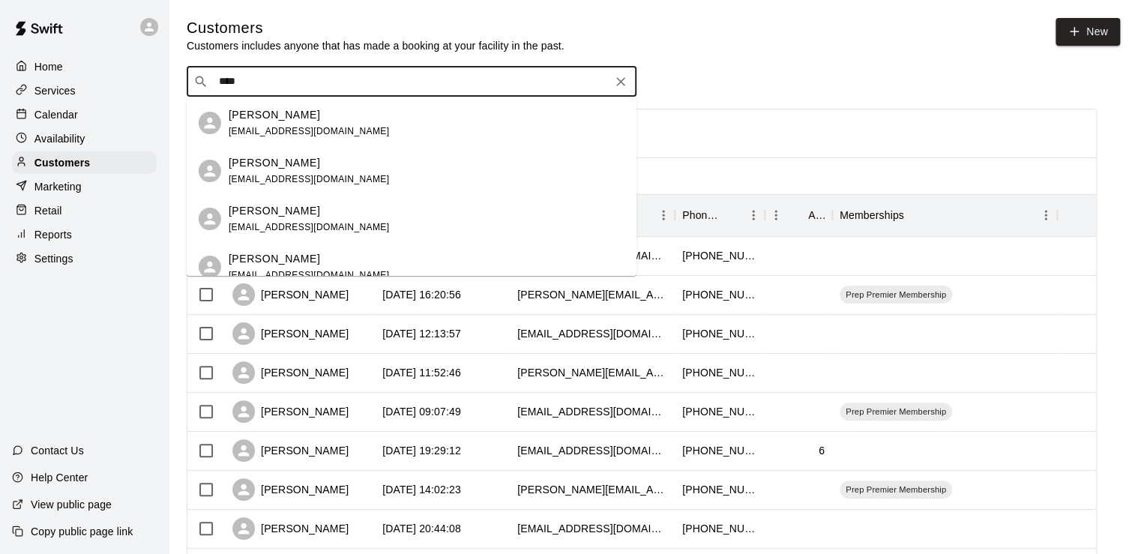
click at [288, 126] on span "screed_10@yahoo.com" at bounding box center [309, 131] width 161 height 10
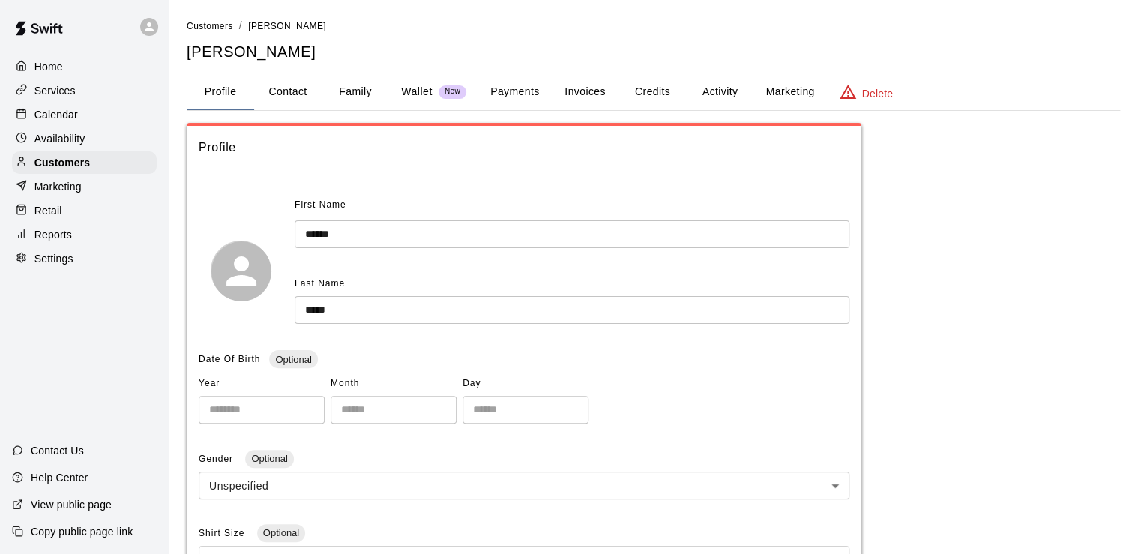
click at [525, 91] on button "Payments" at bounding box center [514, 92] width 73 height 36
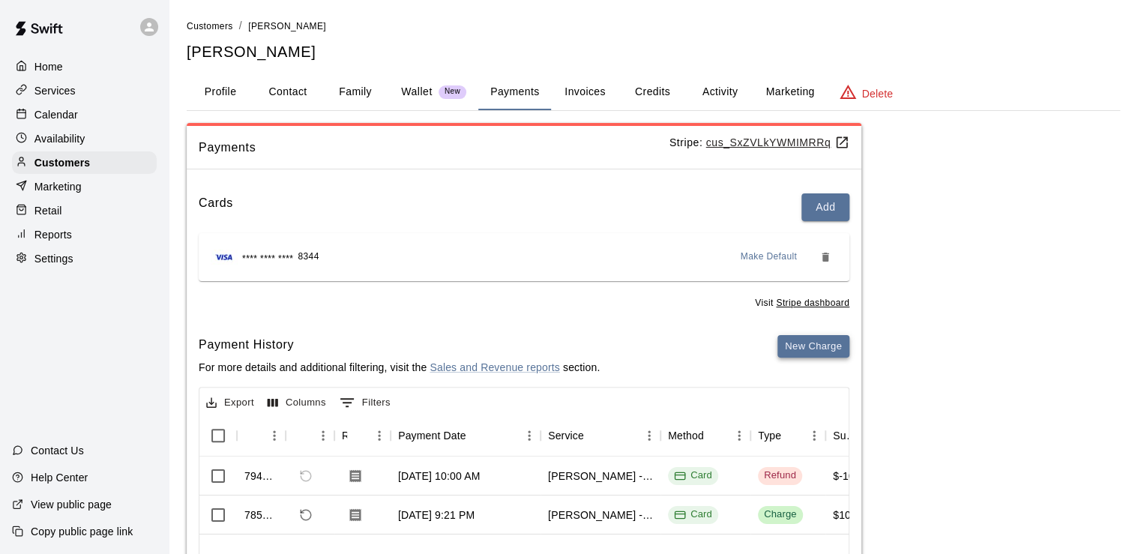
click at [819, 351] on button "New Charge" at bounding box center [814, 346] width 72 height 23
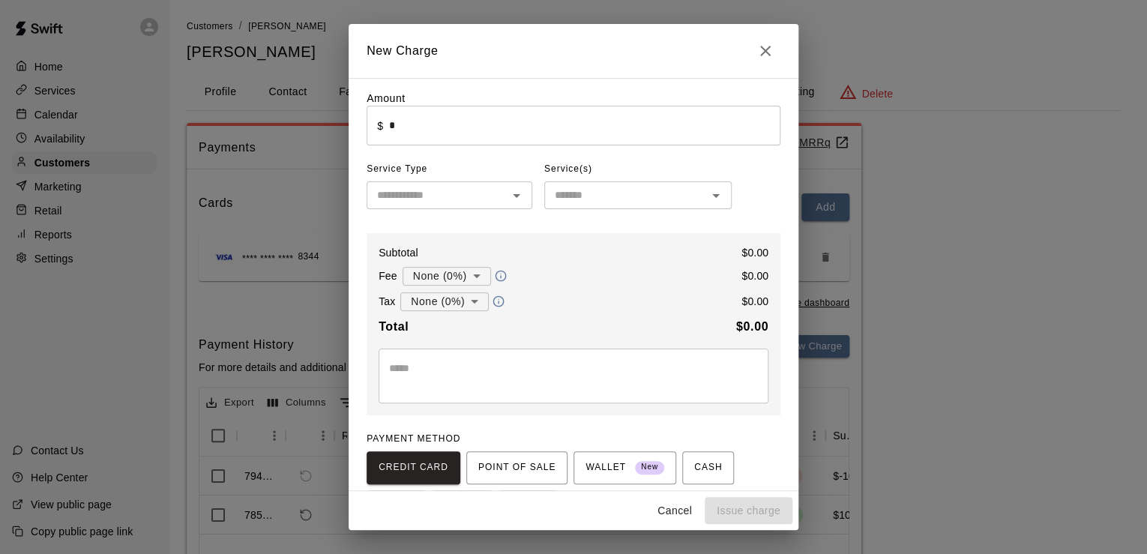
click at [421, 148] on div "Amount ​ $ * ​ Service Type ​ Service(s) ​ Subtotal $ 0.00 Fee None (0%) * ​ $ …" at bounding box center [574, 332] width 414 height 482
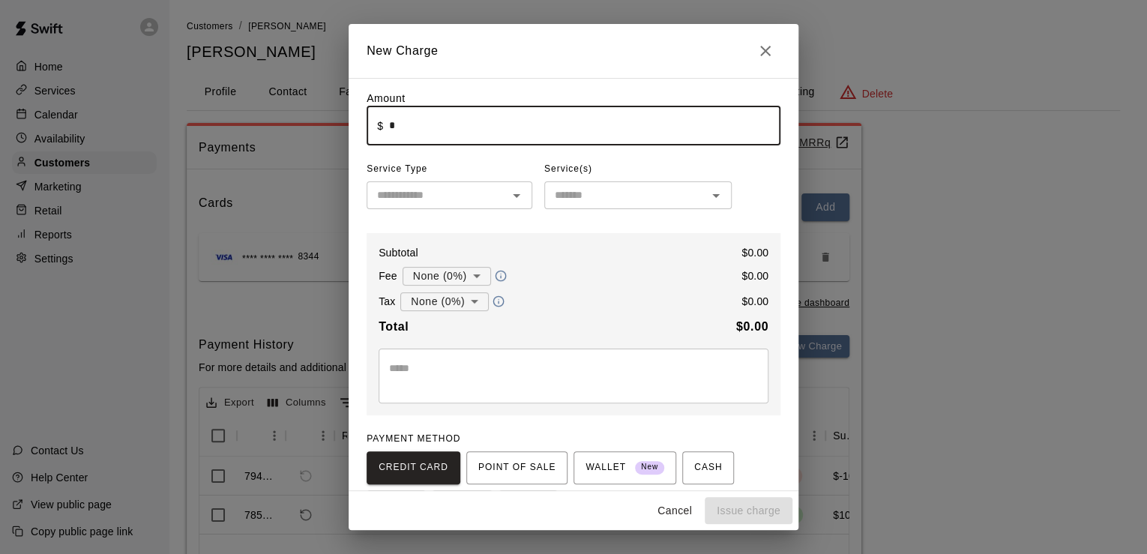
click at [406, 142] on input "*" at bounding box center [584, 126] width 391 height 40
drag, startPoint x: 436, startPoint y: 186, endPoint x: 447, endPoint y: 190, distance: 12.1
click at [447, 190] on div "​" at bounding box center [450, 195] width 166 height 28
type input "*****"
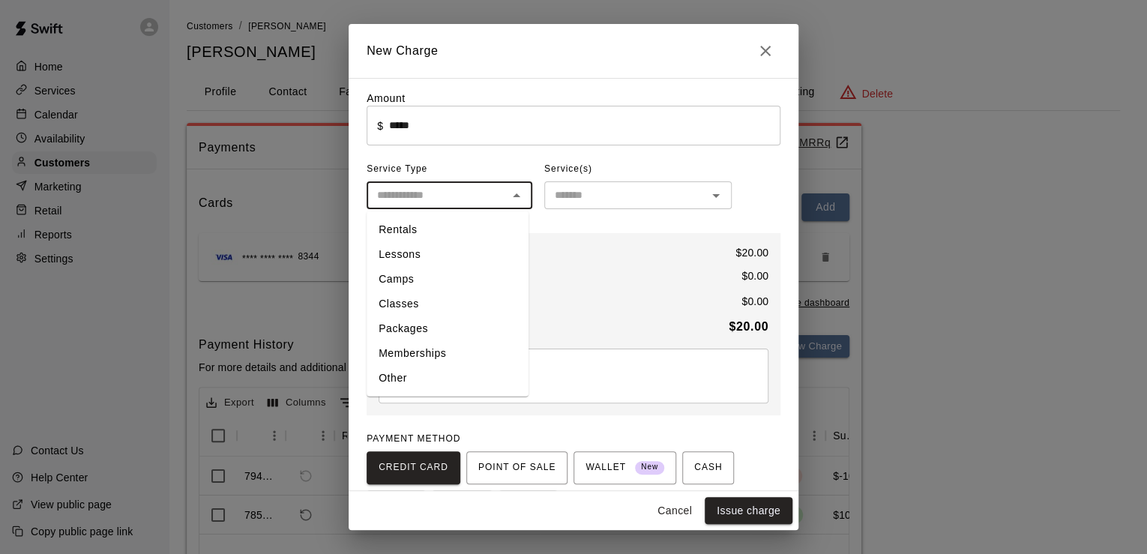
click at [458, 375] on li "Other" at bounding box center [448, 378] width 162 height 25
type input "*****"
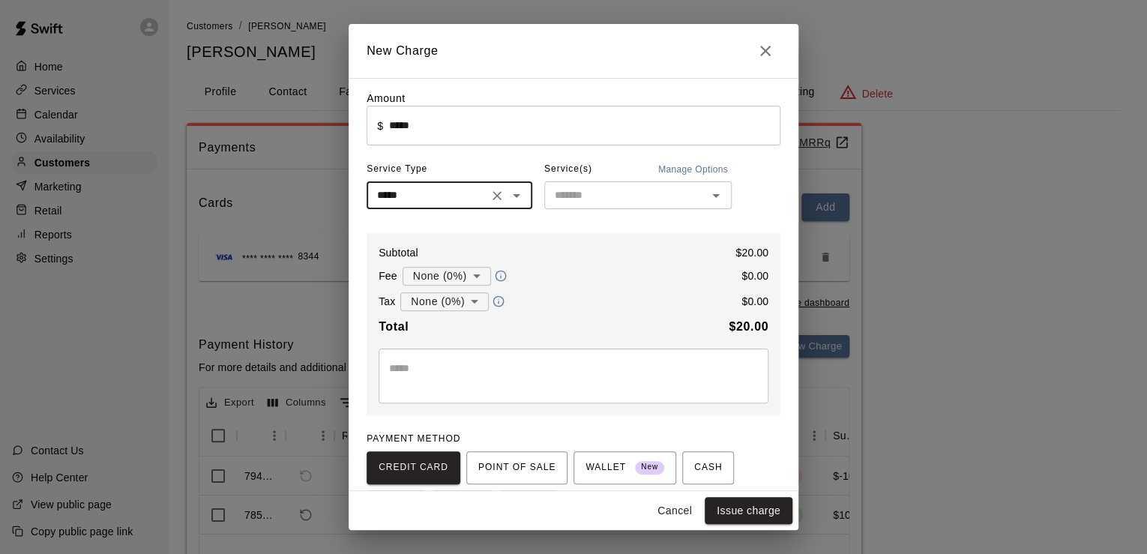
click at [601, 205] on input "text" at bounding box center [626, 195] width 154 height 19
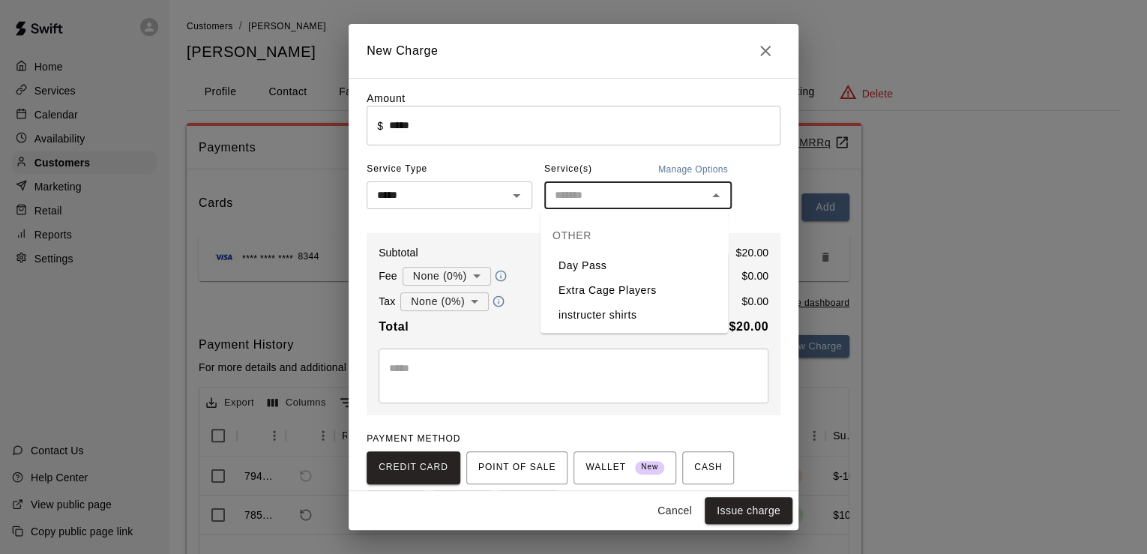
click at [615, 271] on li "Day Pass" at bounding box center [634, 265] width 187 height 25
type input "********"
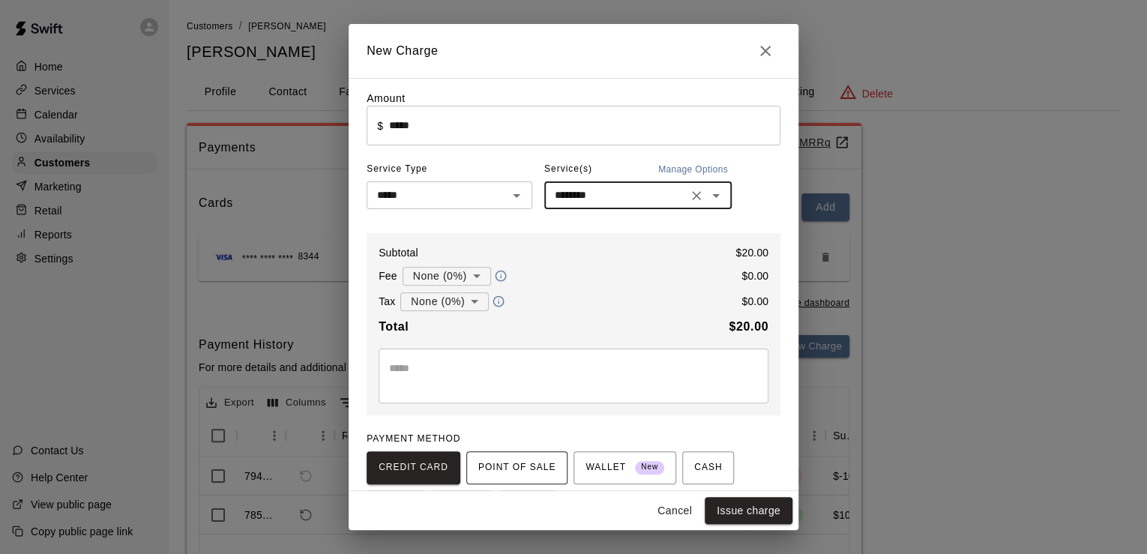
click at [517, 457] on span "POINT OF SALE" at bounding box center [516, 468] width 77 height 24
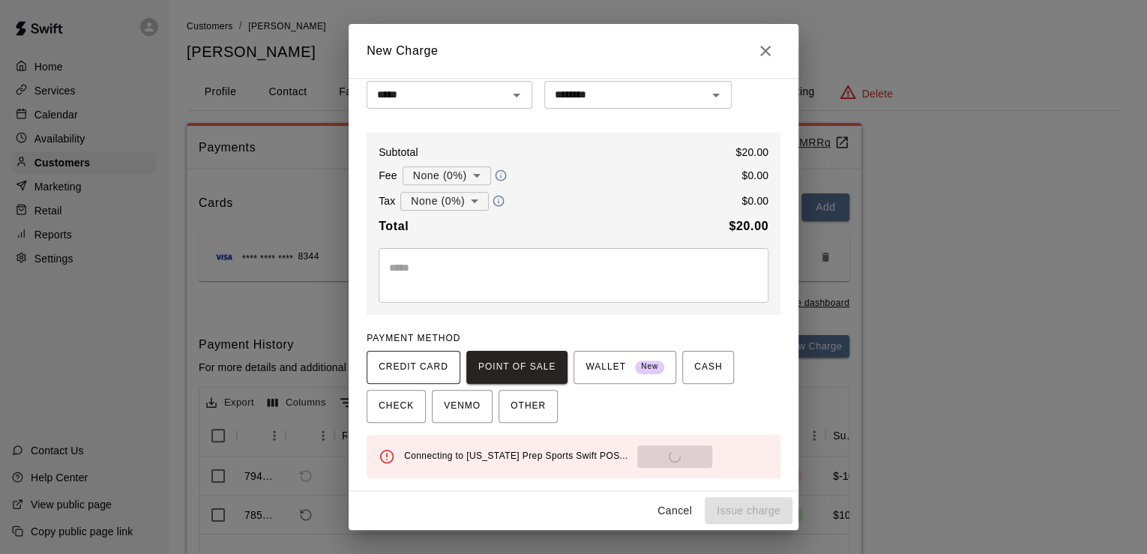
click at [385, 364] on span "CREDIT CARD" at bounding box center [414, 367] width 70 height 24
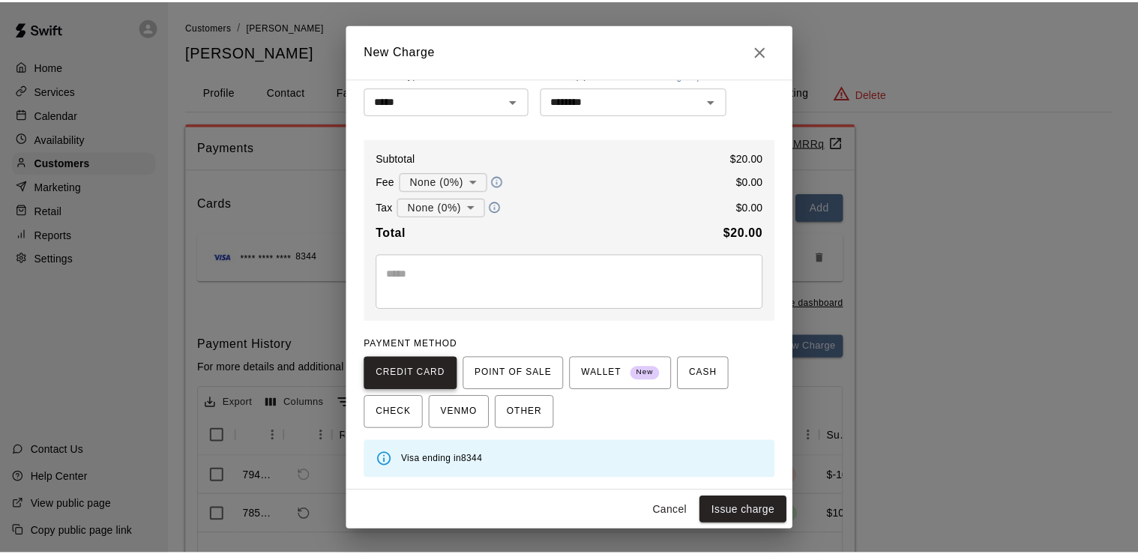
scroll to position [95, 0]
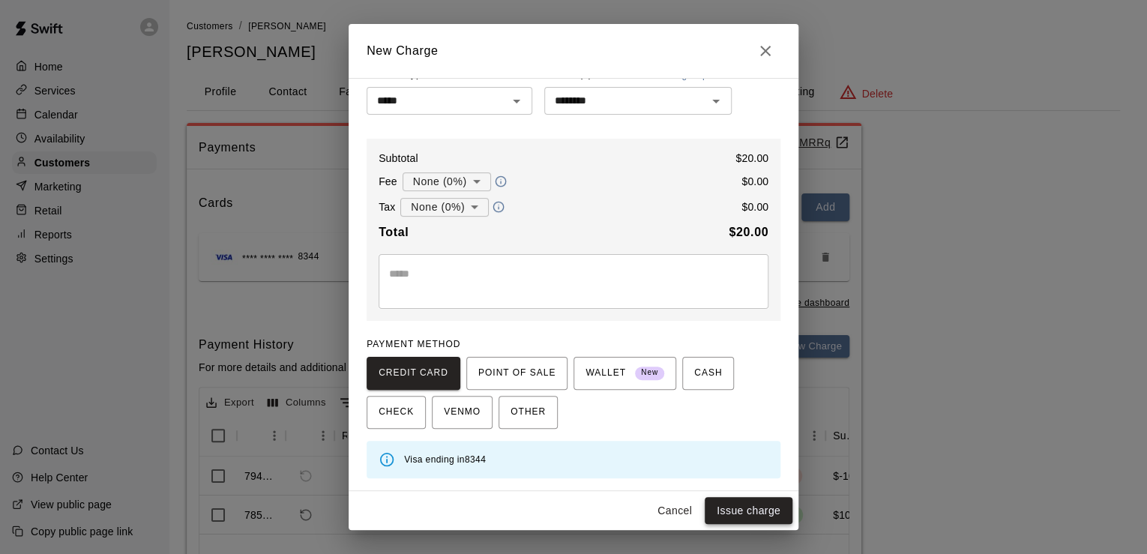
click at [735, 520] on button "Issue charge" at bounding box center [749, 511] width 88 height 28
type input "*"
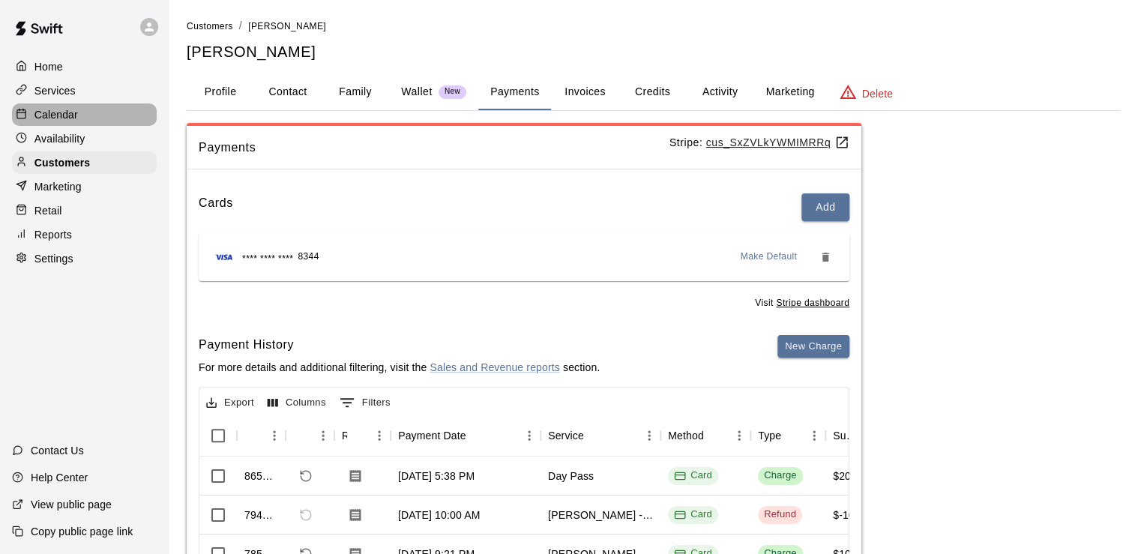
click at [54, 106] on div "Calendar" at bounding box center [84, 114] width 145 height 22
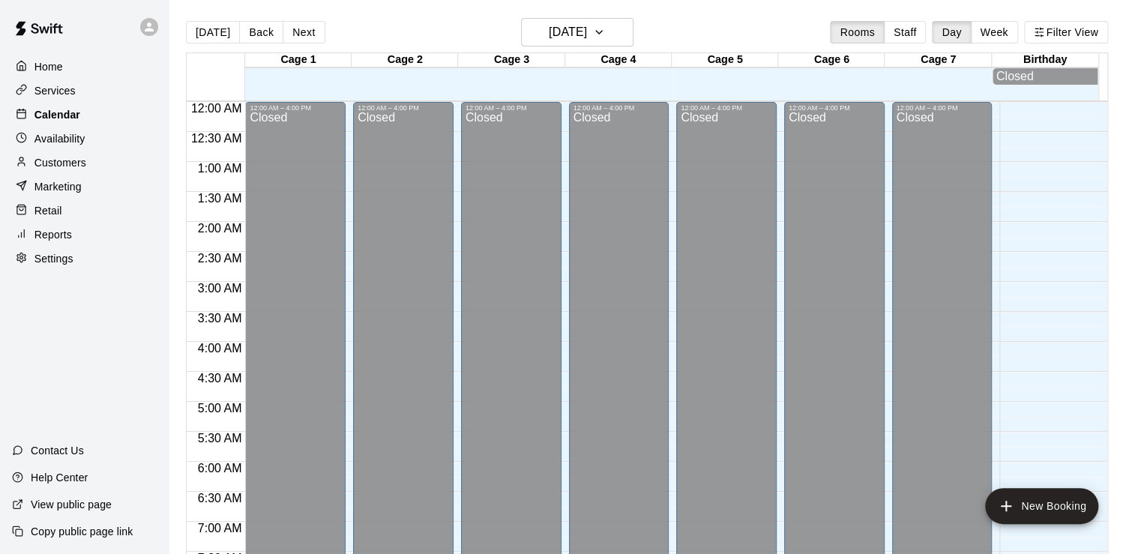
scroll to position [922, 0]
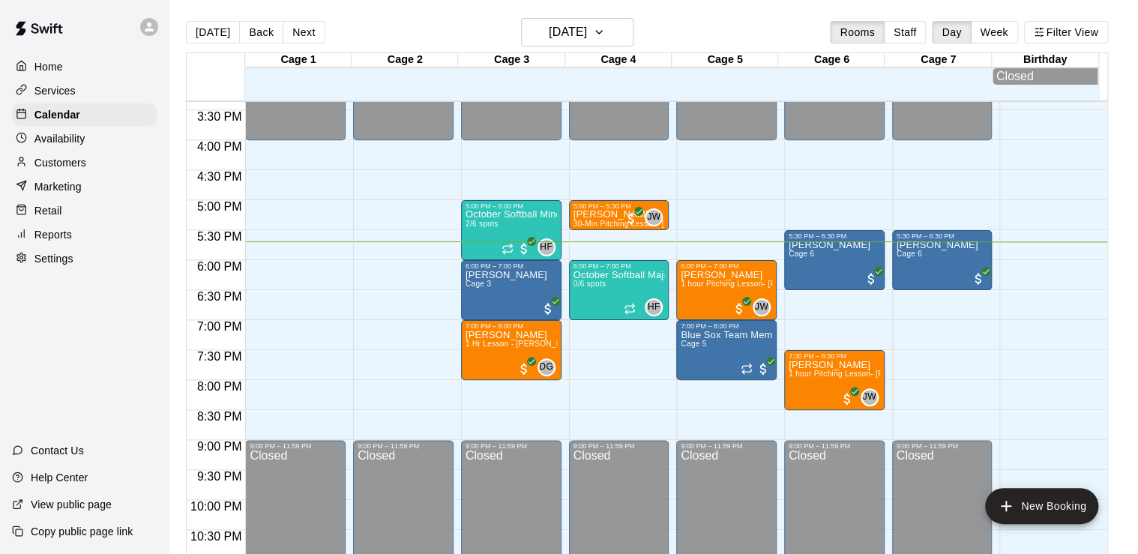
click at [99, 167] on div "Customers" at bounding box center [84, 162] width 145 height 22
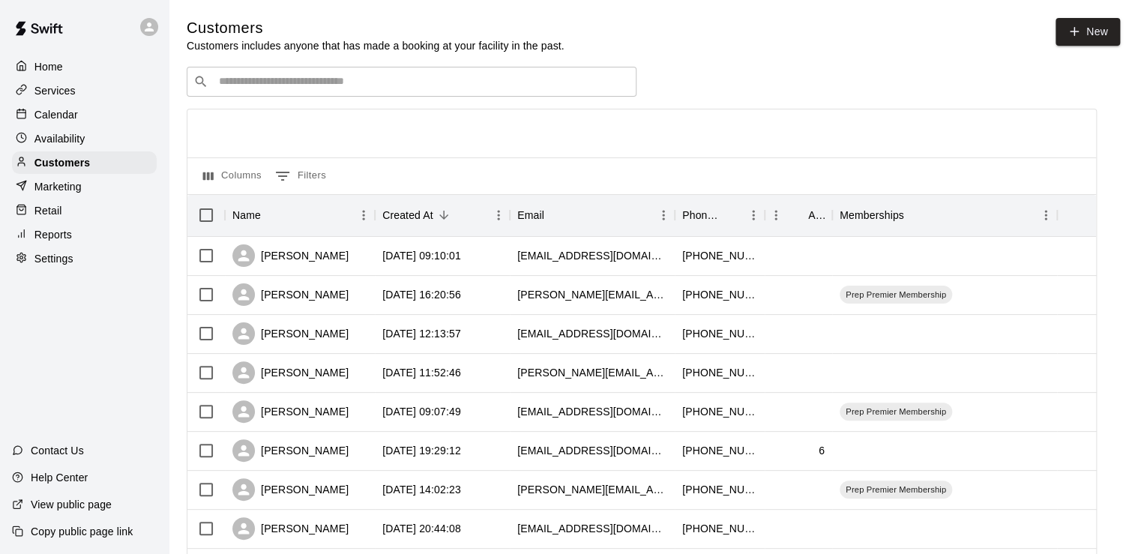
click at [361, 73] on div "​ ​" at bounding box center [412, 82] width 450 height 30
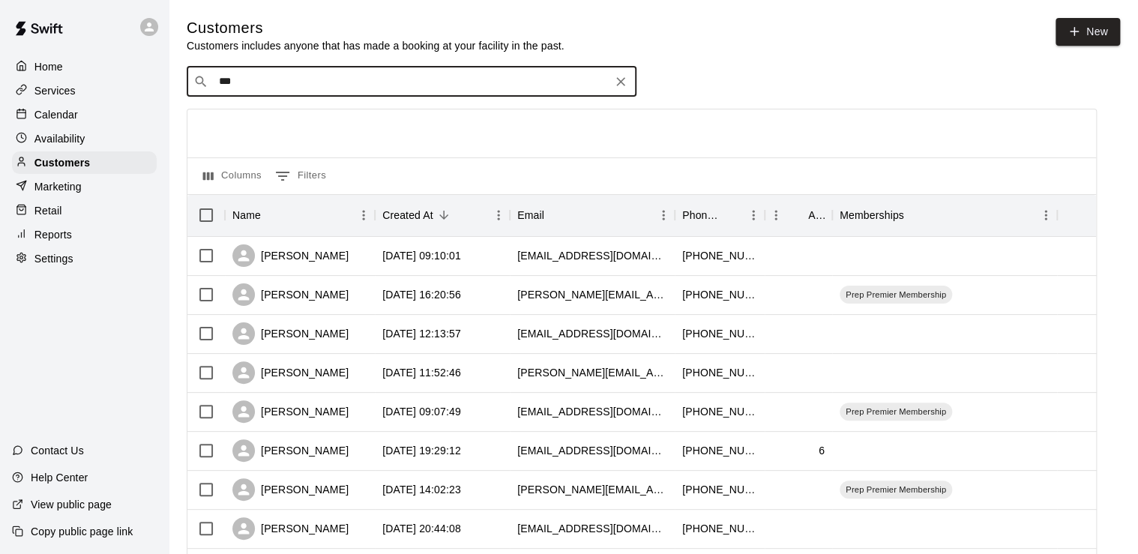
type input "****"
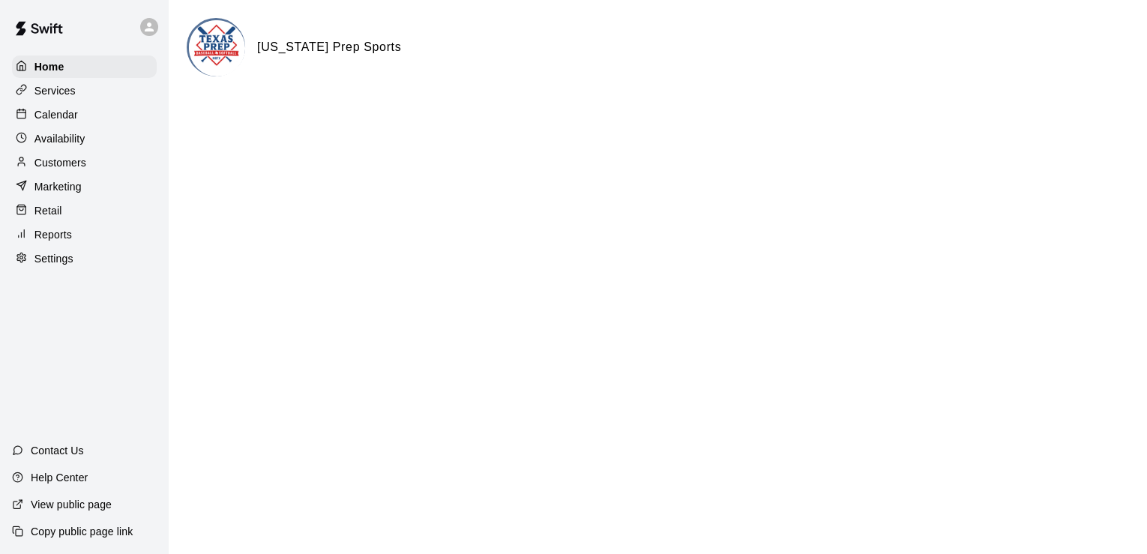
drag, startPoint x: 83, startPoint y: 165, endPoint x: 248, endPoint y: 102, distance: 176.6
click at [83, 165] on p "Customers" at bounding box center [60, 162] width 52 height 15
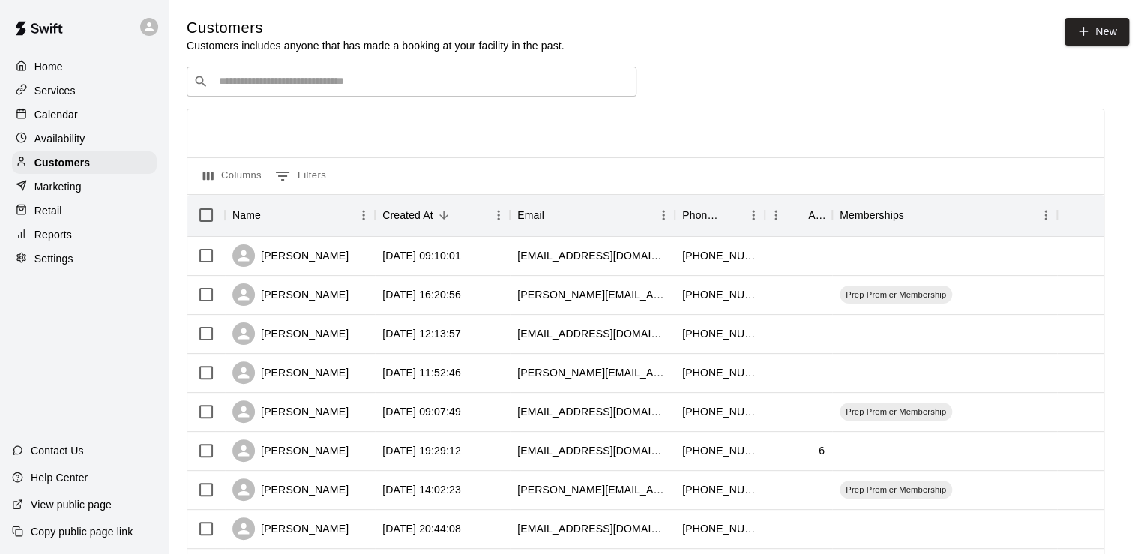
click at [266, 70] on div "​ ​" at bounding box center [412, 82] width 450 height 30
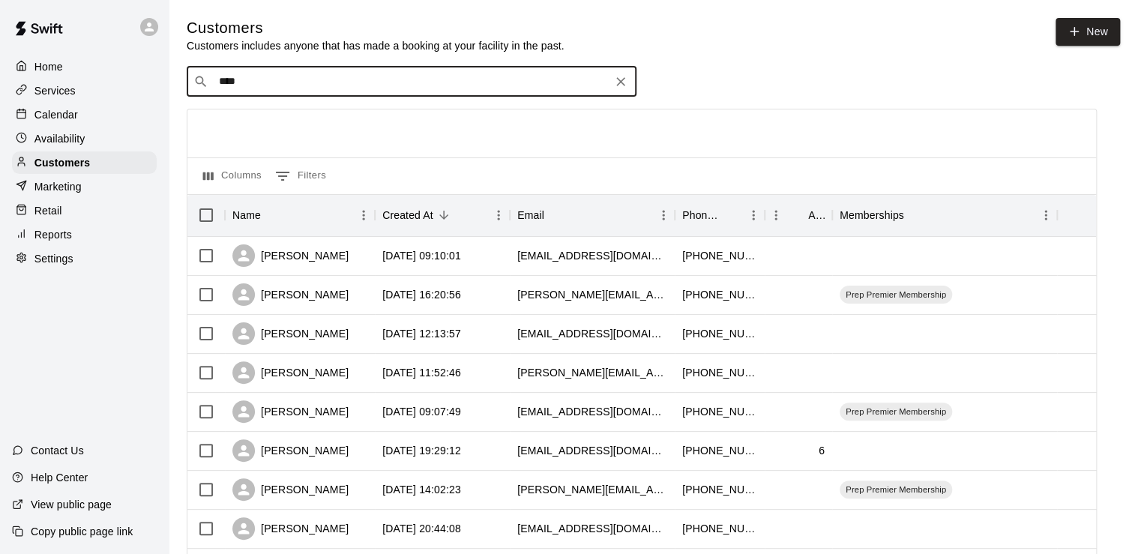
type input "*****"
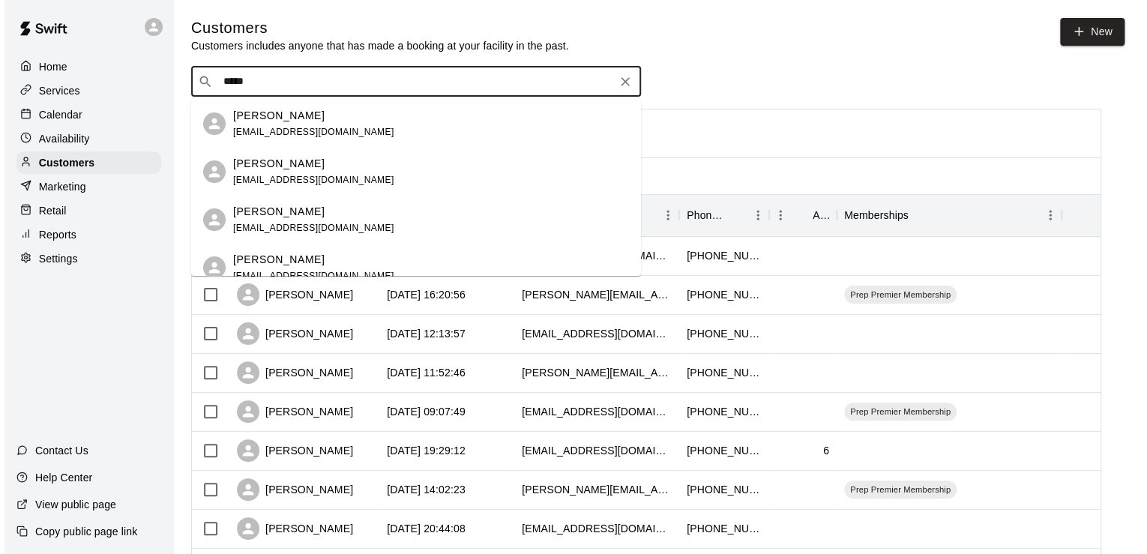
scroll to position [52, 0]
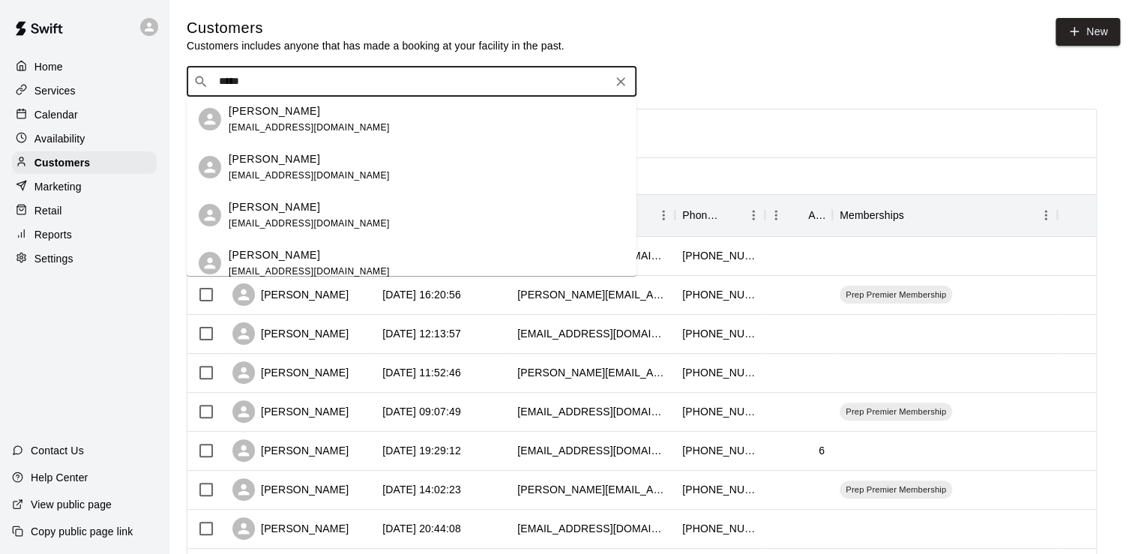
click at [280, 218] on span "[EMAIL_ADDRESS][DOMAIN_NAME]" at bounding box center [309, 223] width 161 height 10
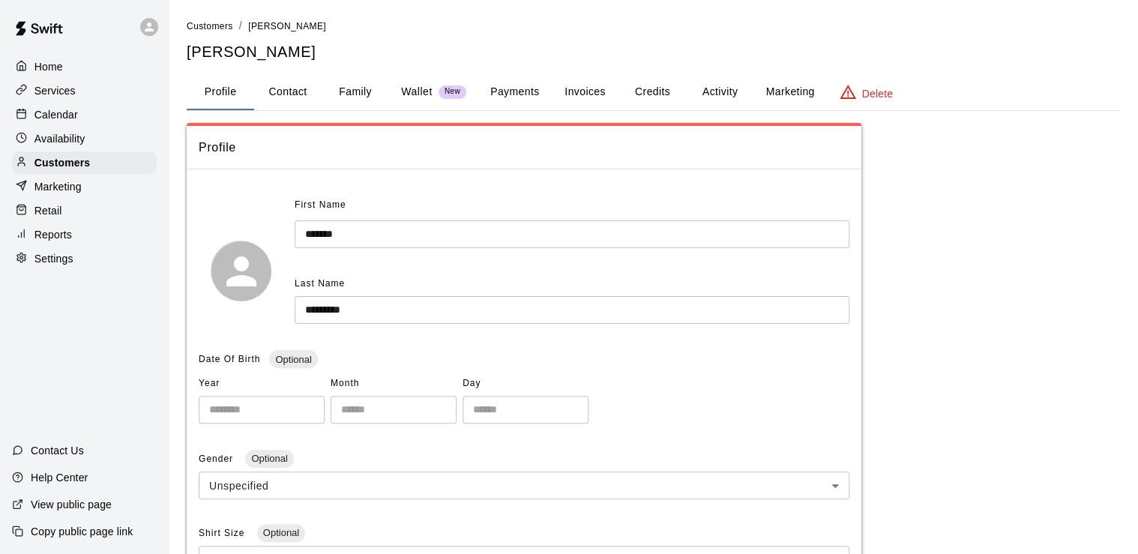
click at [715, 91] on button "Activity" at bounding box center [719, 92] width 67 height 36
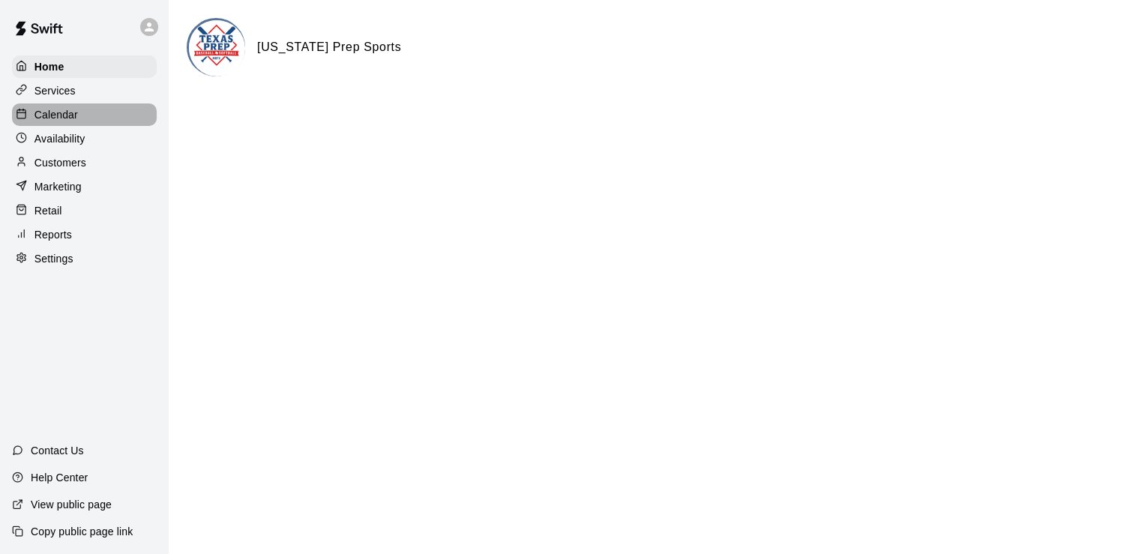
click at [76, 118] on p "Calendar" at bounding box center [55, 114] width 43 height 15
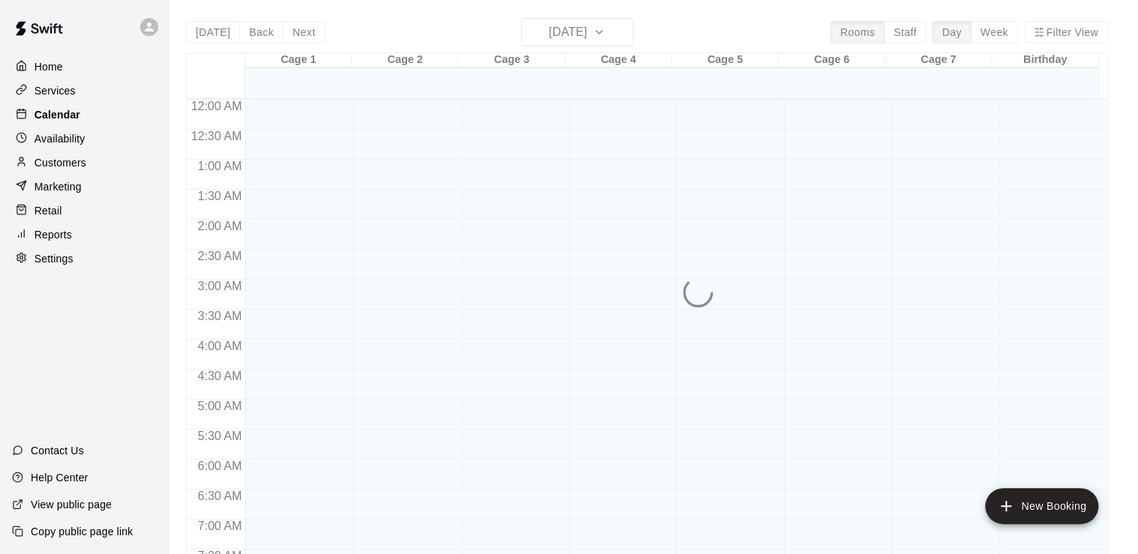
scroll to position [922, 0]
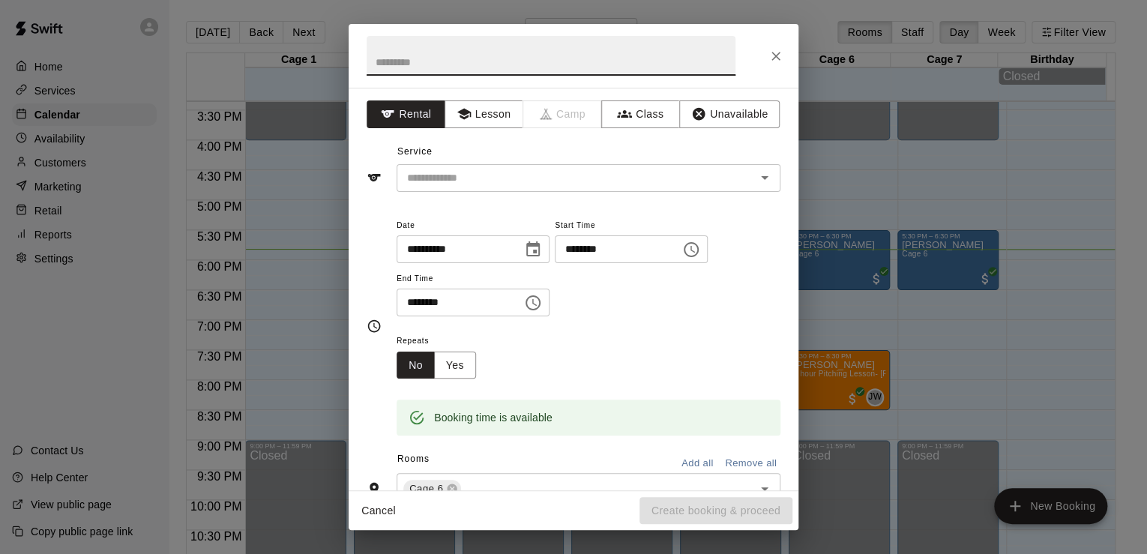
click at [769, 52] on icon "Close" at bounding box center [776, 56] width 15 height 15
